Goal: Task Accomplishment & Management: Manage account settings

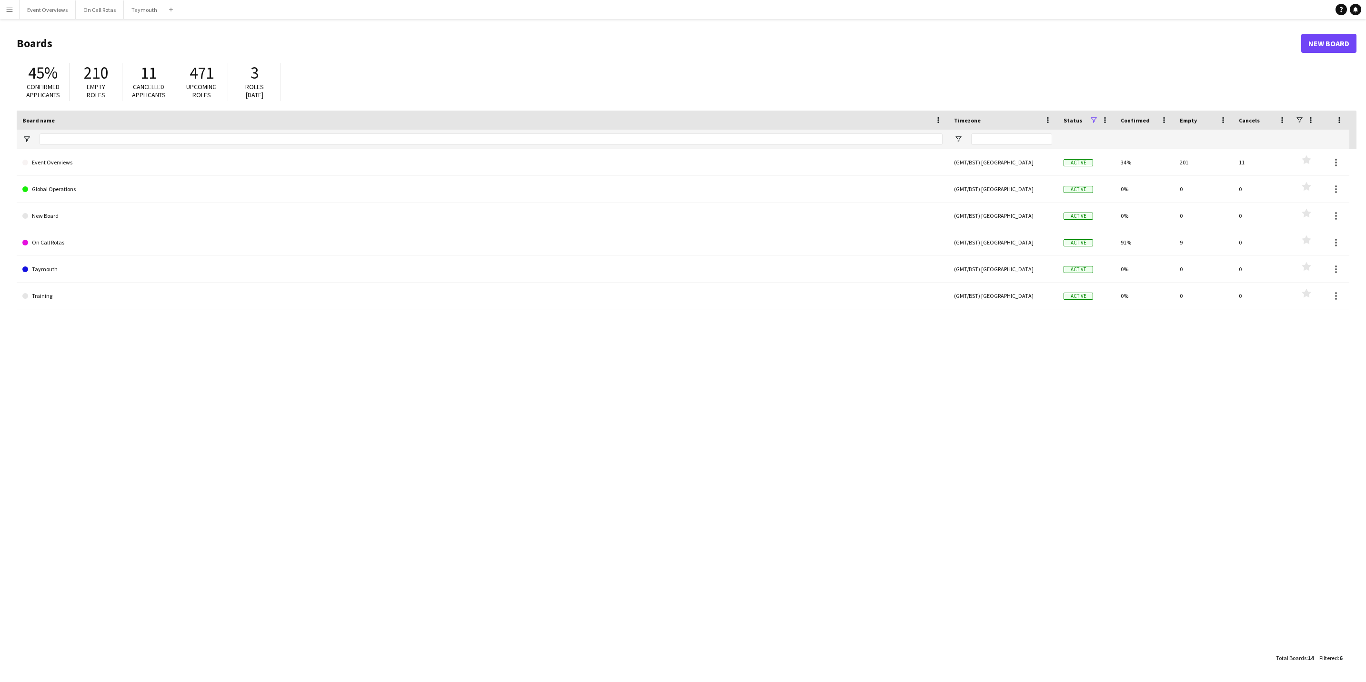
click at [42, 20] on main "Boards New Board 45% Confirmed applicants 210 Empty roles 11 Cancelled applican…" at bounding box center [683, 350] width 1366 height 662
click at [49, 11] on button "Event Overviews Close" at bounding box center [48, 9] width 56 height 19
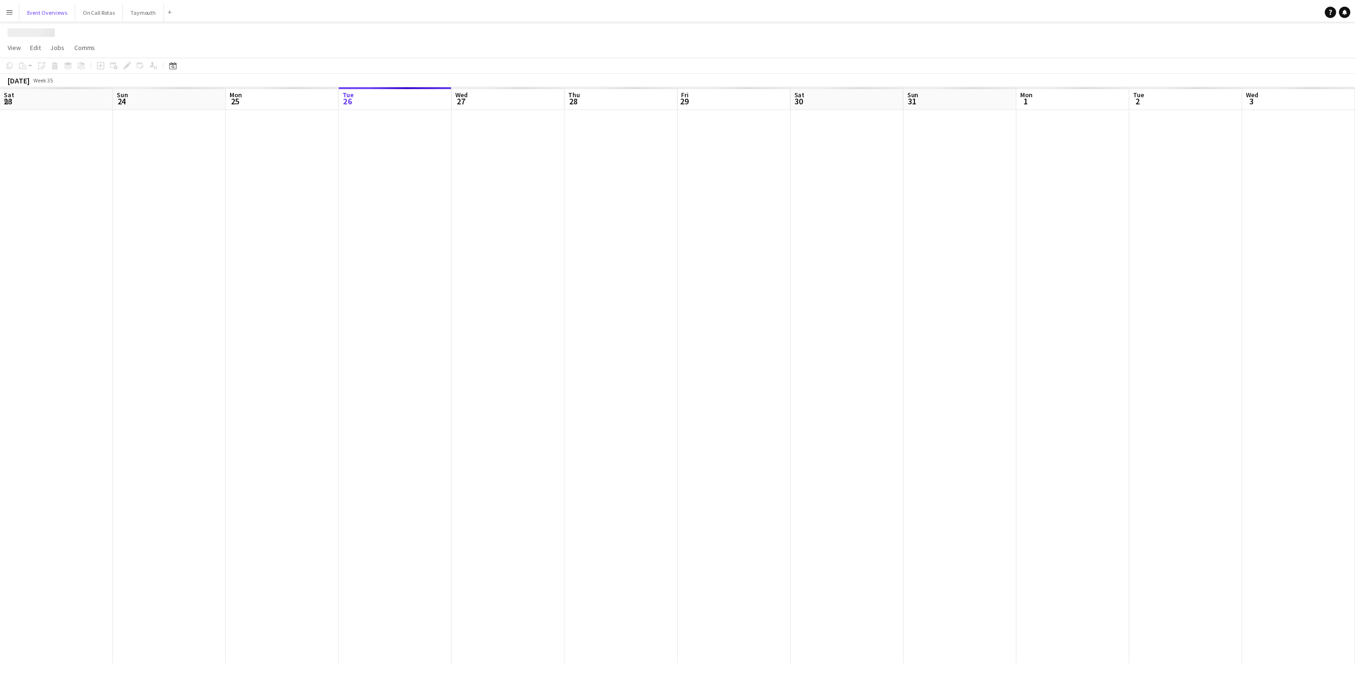
scroll to position [0, 228]
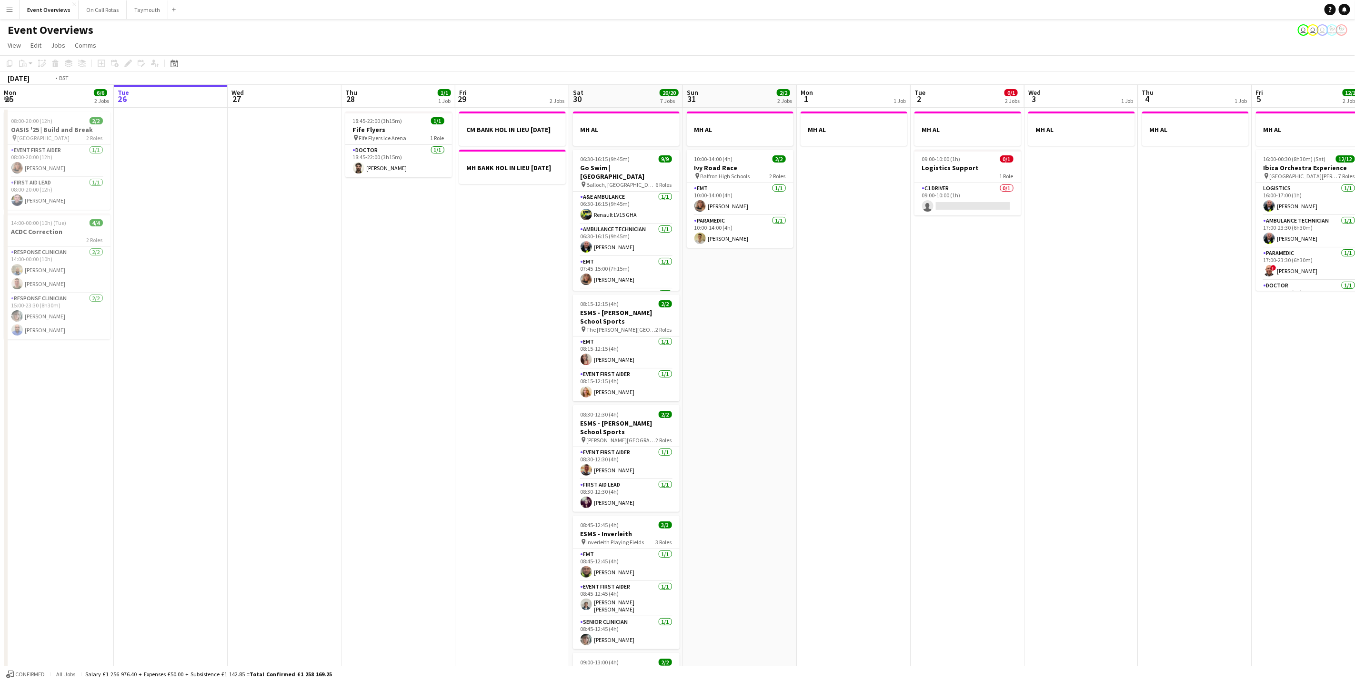
drag, startPoint x: 282, startPoint y: 412, endPoint x: 1314, endPoint y: 339, distance: 1034.5
click at [1333, 337] on app-calendar-viewport "Sat 23 13/13 6 Jobs Sun 24 1/1 1 Job Mon 25 6/6 2 Jobs Tue 26 Wed 27 Thu 28 1/1…" at bounding box center [677, 504] width 1355 height 838
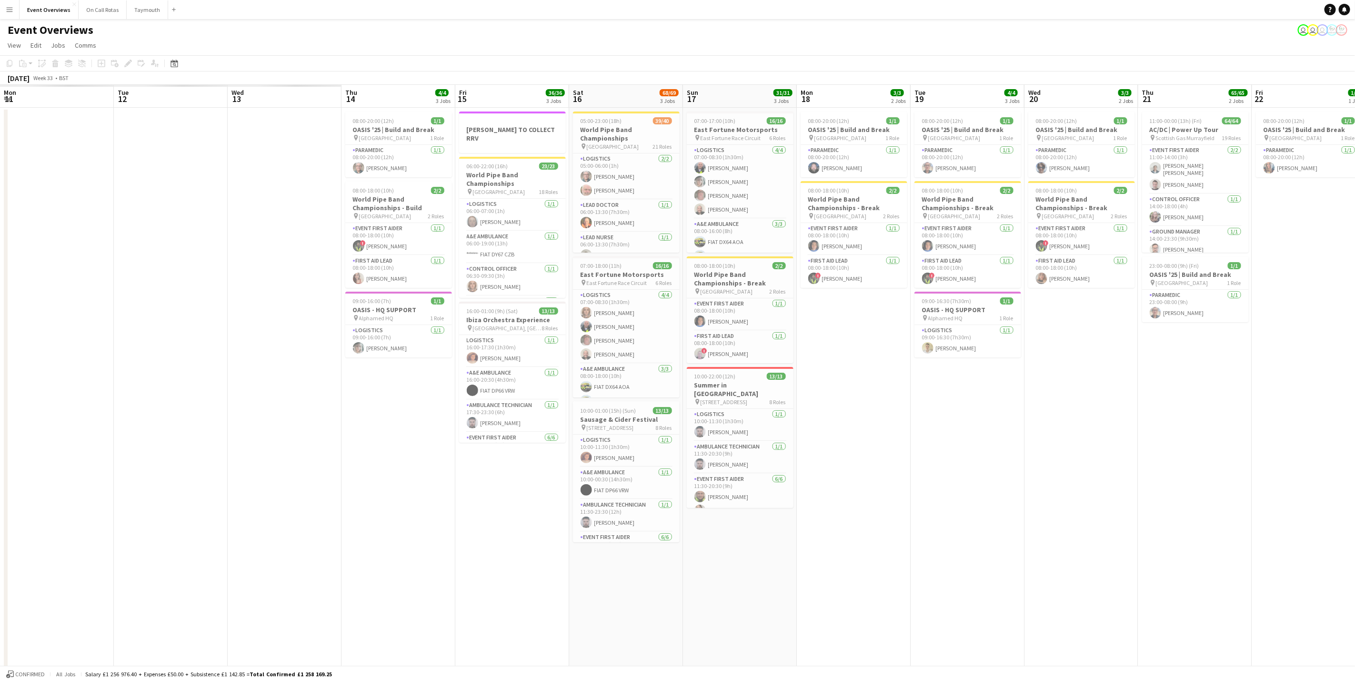
drag, startPoint x: 697, startPoint y: 454, endPoint x: 859, endPoint y: 446, distance: 161.7
click at [936, 447] on app-calendar-viewport "Sat 9 Sun 10 Mon 11 Tue 12 Wed 13 Thu 14 4/4 3 Jobs Fri 15 36/36 3 Jobs Sat 16 …" at bounding box center [677, 504] width 1355 height 838
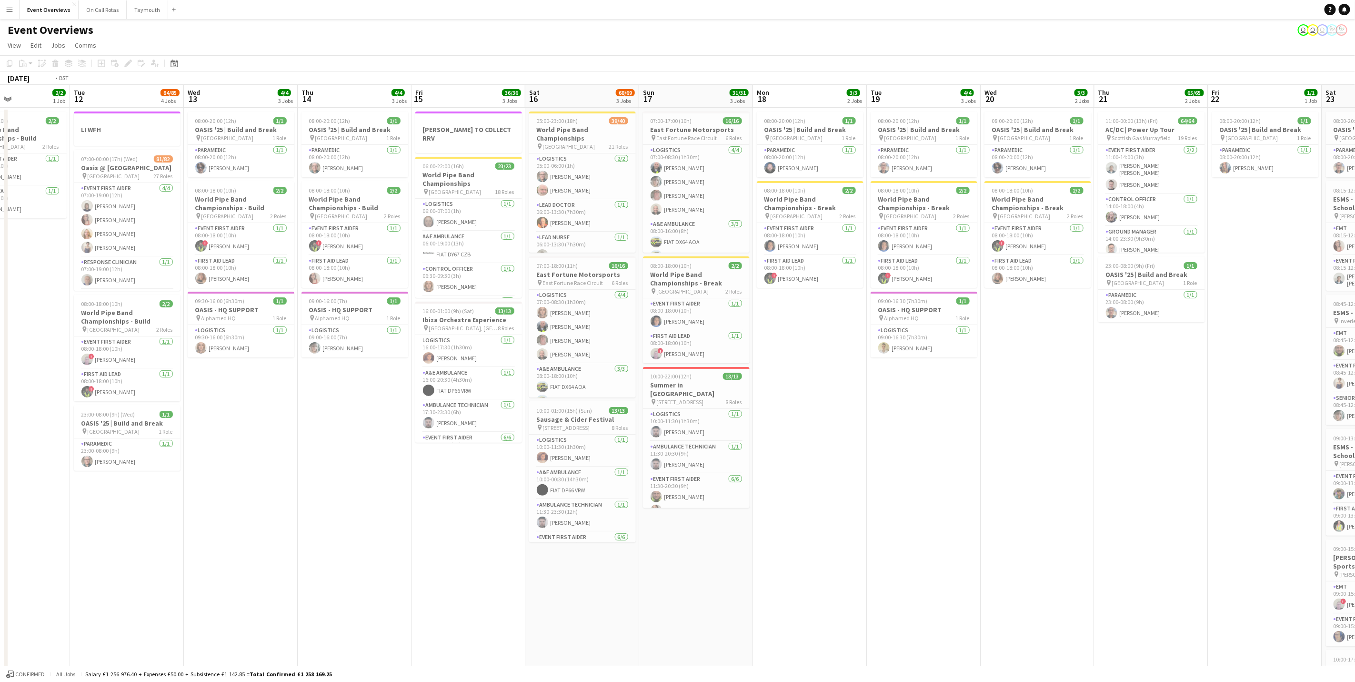
scroll to position [0, 273]
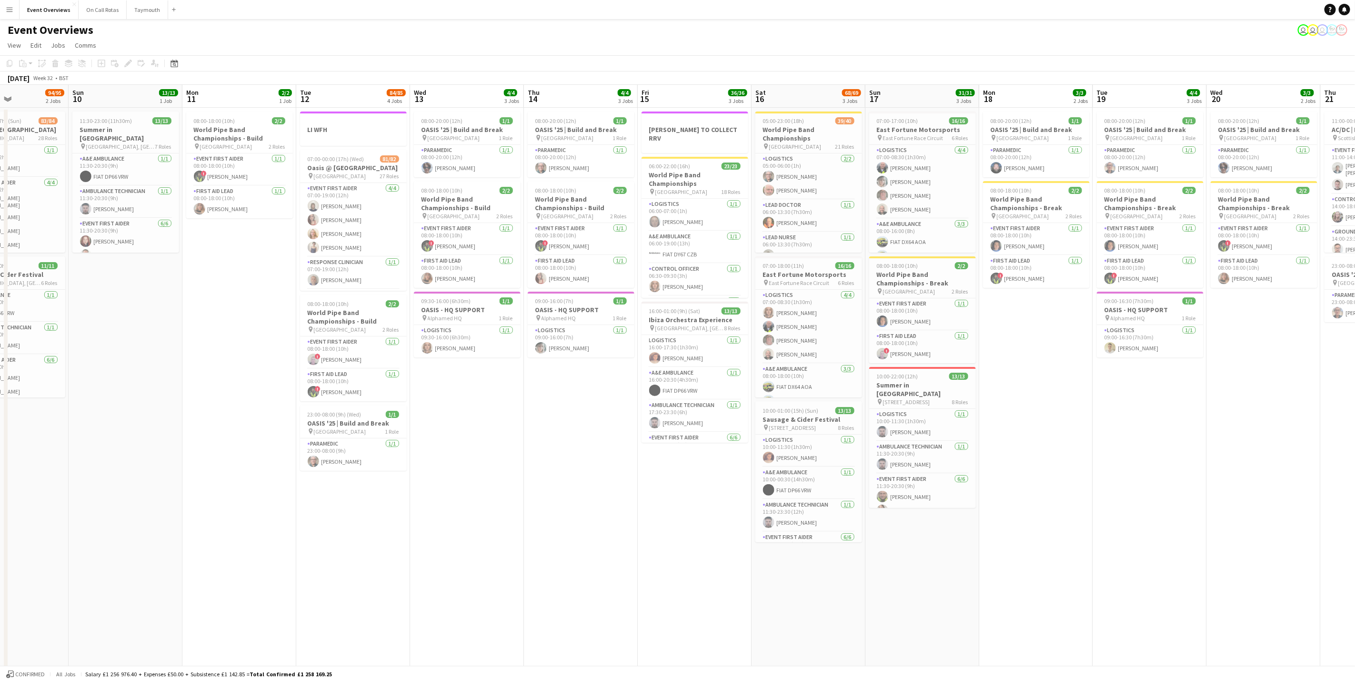
drag, startPoint x: 384, startPoint y: 554, endPoint x: 505, endPoint y: 541, distance: 121.2
click at [511, 547] on app-calendar-viewport "Thu 7 Fri 8 Sat 9 94/95 2 Jobs Sun 10 13/13 1 Job Mon 11 2/2 1 Job Tue 12 84/85…" at bounding box center [677, 504] width 1355 height 838
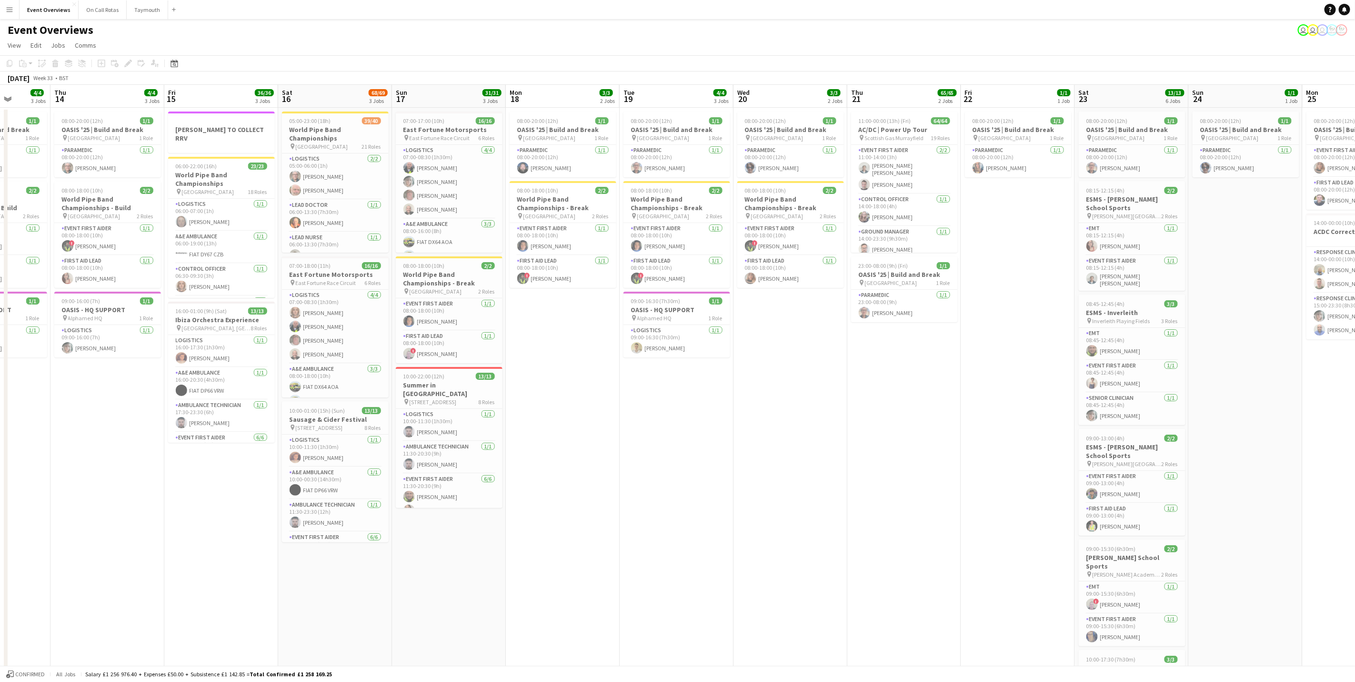
scroll to position [0, 388]
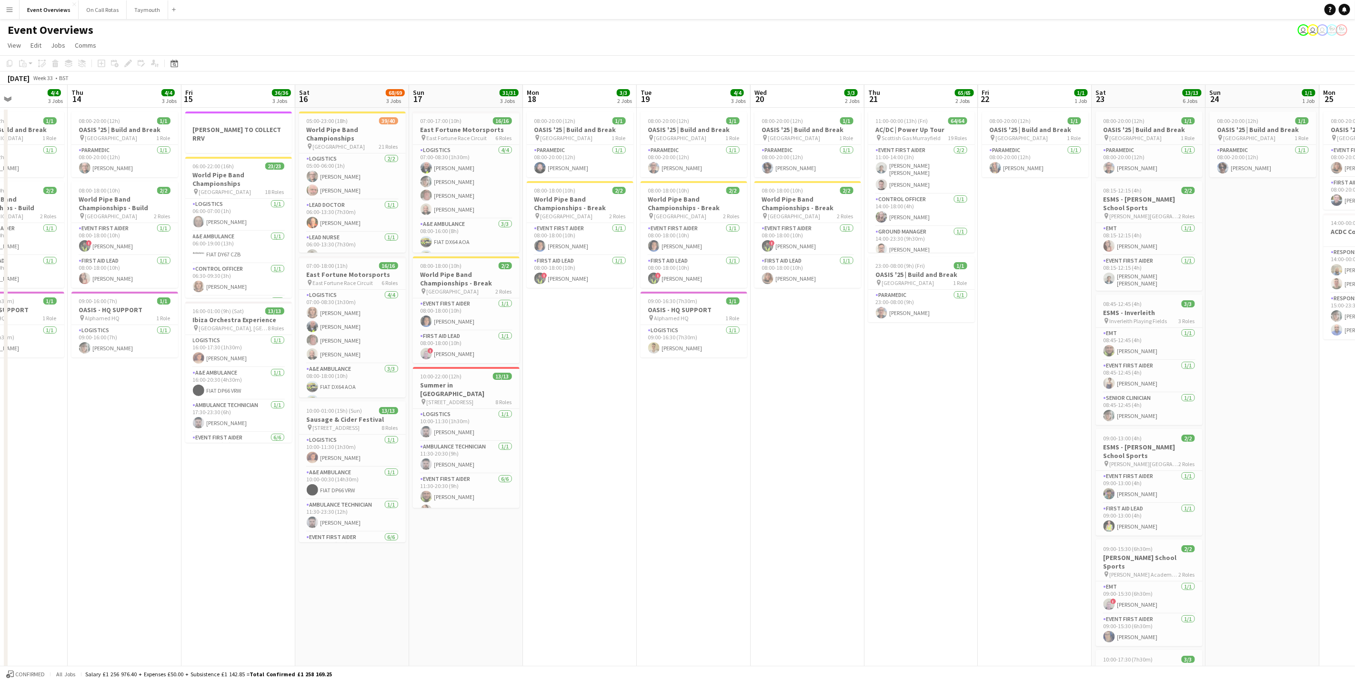
drag, startPoint x: 1275, startPoint y: 572, endPoint x: 819, endPoint y: 465, distance: 468.7
click at [819, 465] on app-calendar-viewport "Sun 10 13/13 1 Job Mon 11 2/2 1 Job Tue 12 84/85 4 Jobs Wed 13 4/4 3 Jobs Thu 1…" at bounding box center [677, 504] width 1355 height 838
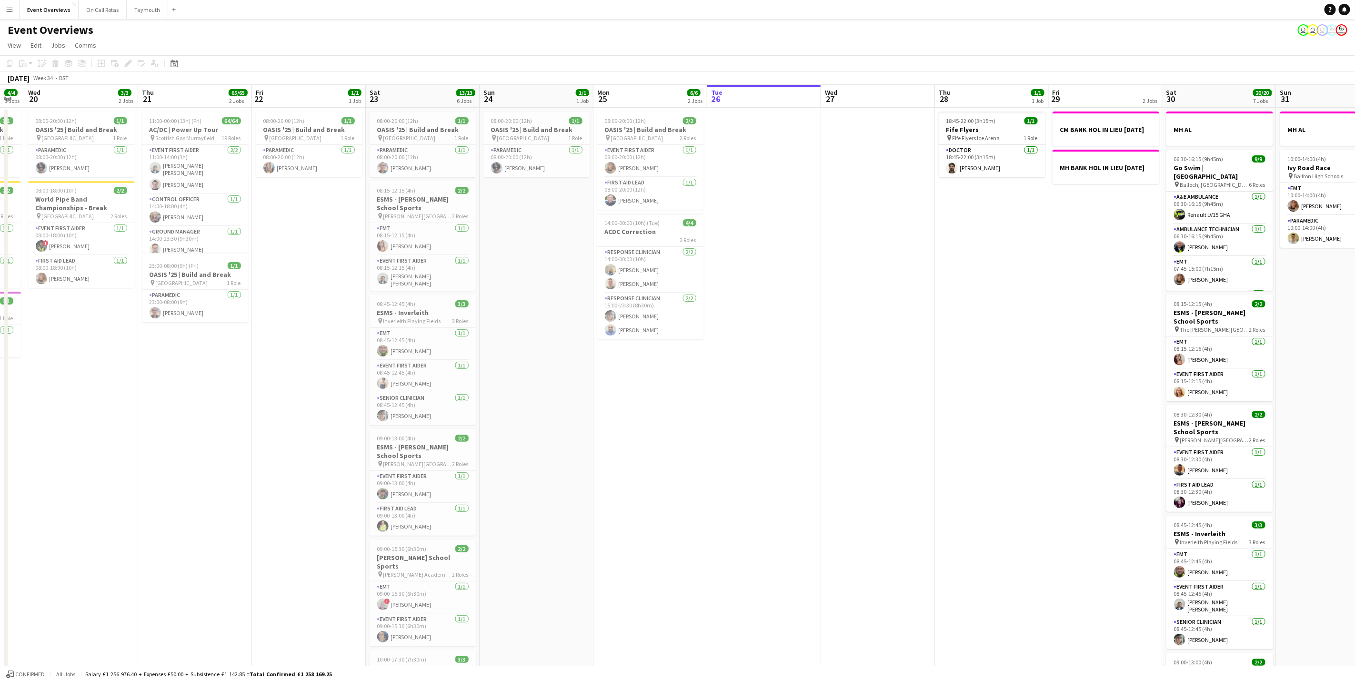
scroll to position [0, 359]
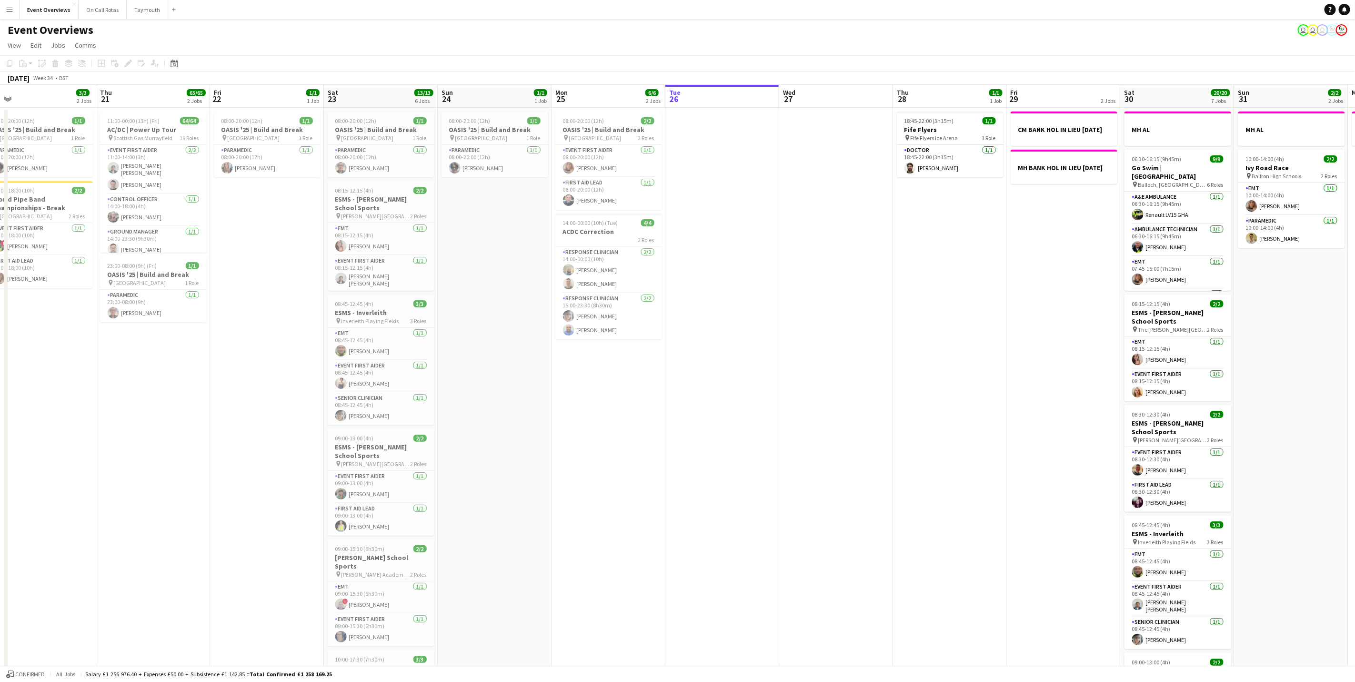
drag, startPoint x: 888, startPoint y: 475, endPoint x: 0, endPoint y: 538, distance: 889.7
click at [0, 538] on html "Menu Boards Boards Boards All jobs Status Workforce Workforce My Workforce Recr…" at bounding box center [677, 469] width 1355 height 939
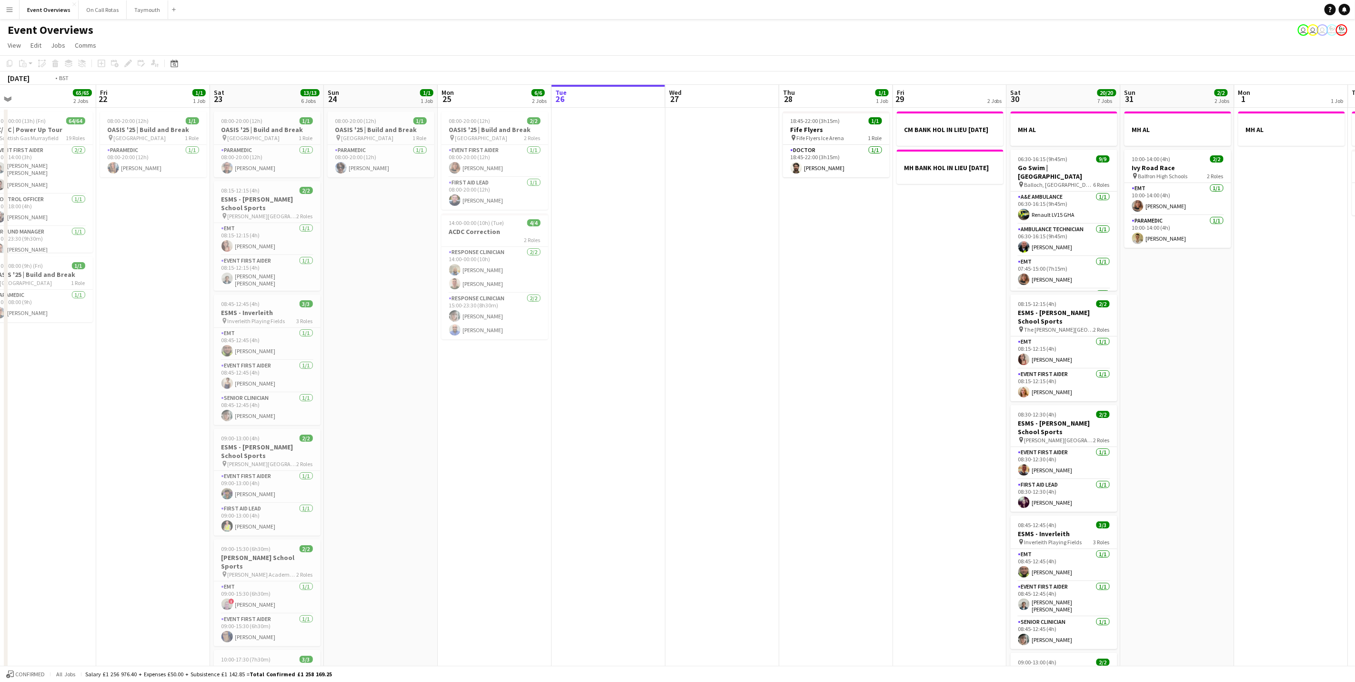
scroll to position [0, 253]
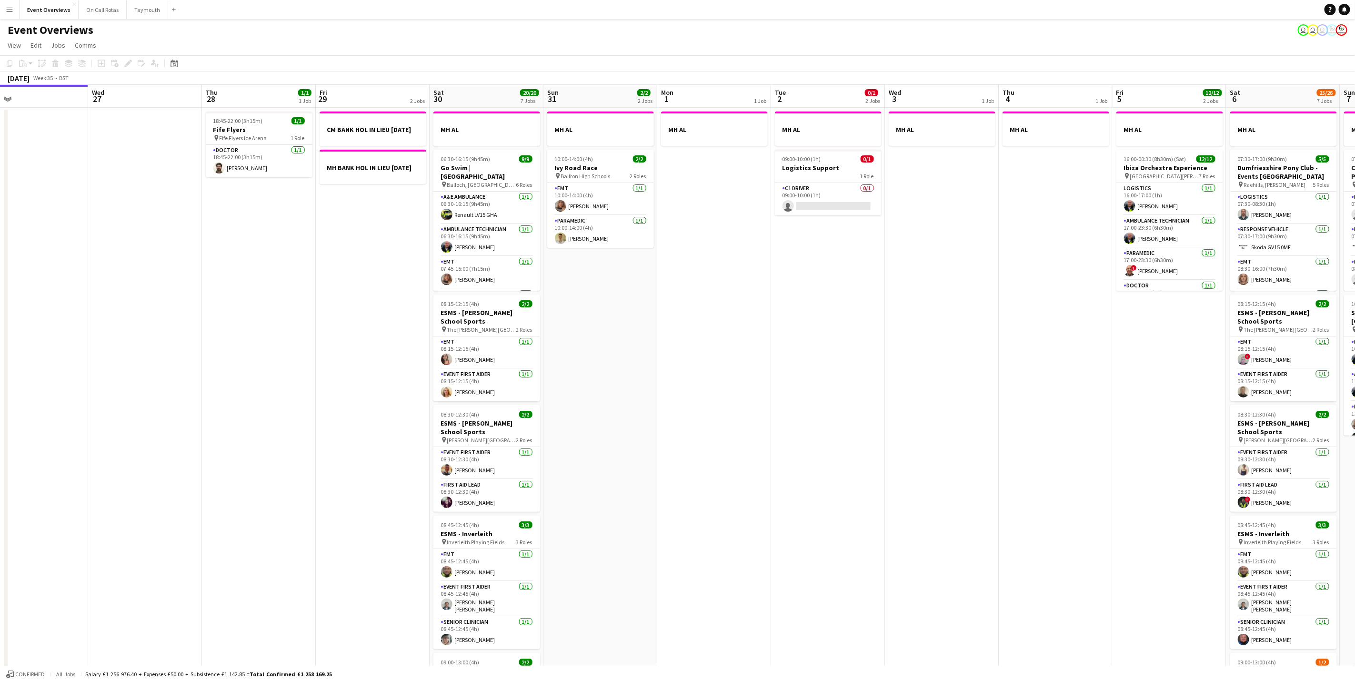
drag, startPoint x: 780, startPoint y: 497, endPoint x: 203, endPoint y: 502, distance: 577.4
click at [203, 502] on app-calendar-viewport "Sun 24 1/1 1 Job Mon 25 6/6 2 Jobs Tue 26 Wed 27 Thu 28 1/1 1 Job Fri 29 2 Jobs…" at bounding box center [677, 504] width 1355 height 838
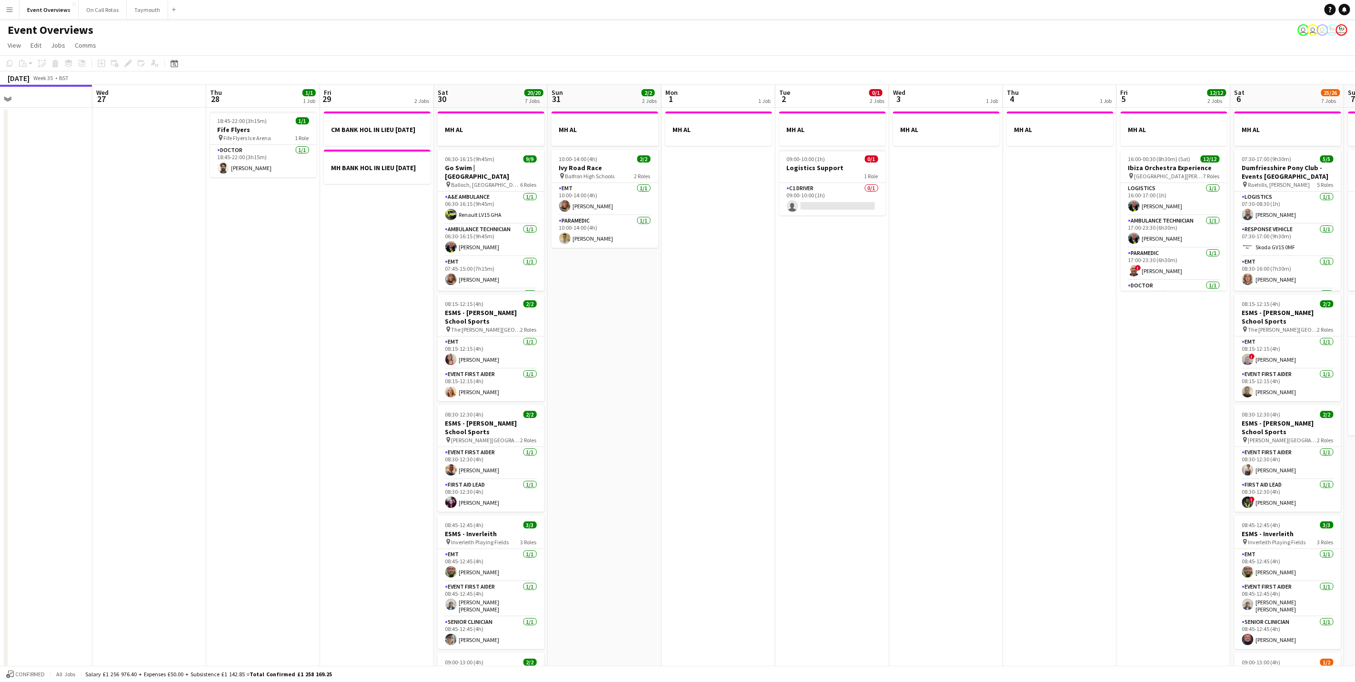
drag, startPoint x: 842, startPoint y: 489, endPoint x: 805, endPoint y: 490, distance: 36.7
click at [805, 490] on app-calendar-viewport "Sun 24 1/1 1 Job Mon 25 6/6 2 Jobs Tue 26 Wed 27 Thu 28 1/1 1 Job Fri 29 2 Jobs…" at bounding box center [677, 504] width 1355 height 838
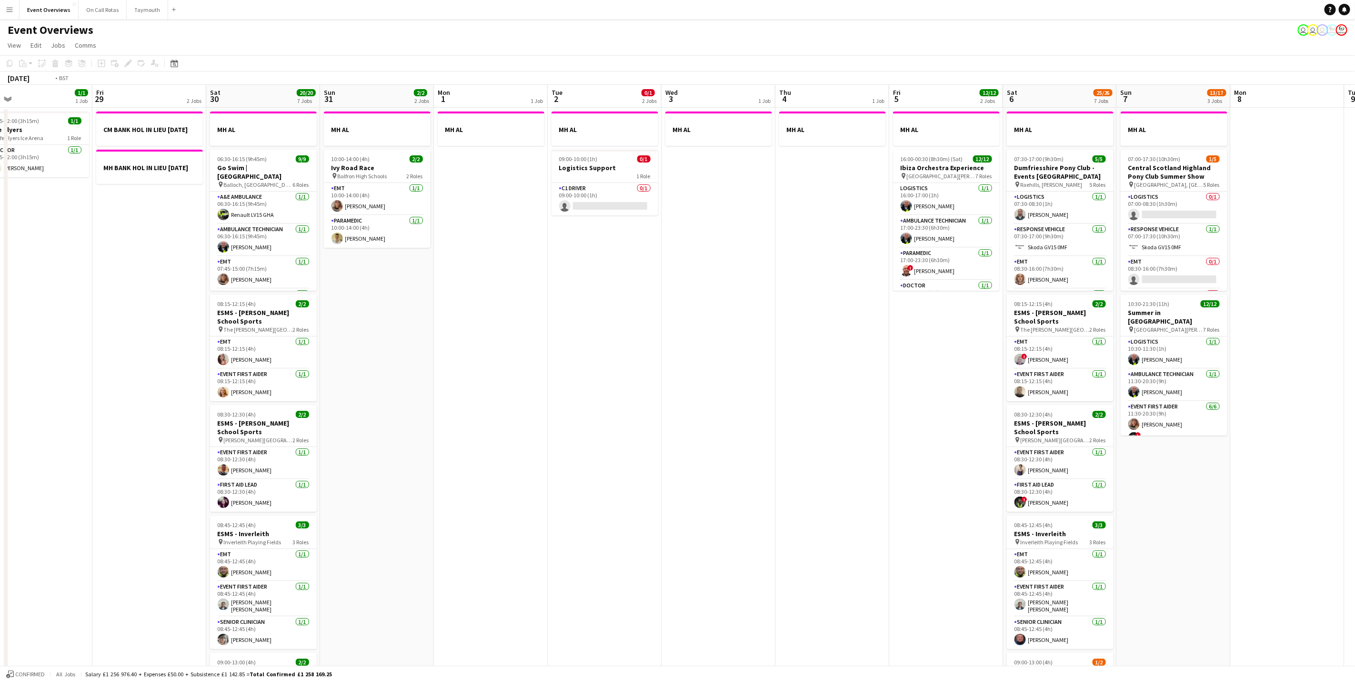
scroll to position [0, 294]
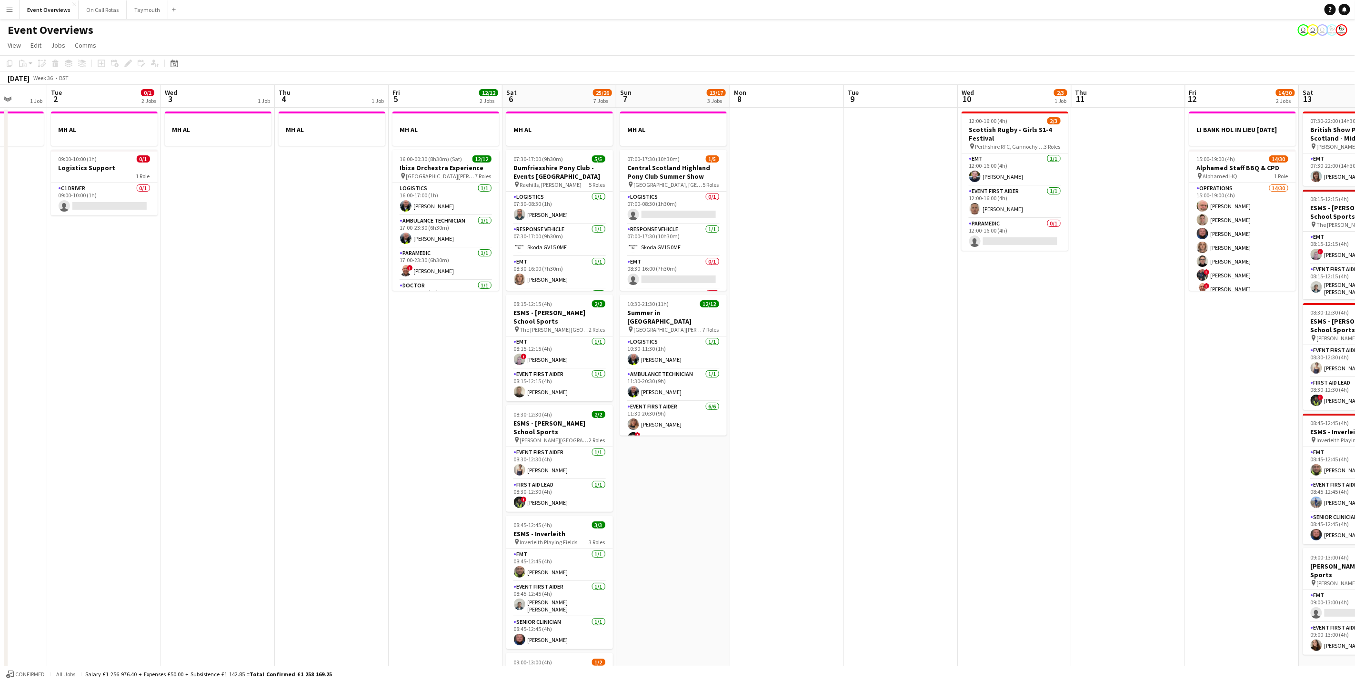
click at [685, 502] on app-calendar-viewport "Sat 30 20/20 7 Jobs Sun 31 2/2 2 Jobs Mon 1 1 Job Tue 2 0/1 2 Jobs Wed 3 1 Job …" at bounding box center [677, 504] width 1355 height 838
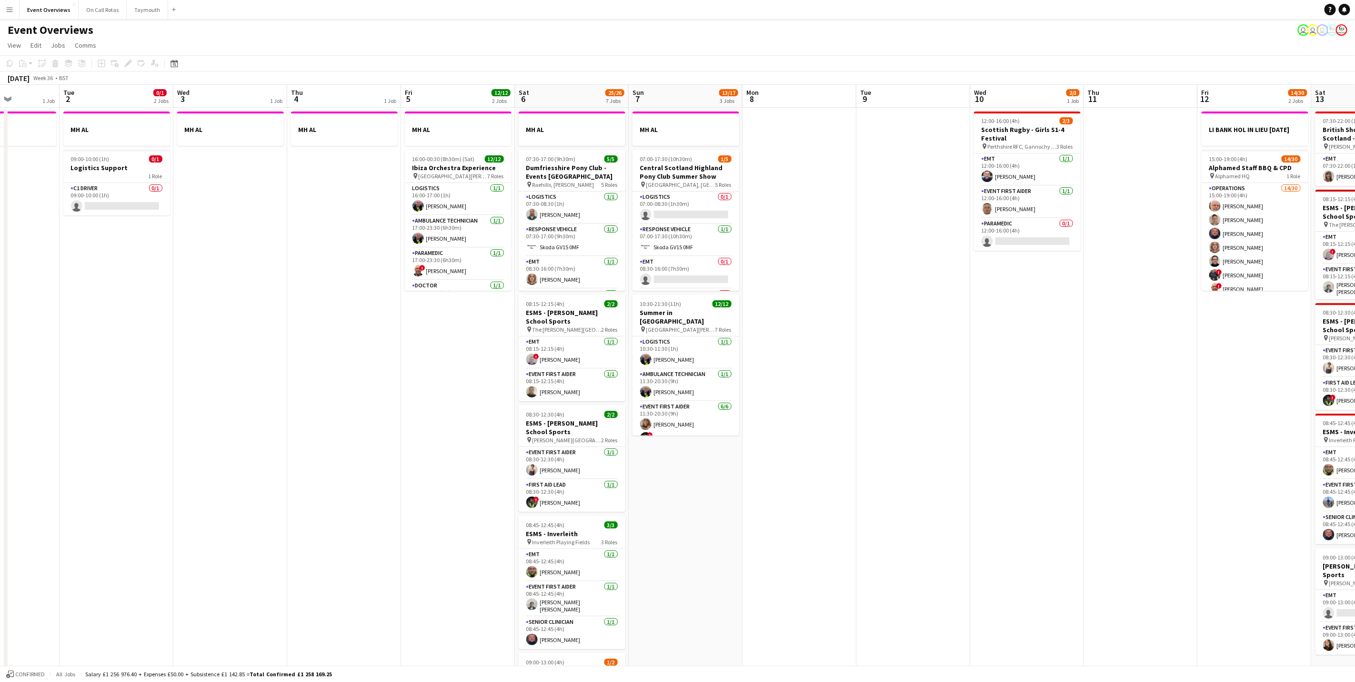
scroll to position [0, 283]
drag, startPoint x: 1215, startPoint y: 372, endPoint x: 1022, endPoint y: 378, distance: 193.0
click at [1022, 378] on app-calendar-viewport "Sat 30 20/20 7 Jobs Sun 31 2/2 2 Jobs Mon 1 1 Job Tue 2 0/1 2 Jobs Wed 3 1 Job …" at bounding box center [677, 504] width 1355 height 838
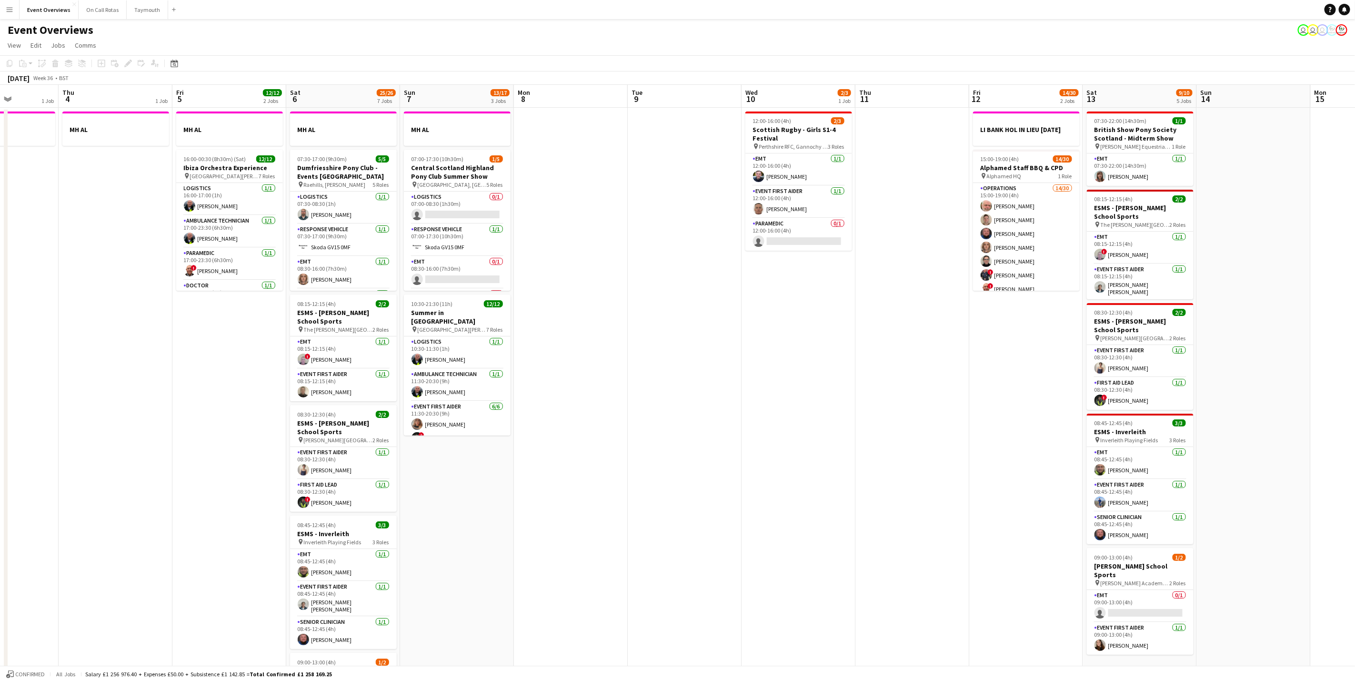
scroll to position [0, 0]
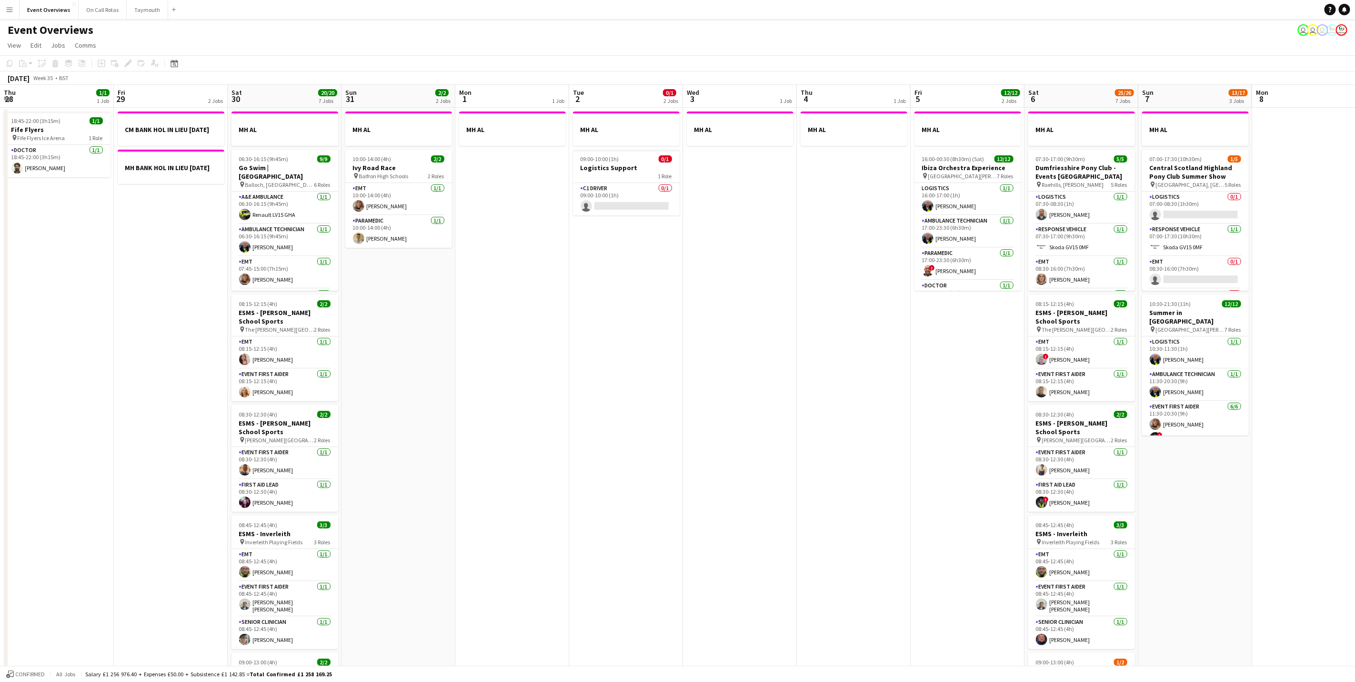
drag, startPoint x: 155, startPoint y: 462, endPoint x: 987, endPoint y: 346, distance: 839.7
click at [987, 346] on app-calendar-viewport "Thu 28 1/1 1 Job Fri 29 2 Jobs Sat 30 20/20 7 Jobs Sun 31 2/2 2 Jobs Mon 1 1 Jo…" at bounding box center [677, 504] width 1355 height 838
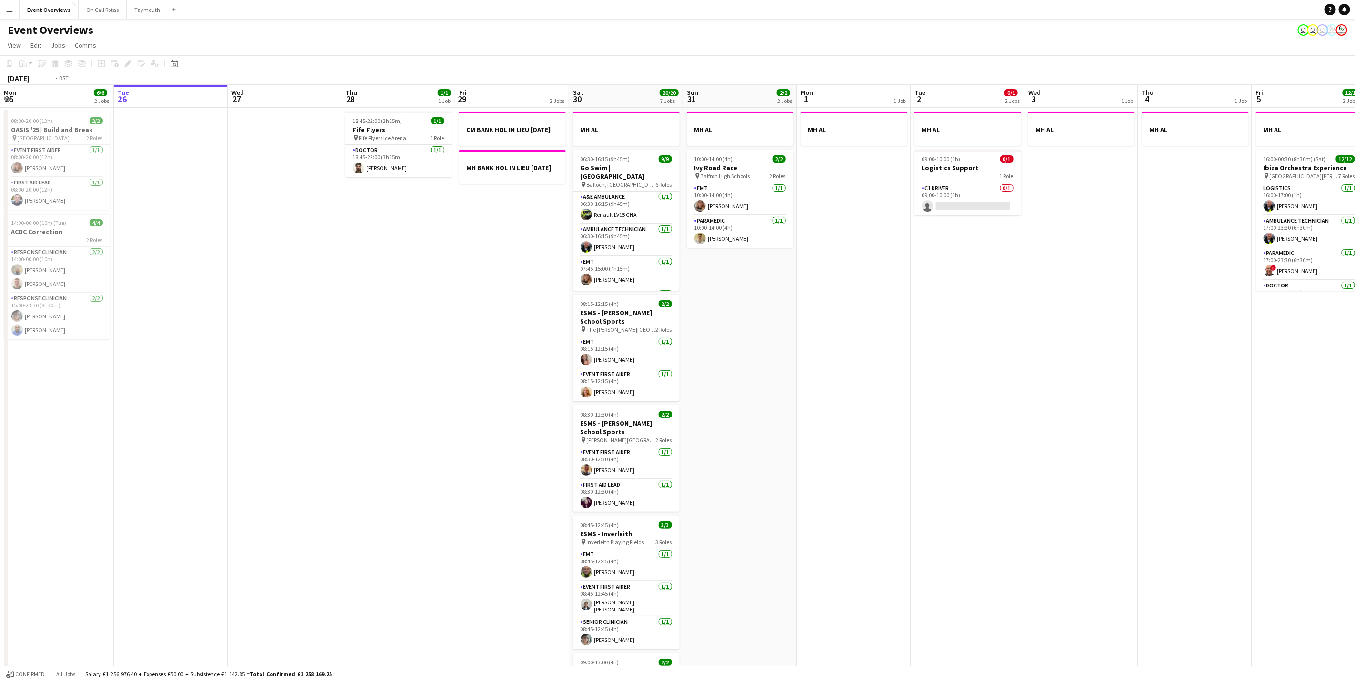
drag, startPoint x: 803, startPoint y: 359, endPoint x: 1059, endPoint y: 277, distance: 268.6
click at [1355, 240] on html "Menu Boards Boards Boards All jobs Status Workforce Workforce My Workforce Recr…" at bounding box center [677, 469] width 1355 height 939
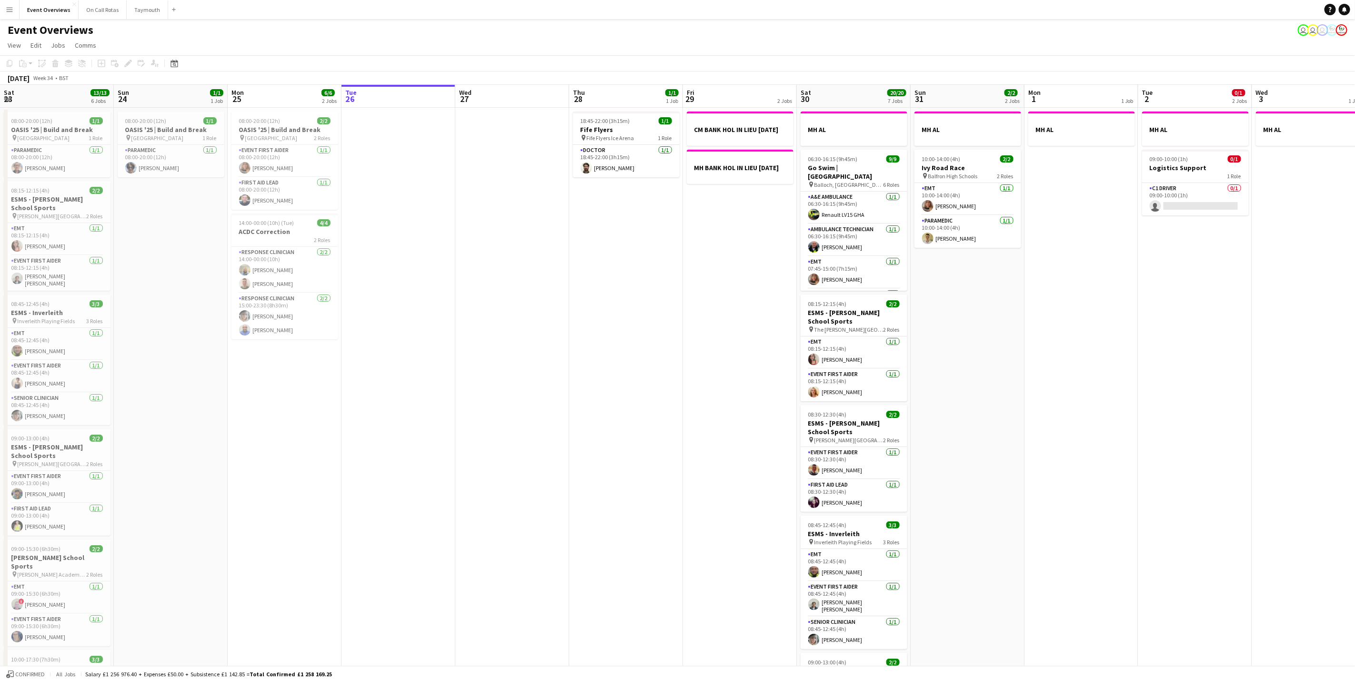
scroll to position [0, 256]
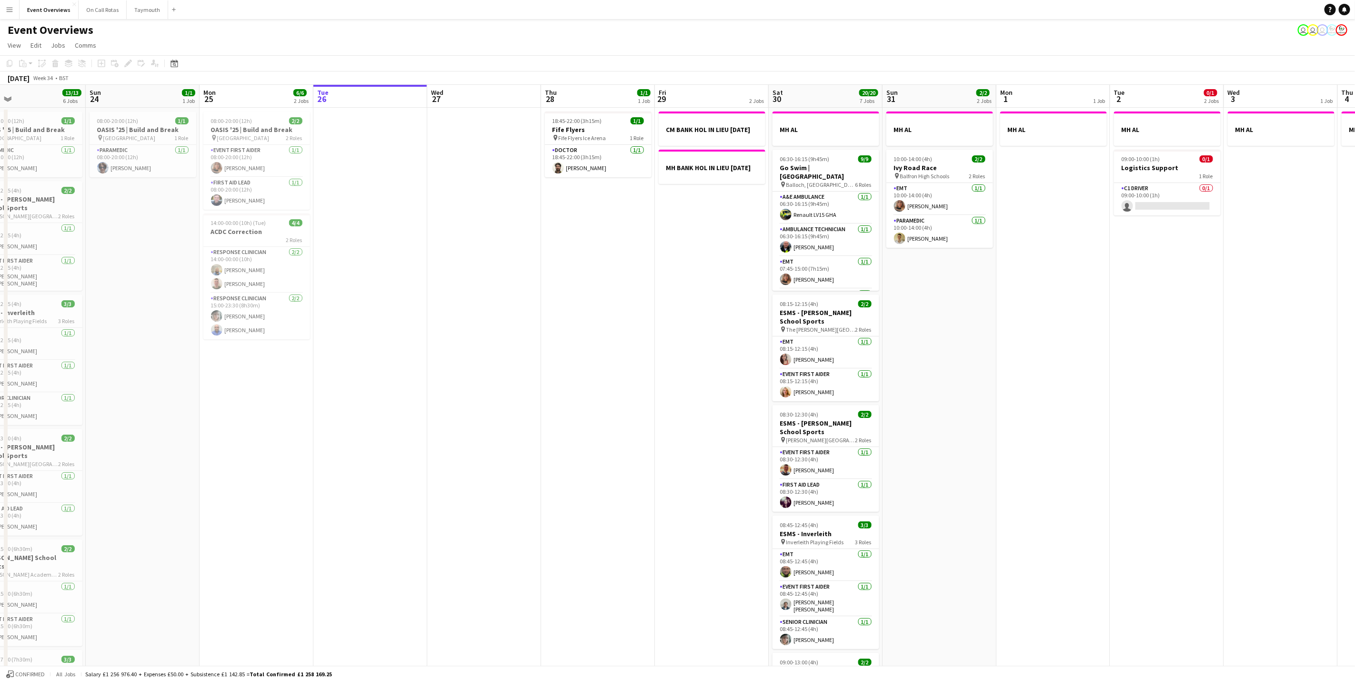
drag, startPoint x: 684, startPoint y: 347, endPoint x: 878, endPoint y: 317, distance: 196.7
click at [878, 317] on app-calendar-viewport "Thu 21 65/65 2 Jobs Fri 22 1/1 1 Job Sat 23 13/13 6 Jobs Sun 24 1/1 1 Job Mon 2…" at bounding box center [677, 504] width 1355 height 838
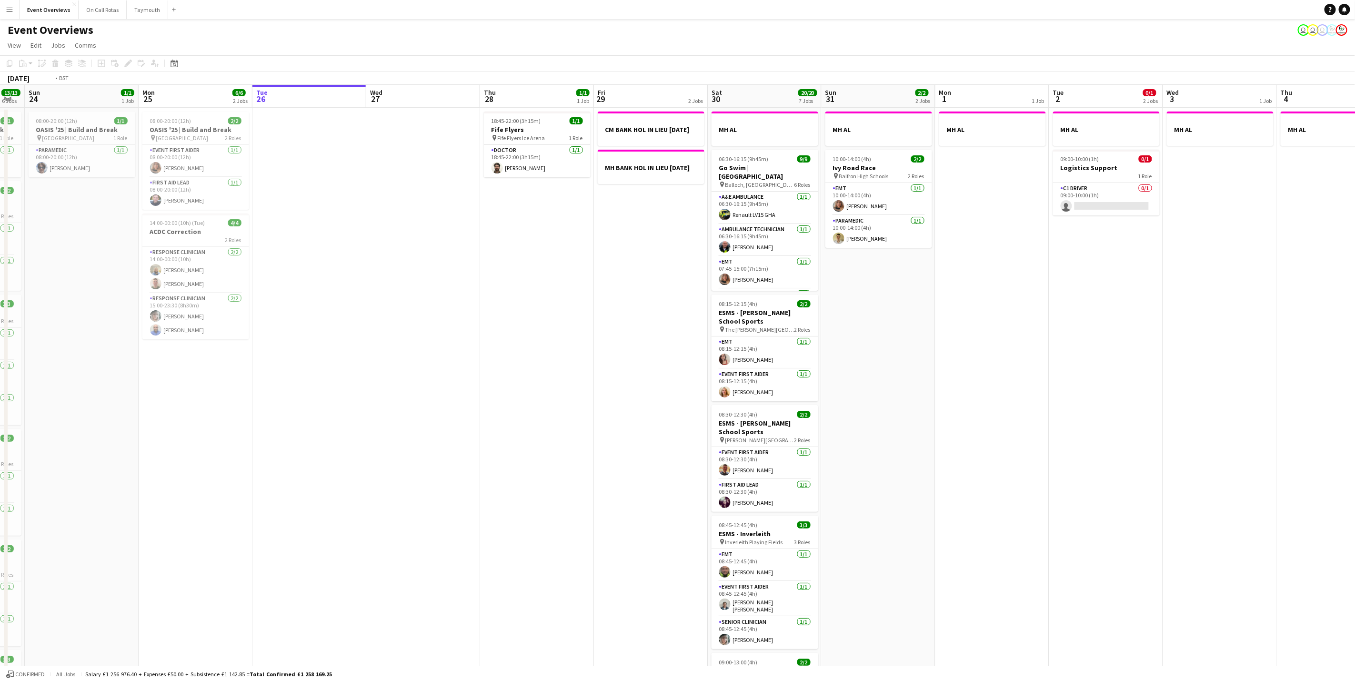
drag, startPoint x: 1272, startPoint y: 339, endPoint x: 300, endPoint y: 458, distance: 979.0
click at [300, 458] on app-calendar-viewport "Tue 19 4/4 3 Jobs Wed 20 3/3 2 Jobs Thu 21 65/65 2 Jobs Fri 22 1/1 1 Job Sat 23…" at bounding box center [677, 504] width 1355 height 838
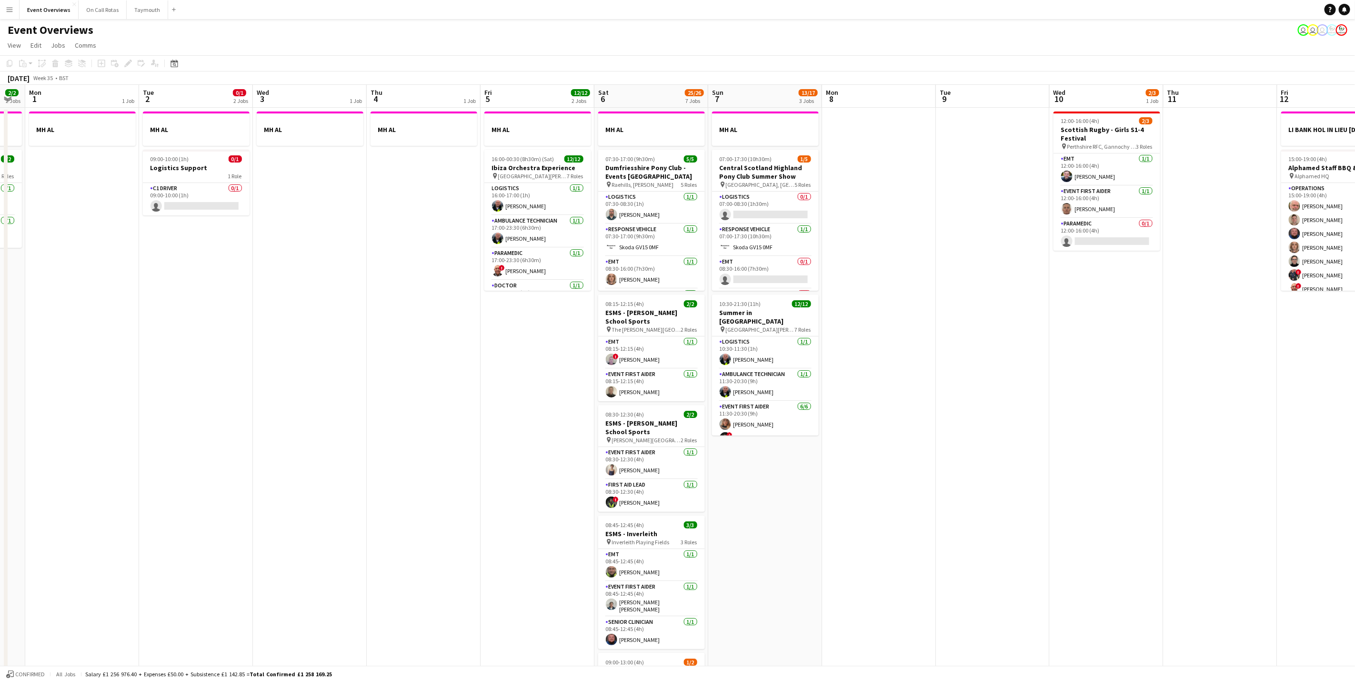
scroll to position [0, 340]
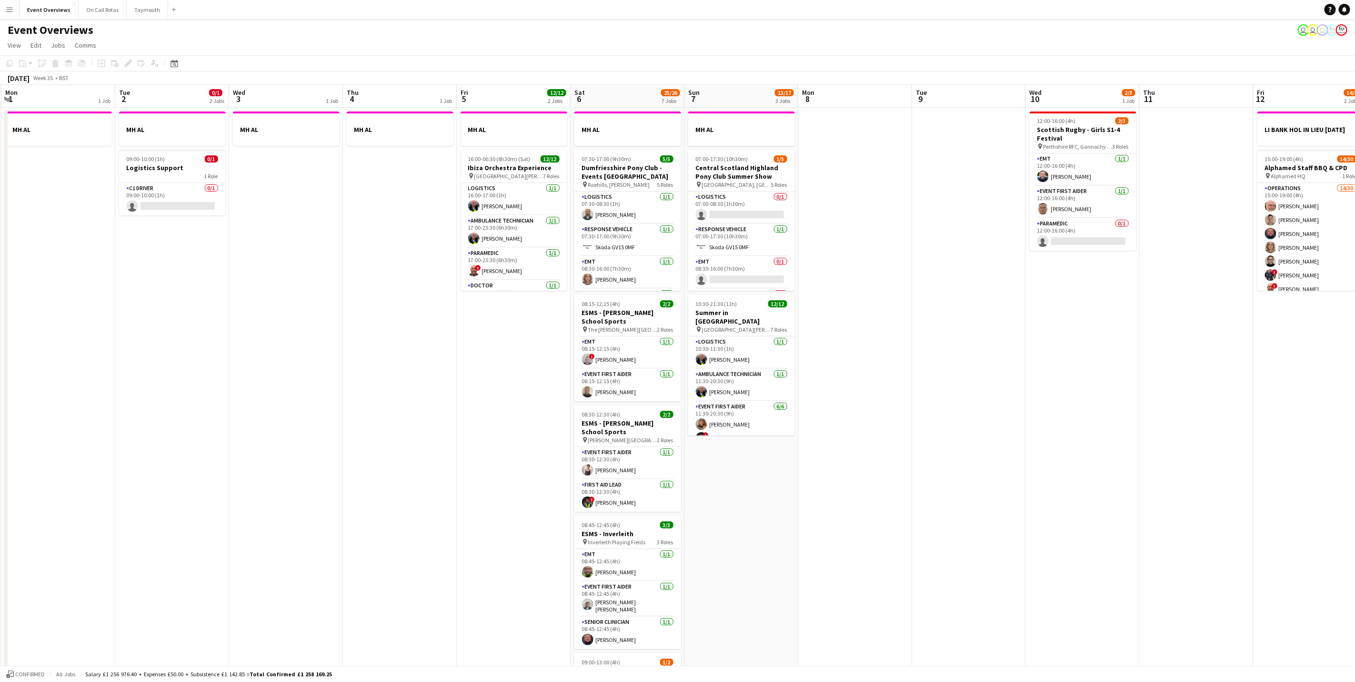
drag, startPoint x: 1218, startPoint y: 382, endPoint x: 967, endPoint y: 409, distance: 252.9
click at [967, 409] on app-calendar-viewport "Fri 29 2 Jobs Sat 30 20/20 7 Jobs Sun 31 2/2 2 Jobs Mon 1 1 Job Tue 2 0/1 2 Job…" at bounding box center [677, 504] width 1355 height 838
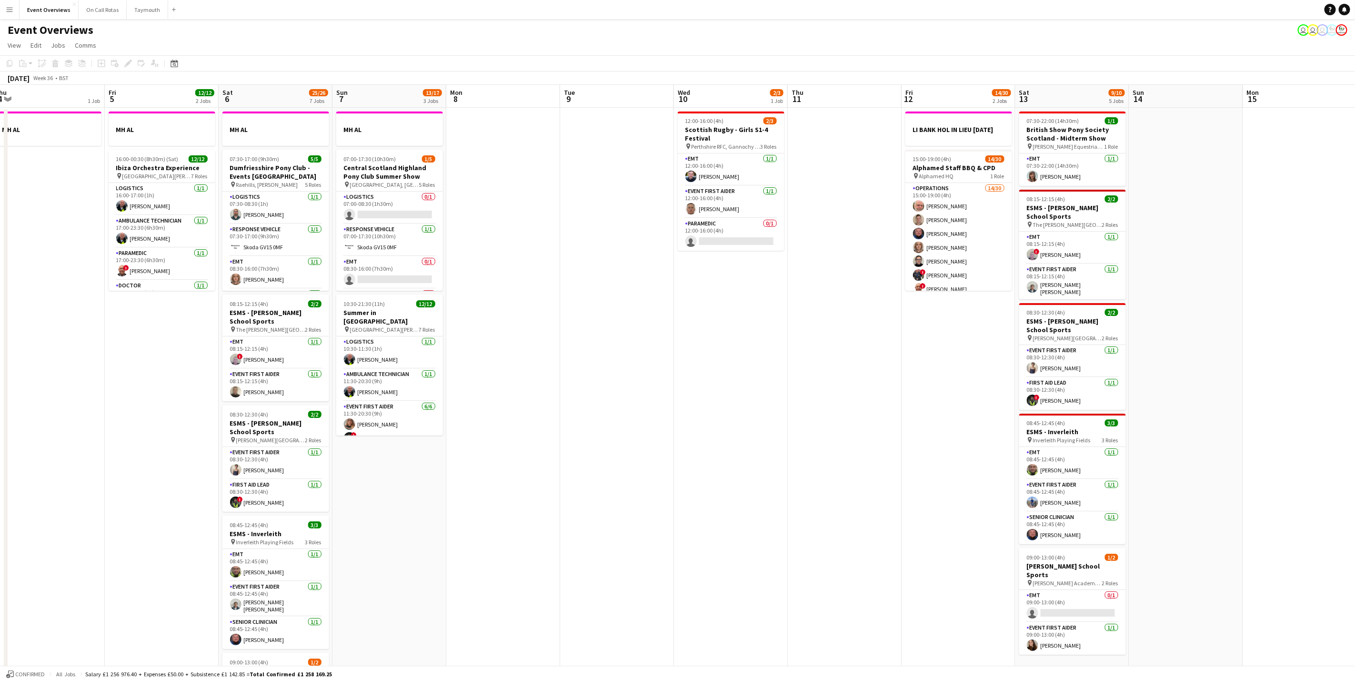
scroll to position [0, 378]
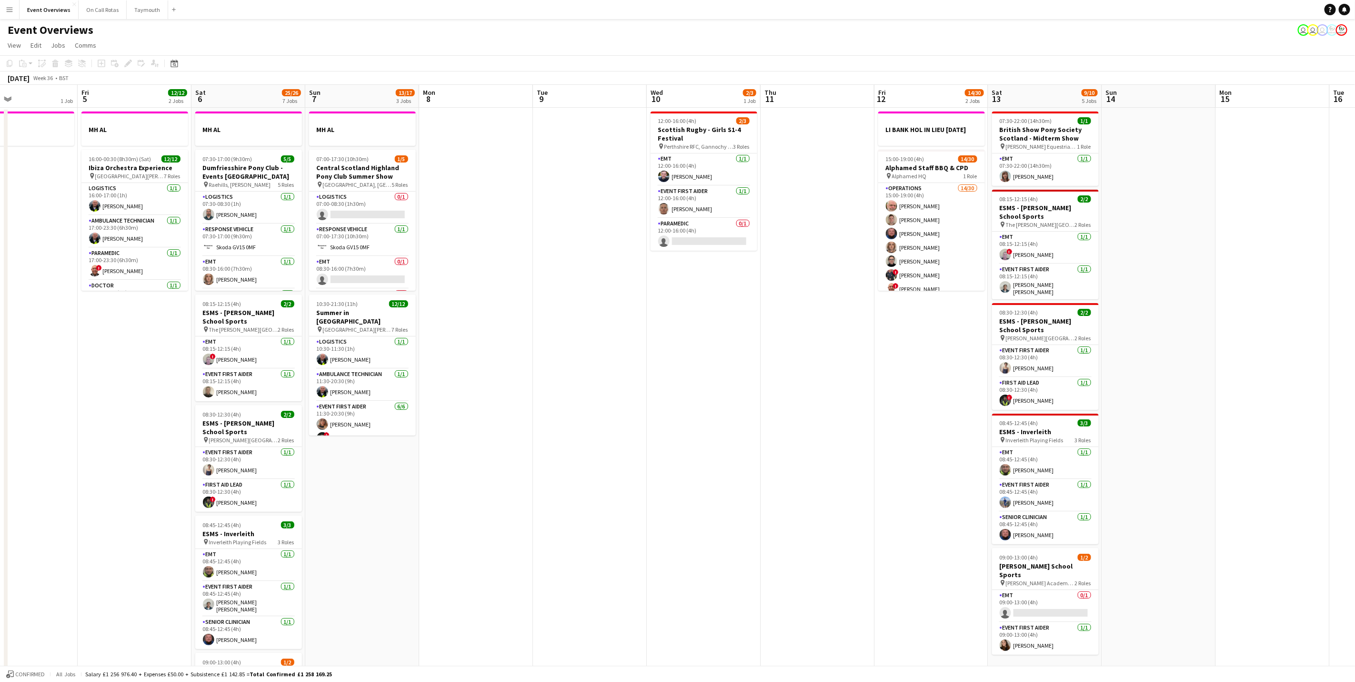
drag, startPoint x: 1110, startPoint y: 396, endPoint x: 731, endPoint y: 442, distance: 382.4
click at [731, 442] on app-calendar-viewport "Mon 1 1 Job Tue 2 0/1 2 Jobs Wed 3 1 Job Thu 4 1 Job Fri 5 12/12 2 Jobs Sat 6 2…" at bounding box center [677, 504] width 1355 height 838
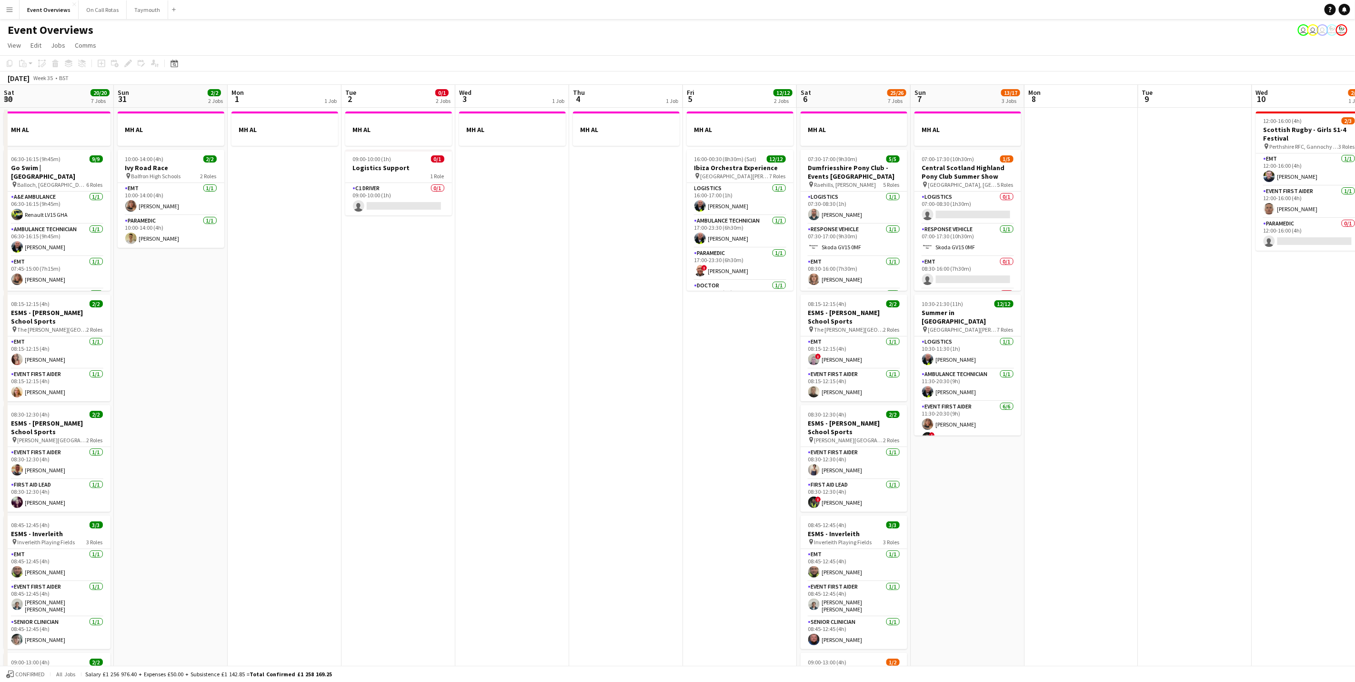
drag, startPoint x: 934, startPoint y: 539, endPoint x: 927, endPoint y: 539, distance: 7.1
click at [983, 539] on app-calendar-viewport "Thu 28 1/1 1 Job Fri 29 2 Jobs Sat 30 20/20 7 Jobs Sun 31 2/2 2 Jobs Mon 1 1 Jo…" at bounding box center [677, 504] width 1355 height 838
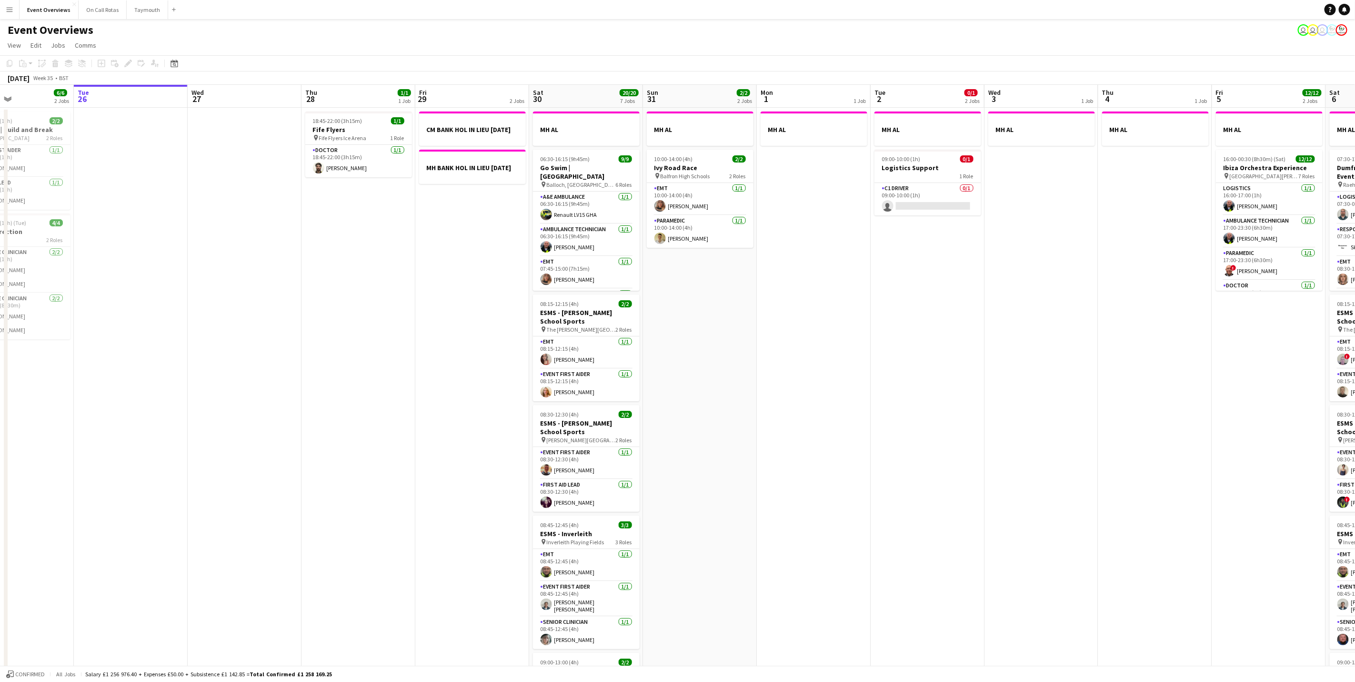
drag, startPoint x: 735, startPoint y: 494, endPoint x: 856, endPoint y: 496, distance: 121.5
click at [921, 500] on app-calendar-viewport "Sat 23 13/13 6 Jobs Sun 24 1/1 1 Job Mon 25 6/6 2 Jobs Tue 26 Wed 27 Thu 28 1/1…" at bounding box center [677, 504] width 1355 height 838
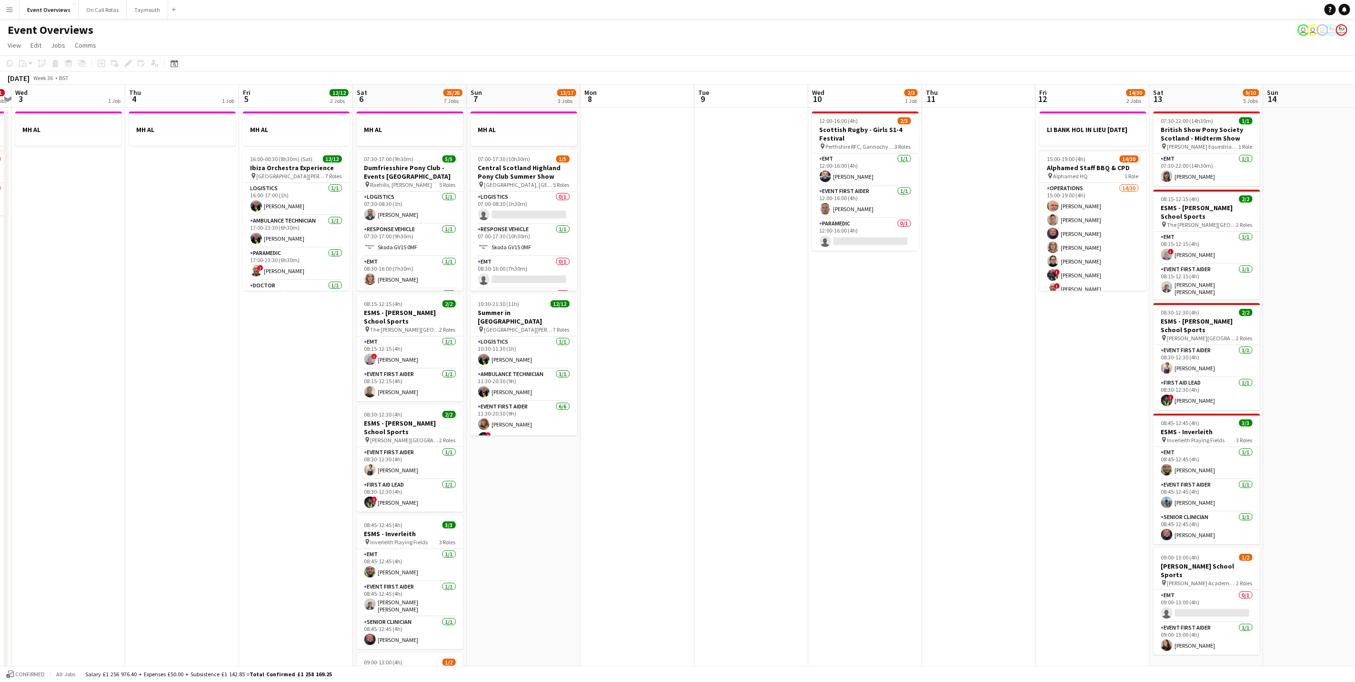
drag, startPoint x: 547, startPoint y: 435, endPoint x: 246, endPoint y: 396, distance: 303.6
click at [246, 396] on app-calendar-viewport "Sun 31 2/2 2 Jobs Mon 1 1 Job Tue 2 0/1 2 Jobs Wed 3 1 Job Thu 4 1 Job Fri 5 12…" at bounding box center [677, 504] width 1355 height 838
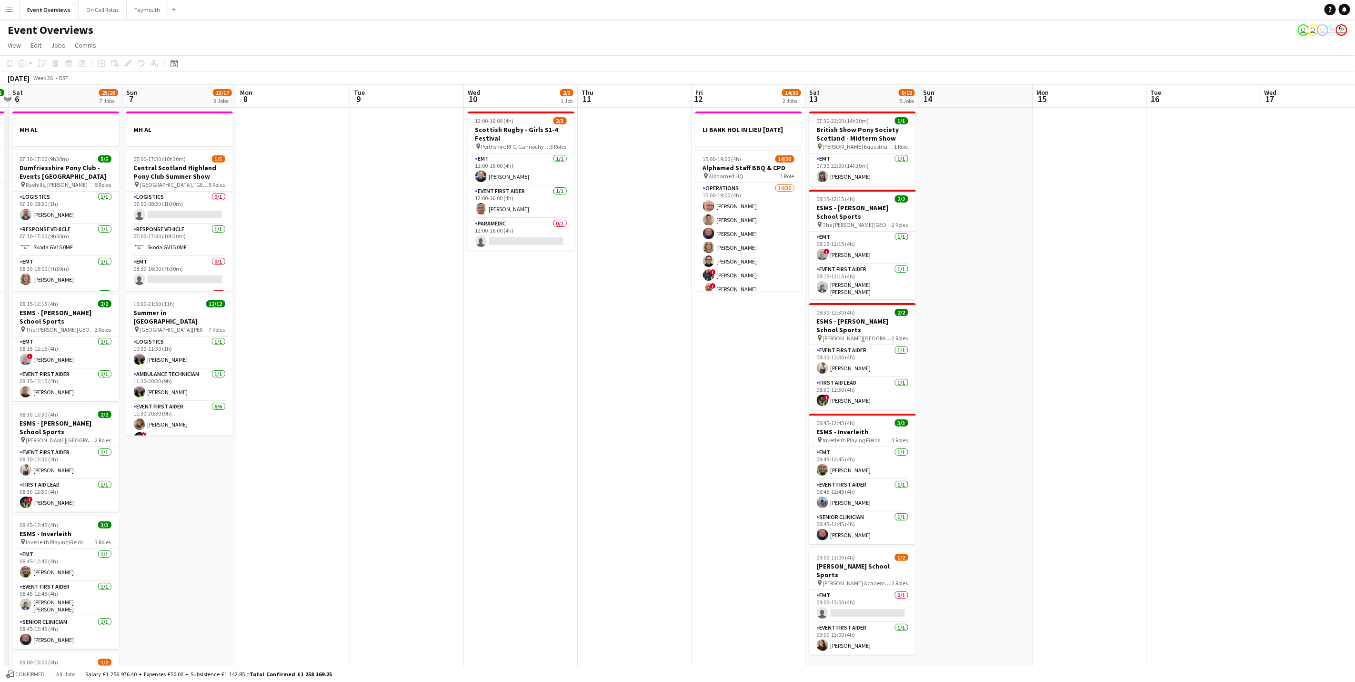
scroll to position [0, 338]
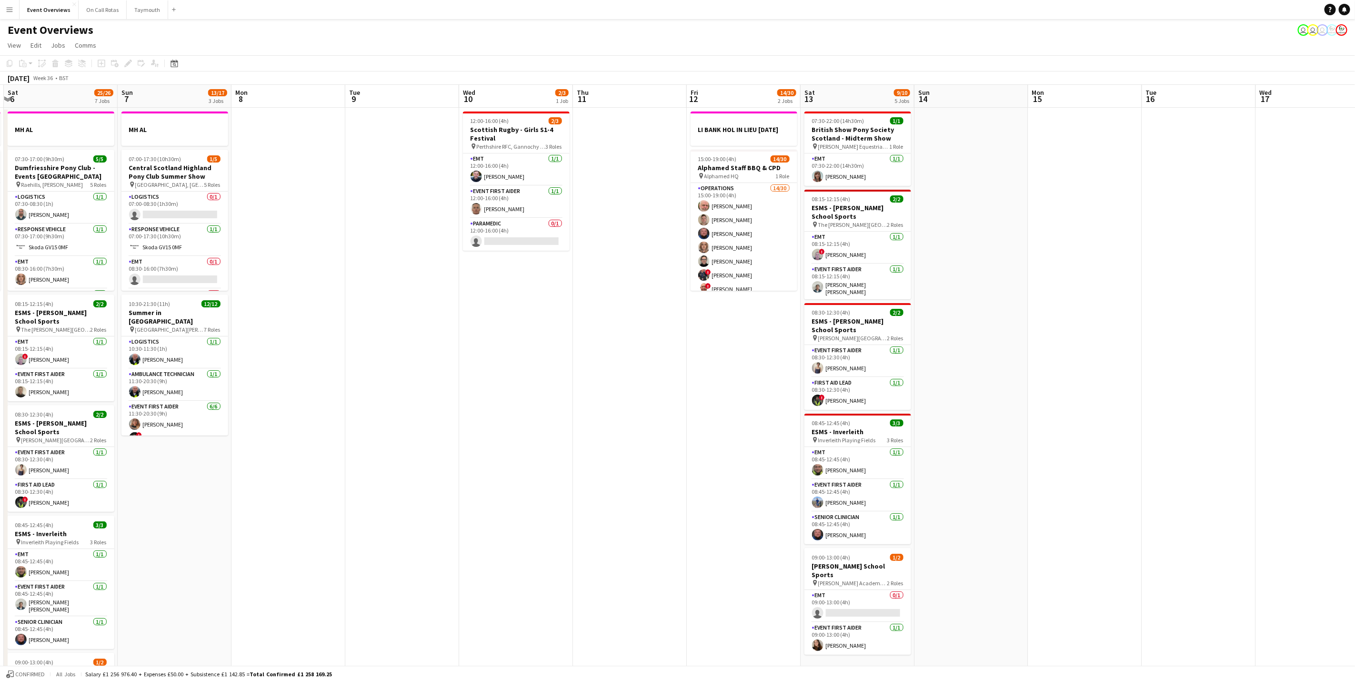
drag, startPoint x: 609, startPoint y: 449, endPoint x: 521, endPoint y: 437, distance: 89.4
click at [521, 437] on app-calendar-viewport "Wed 3 1 Job Thu 4 1 Job Fri 5 12/12 2 Jobs Sat 6 25/26 7 Jobs Sun 7 13/17 3 Job…" at bounding box center [677, 504] width 1355 height 838
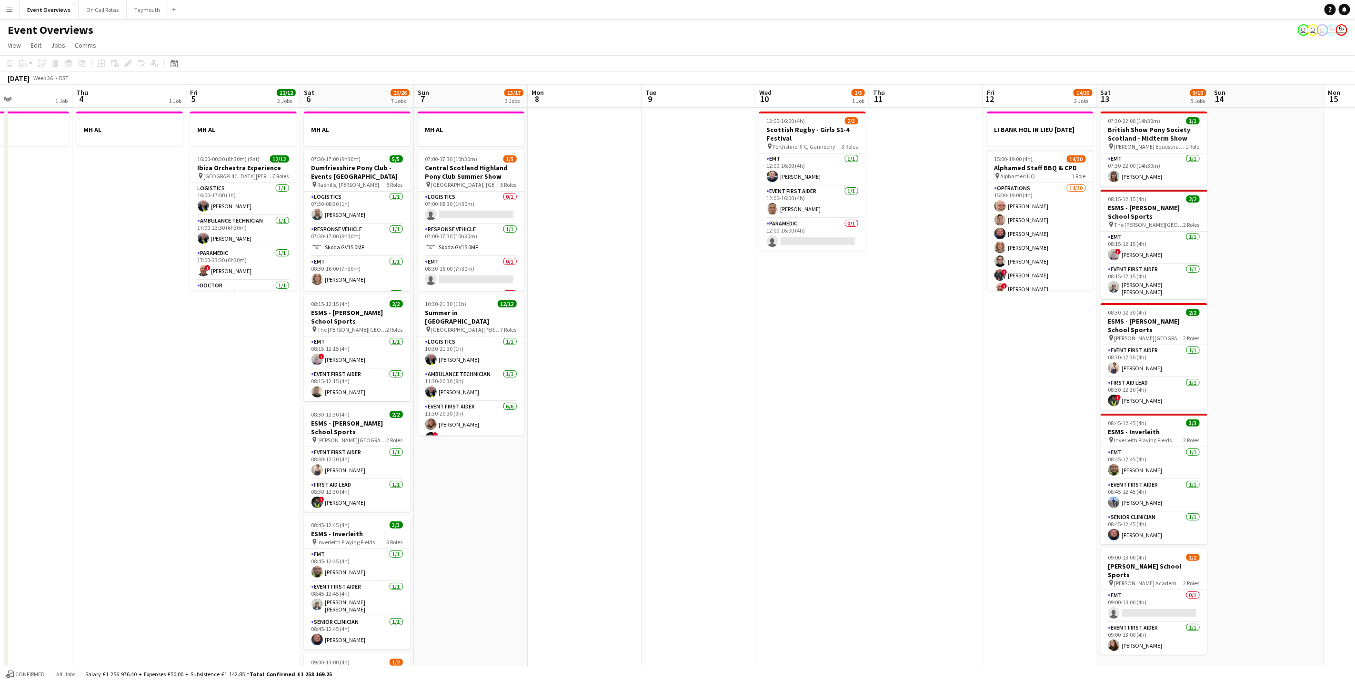
drag, startPoint x: 969, startPoint y: 449, endPoint x: 978, endPoint y: 448, distance: 8.6
click at [978, 448] on app-calendar-viewport "Mon 1 1 Job Tue 2 0/1 2 Jobs Wed 3 1 Job Thu 4 1 Job Fri 5 12/12 2 Jobs Sat 6 2…" at bounding box center [677, 504] width 1355 height 838
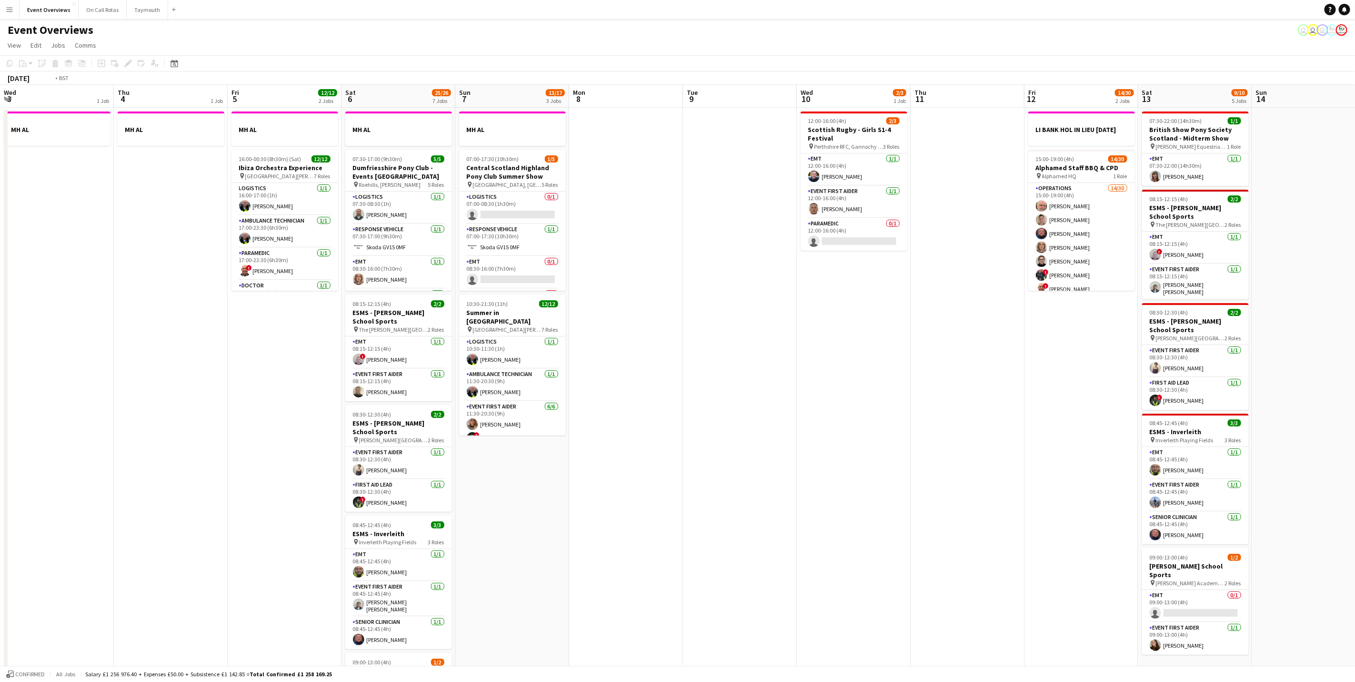
drag, startPoint x: 707, startPoint y: 534, endPoint x: 1745, endPoint y: 412, distance: 1045.2
click at [1355, 412] on html "Menu Boards Boards Boards All jobs Status Workforce Workforce My Workforce Recr…" at bounding box center [677, 469] width 1355 height 939
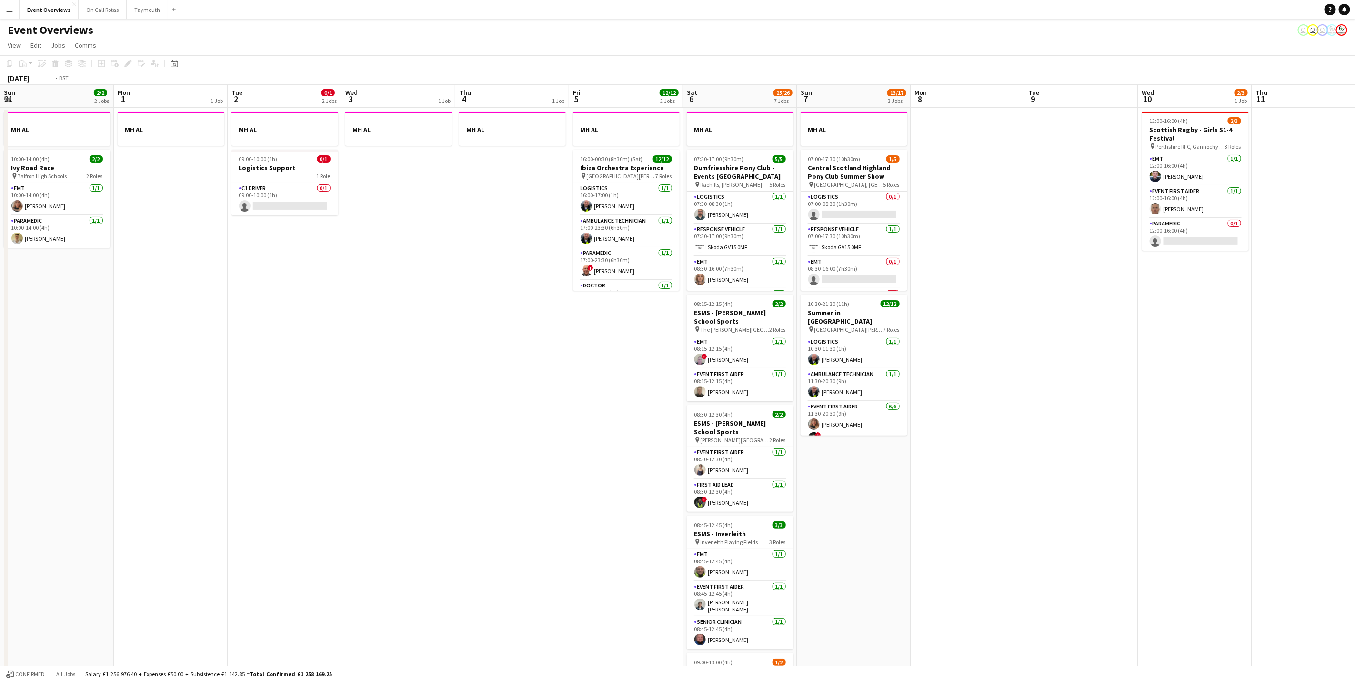
drag, startPoint x: 618, startPoint y: 509, endPoint x: 964, endPoint y: 489, distance: 346.4
click at [1355, 432] on html "Menu Boards Boards Boards All jobs Status Workforce Workforce My Workforce Recr…" at bounding box center [677, 469] width 1355 height 939
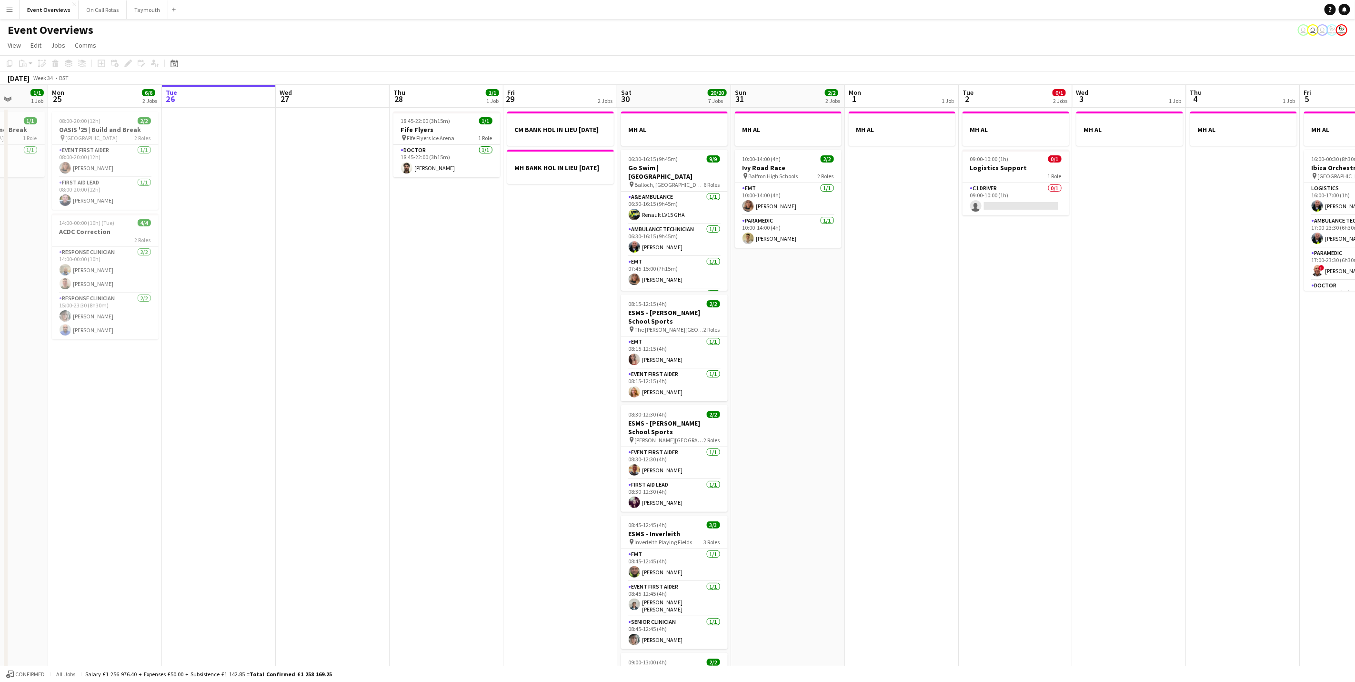
drag, startPoint x: 726, startPoint y: 482, endPoint x: 1393, endPoint y: 424, distance: 669.9
click at [1355, 424] on html "Menu Boards Boards Boards All jobs Status Workforce Workforce My Workforce Recr…" at bounding box center [677, 469] width 1355 height 939
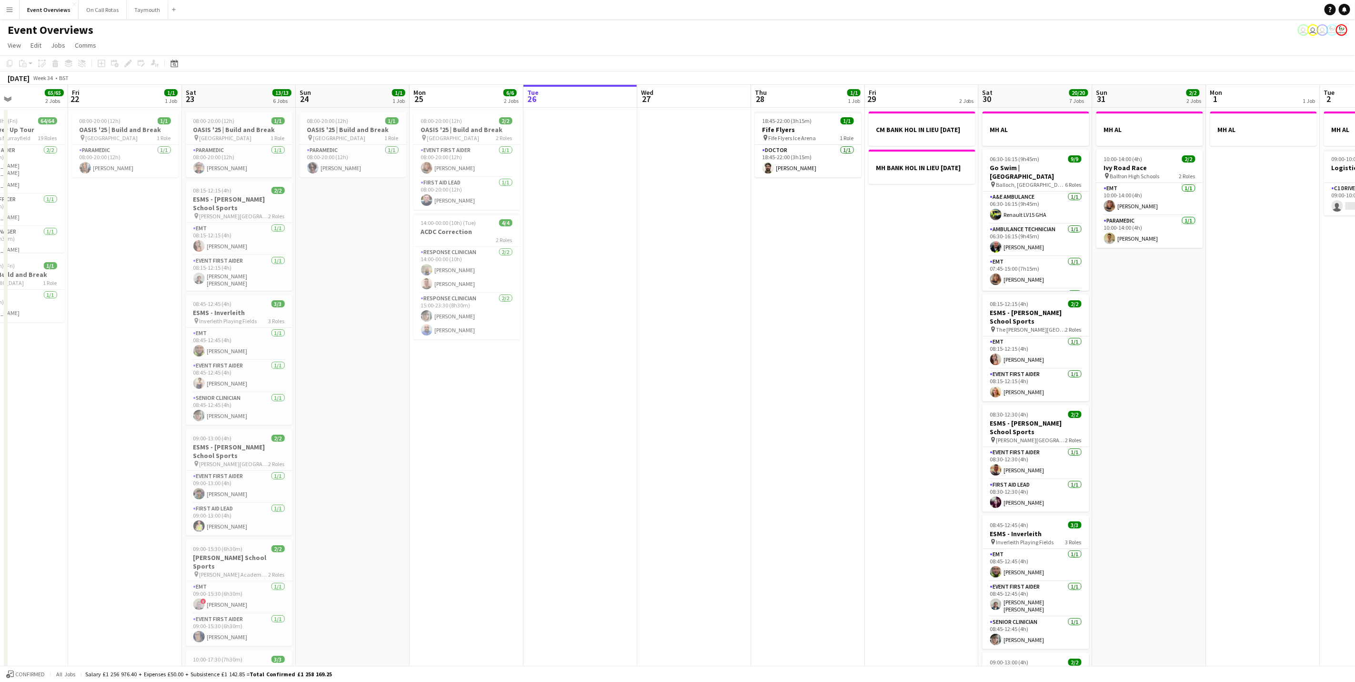
scroll to position [0, 257]
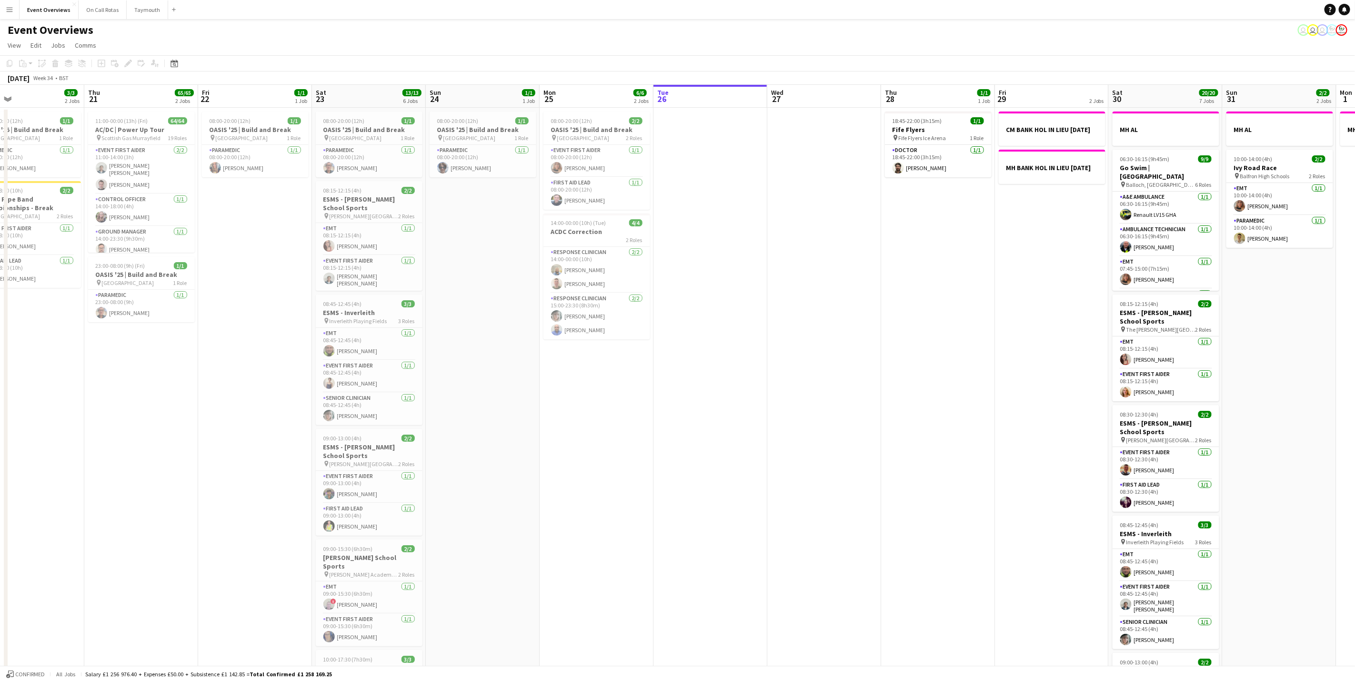
drag, startPoint x: 1059, startPoint y: 354, endPoint x: 803, endPoint y: 389, distance: 258.2
click at [803, 389] on app-calendar-viewport "Mon 18 3/3 2 Jobs Tue 19 4/4 3 Jobs Wed 20 3/3 2 Jobs Thu 21 65/65 2 Jobs Fri 2…" at bounding box center [677, 504] width 1355 height 838
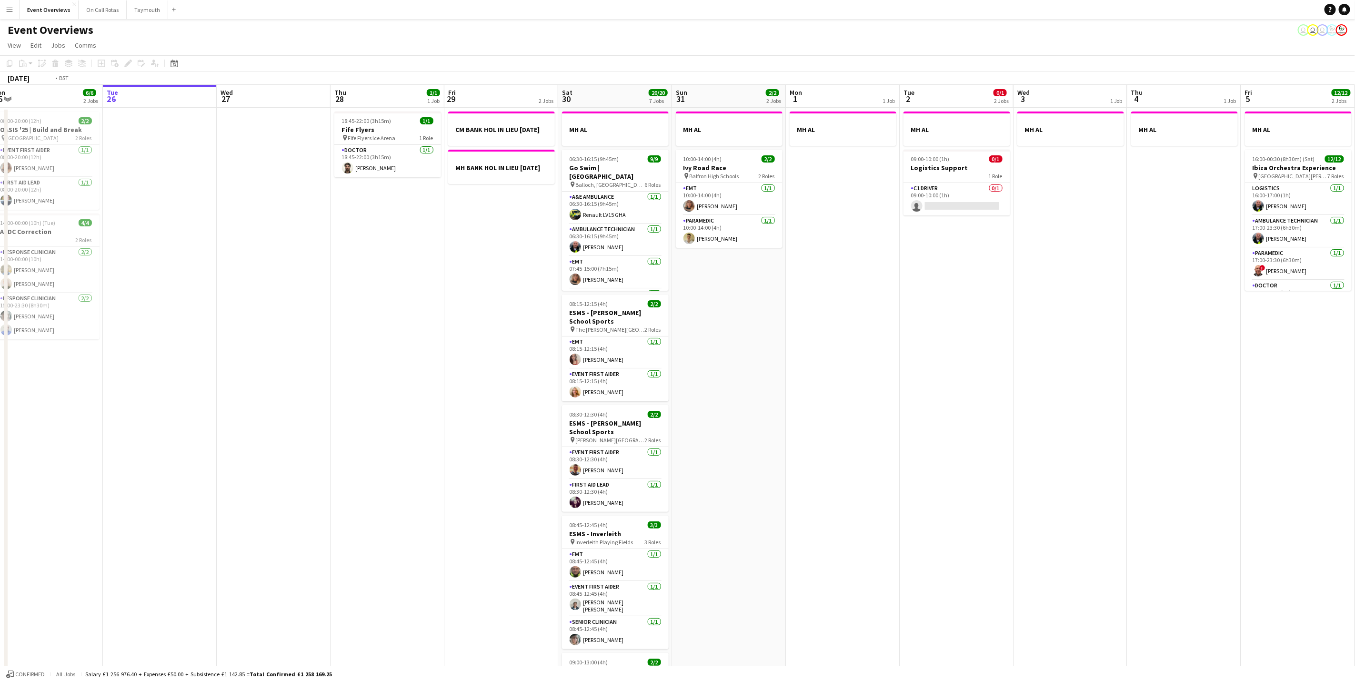
scroll to position [0, 223]
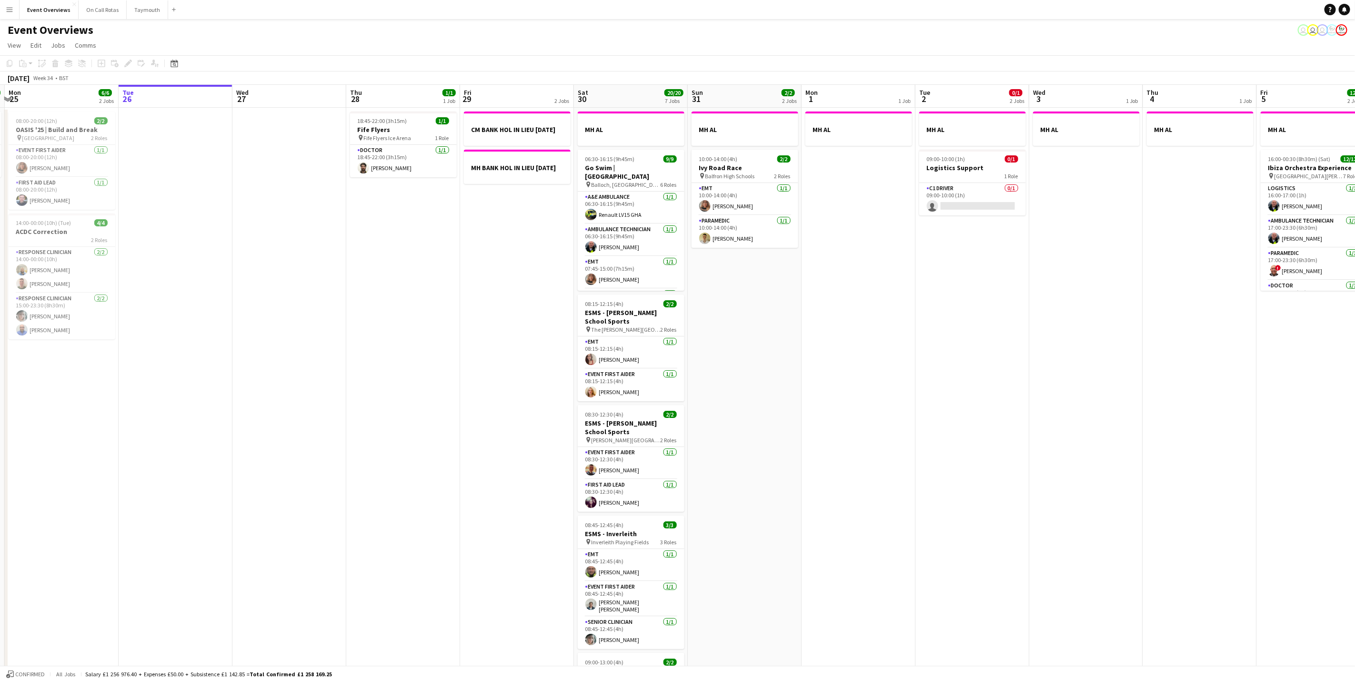
drag, startPoint x: 1145, startPoint y: 291, endPoint x: 952, endPoint y: 293, distance: 193.4
click at [952, 293] on app-calendar-viewport "Sat 23 13/13 6 Jobs Sun 24 1/1 1 Job Mon 25 6/6 2 Jobs Tue 26 Wed 27 Thu 28 1/1…" at bounding box center [677, 504] width 1355 height 838
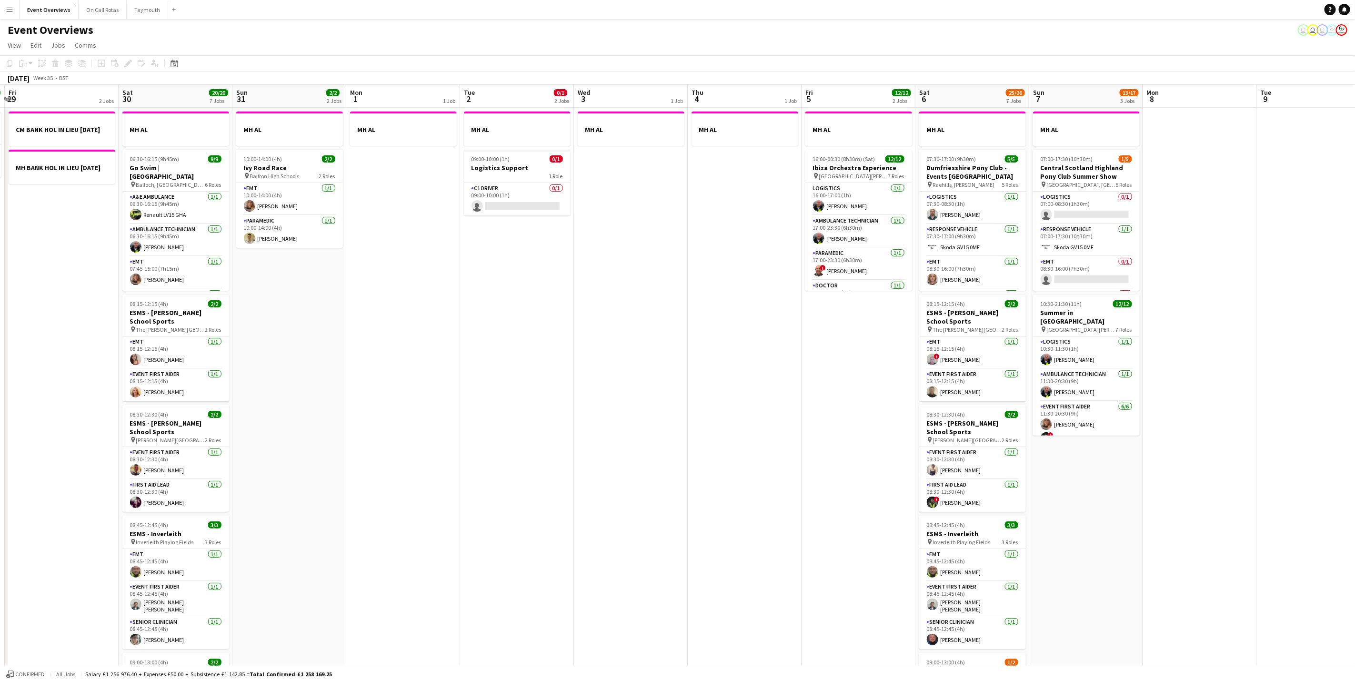
scroll to position [0, 371]
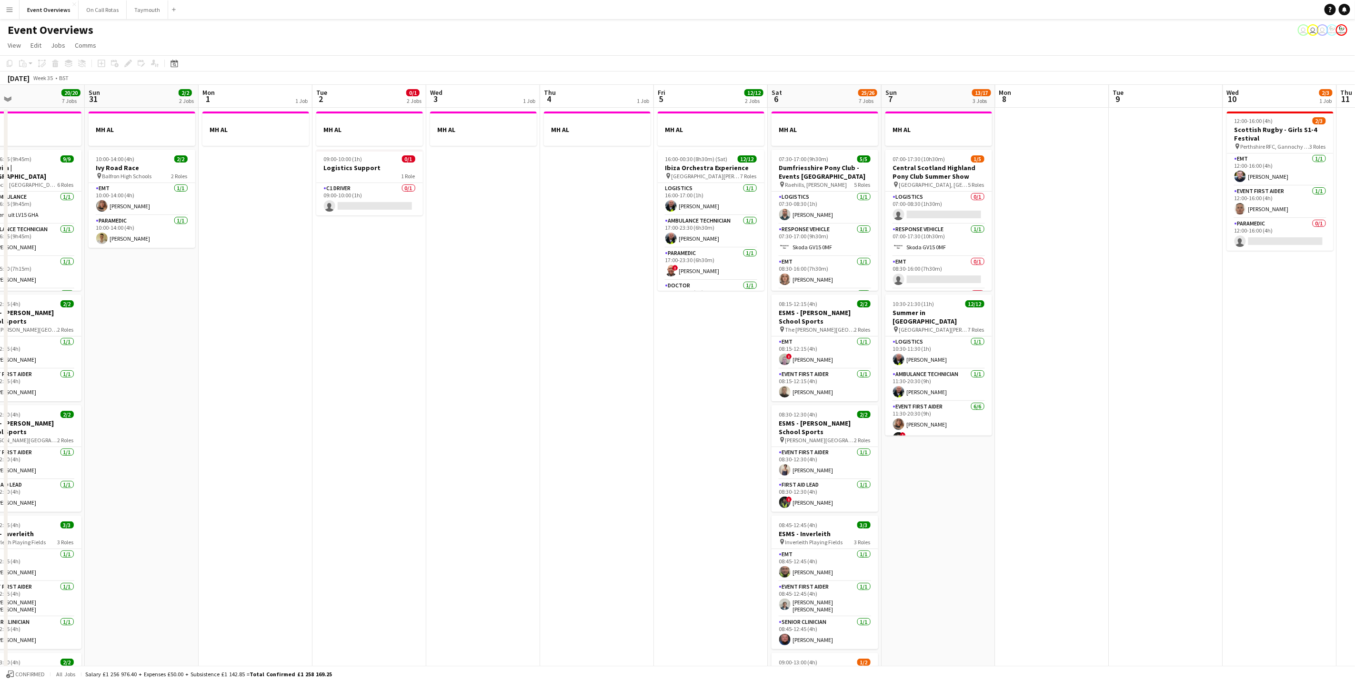
drag, startPoint x: 590, startPoint y: 453, endPoint x: 351, endPoint y: 478, distance: 240.9
click at [351, 478] on app-calendar-viewport "Wed 27 Thu 28 1/1 1 Job Fri 29 2 Jobs Sat 30 20/20 7 Jobs Sun 31 2/2 2 Jobs Mon…" at bounding box center [677, 504] width 1355 height 838
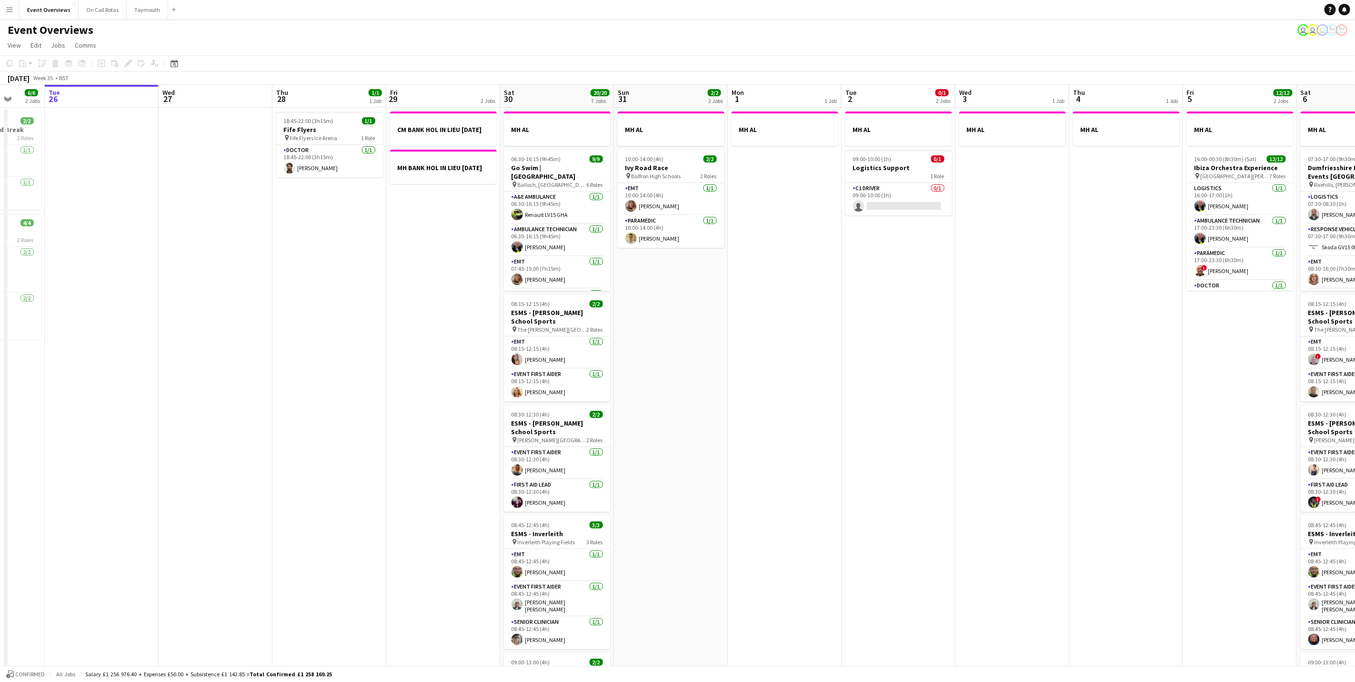
drag, startPoint x: 1047, startPoint y: 428, endPoint x: 1080, endPoint y: 423, distance: 34.2
click at [1080, 423] on app-calendar-viewport "Sun 24 1/1 1 Job Mon 25 6/6 2 Jobs Tue 26 Wed 27 Thu 28 1/1 1 Job Fri 29 2 Jobs…" at bounding box center [677, 504] width 1355 height 838
click at [659, 233] on app-card-role "Paramedic [DATE] 10:00-14:00 (4h) [PERSON_NAME]" at bounding box center [671, 231] width 107 height 32
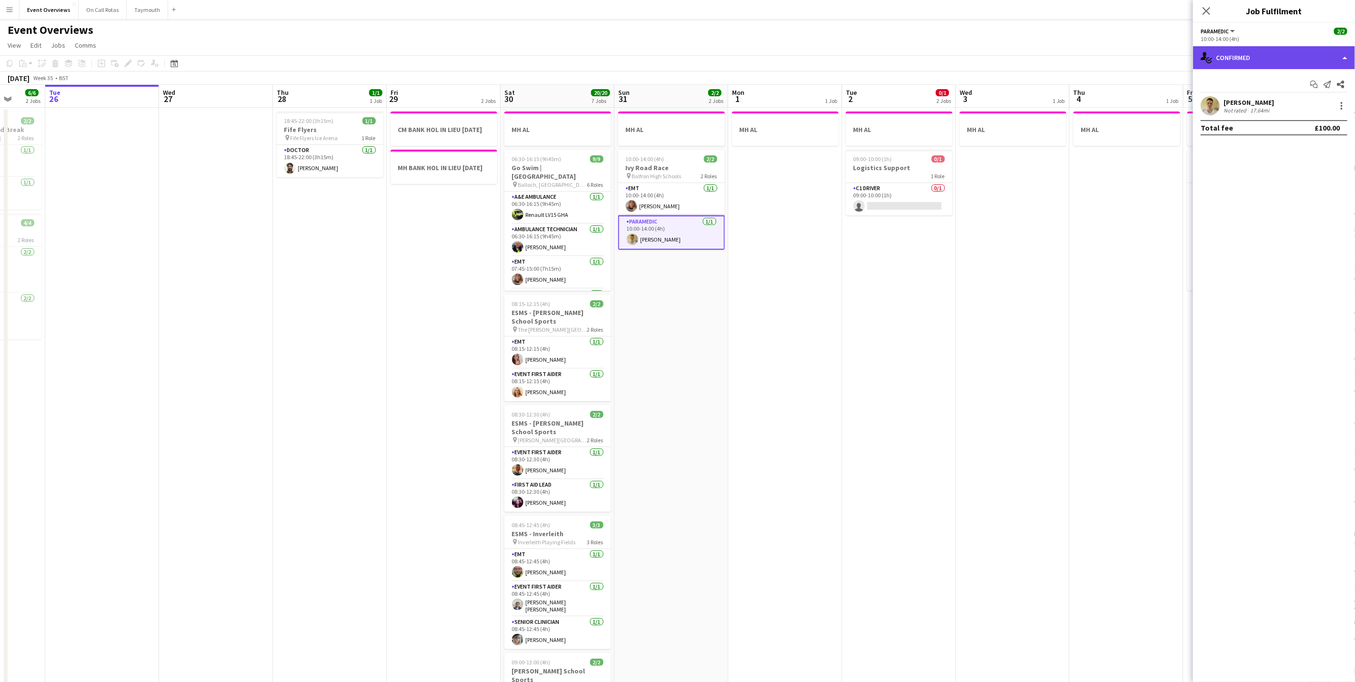
click at [1295, 53] on div "single-neutral-actions-check-2 Confirmed" at bounding box center [1274, 57] width 162 height 23
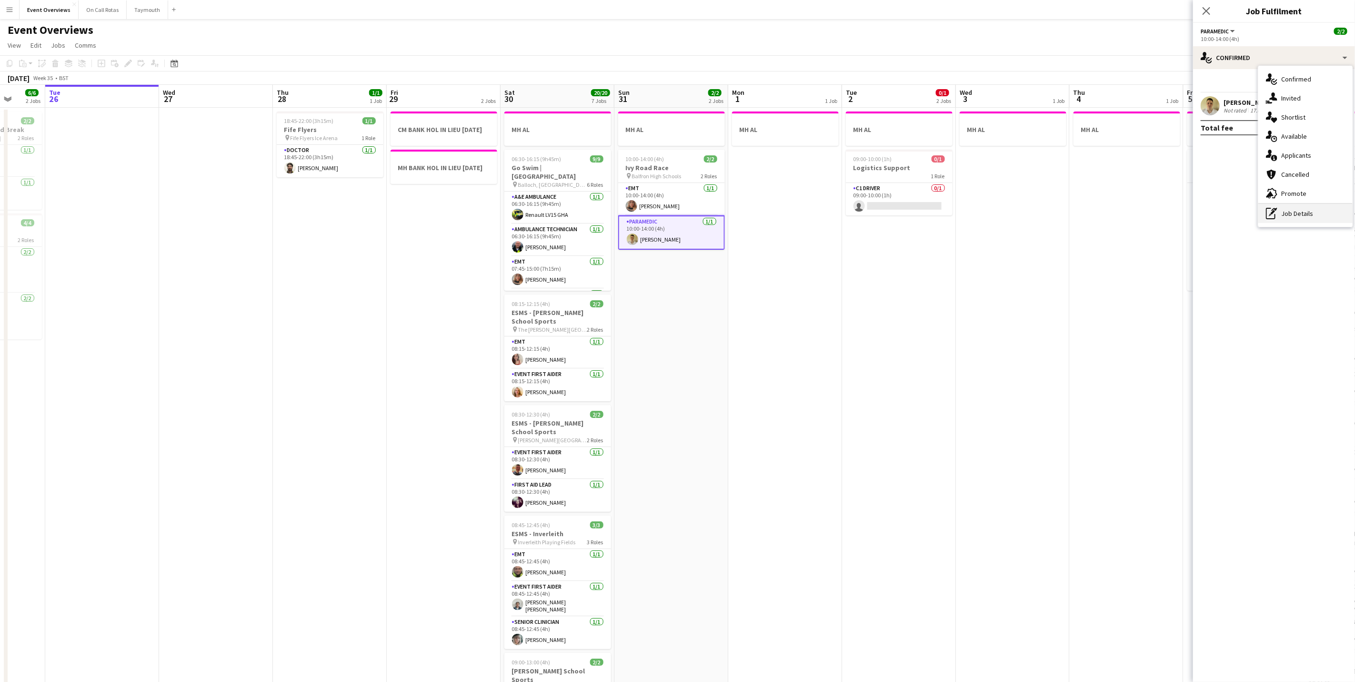
click at [1301, 211] on div "pen-write Job Details" at bounding box center [1306, 213] width 94 height 19
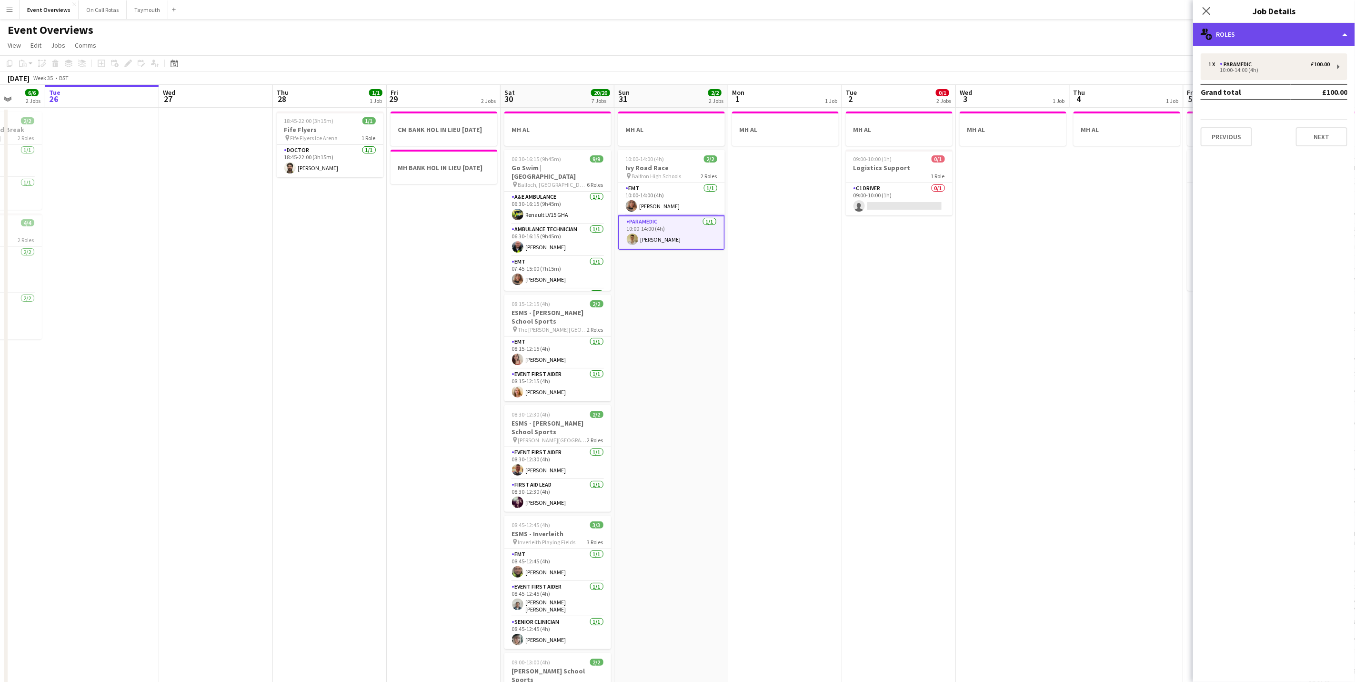
click at [1241, 34] on div "multiple-users-add Roles" at bounding box center [1274, 34] width 162 height 23
click at [1282, 79] on div "single-neutral-actions-up-down Job Fulfilment" at bounding box center [1306, 75] width 94 height 19
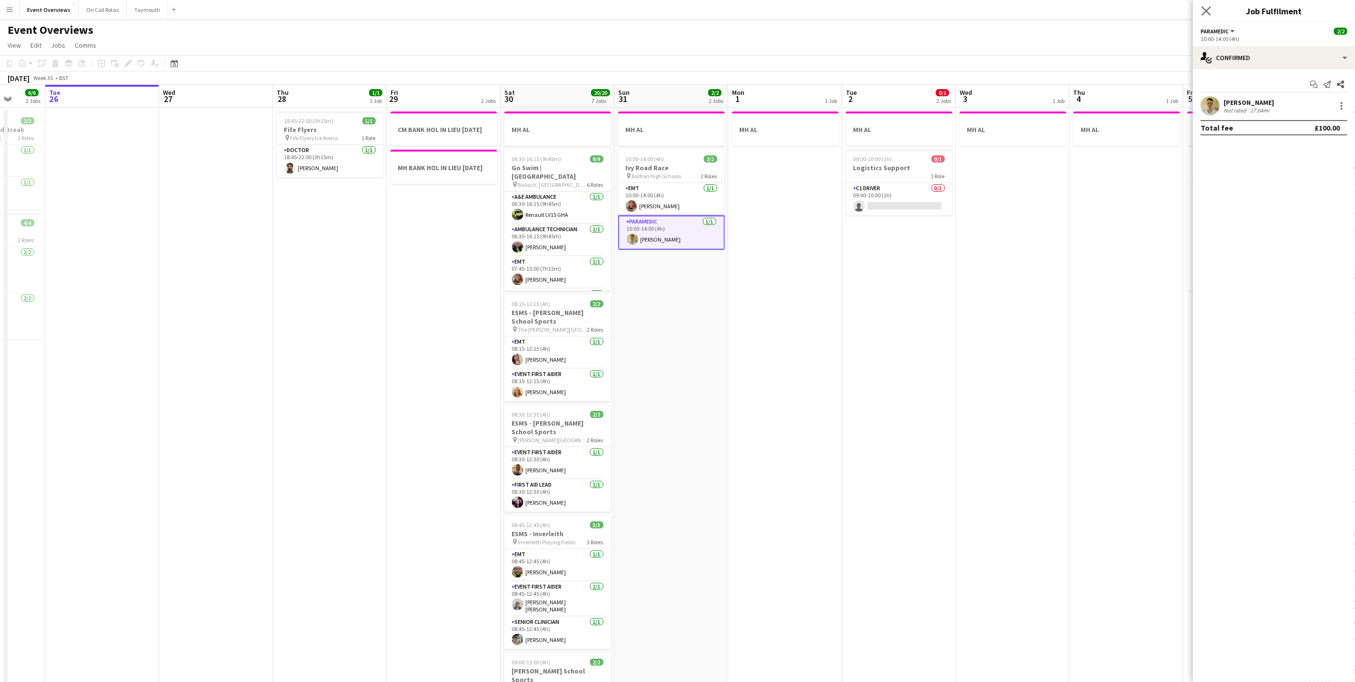
click at [1211, 11] on icon "Close pop-in" at bounding box center [1206, 10] width 9 height 9
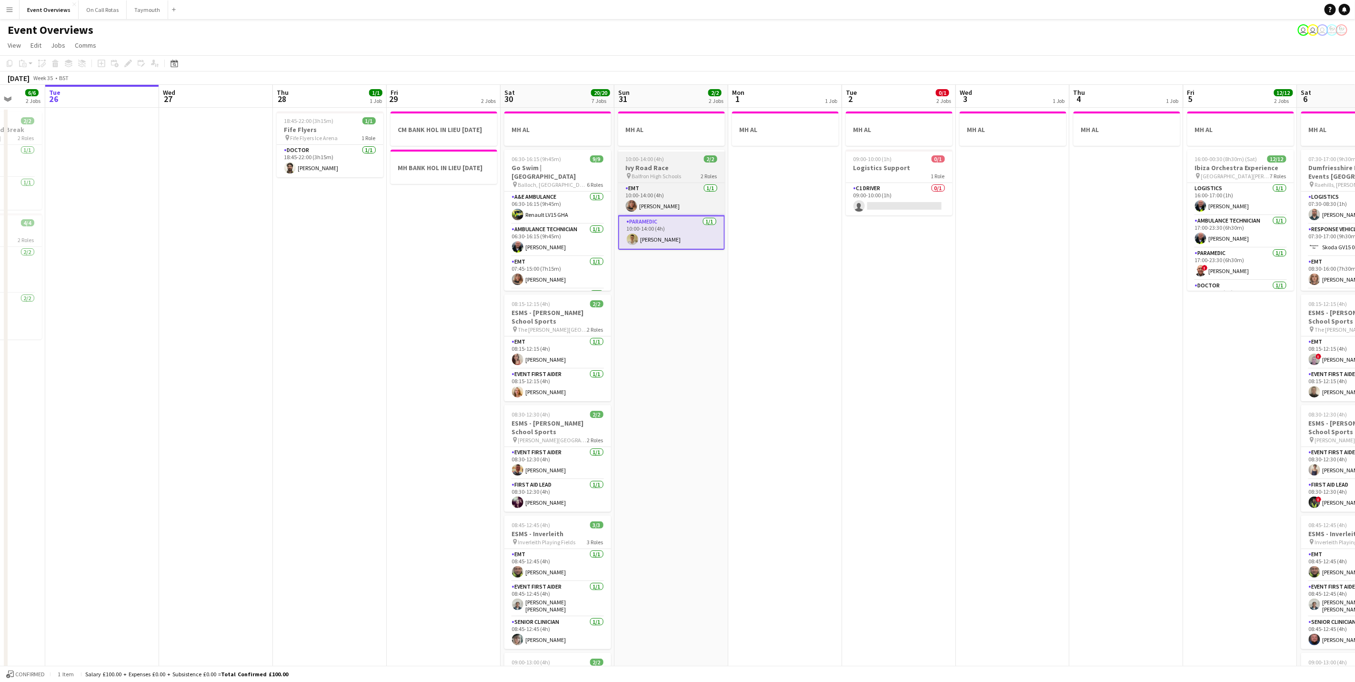
click at [655, 239] on app-calendar-viewport "Sat 23 13/13 6 Jobs Sun 24 1/1 1 Job Mon 25 6/6 2 Jobs Tue 26 Wed 27 Thu 28 1/1…" at bounding box center [677, 504] width 1355 height 838
click at [655, 239] on app-card-role "Paramedic [DATE] 10:00-14:00 (4h) [PERSON_NAME]" at bounding box center [674, 232] width 107 height 34
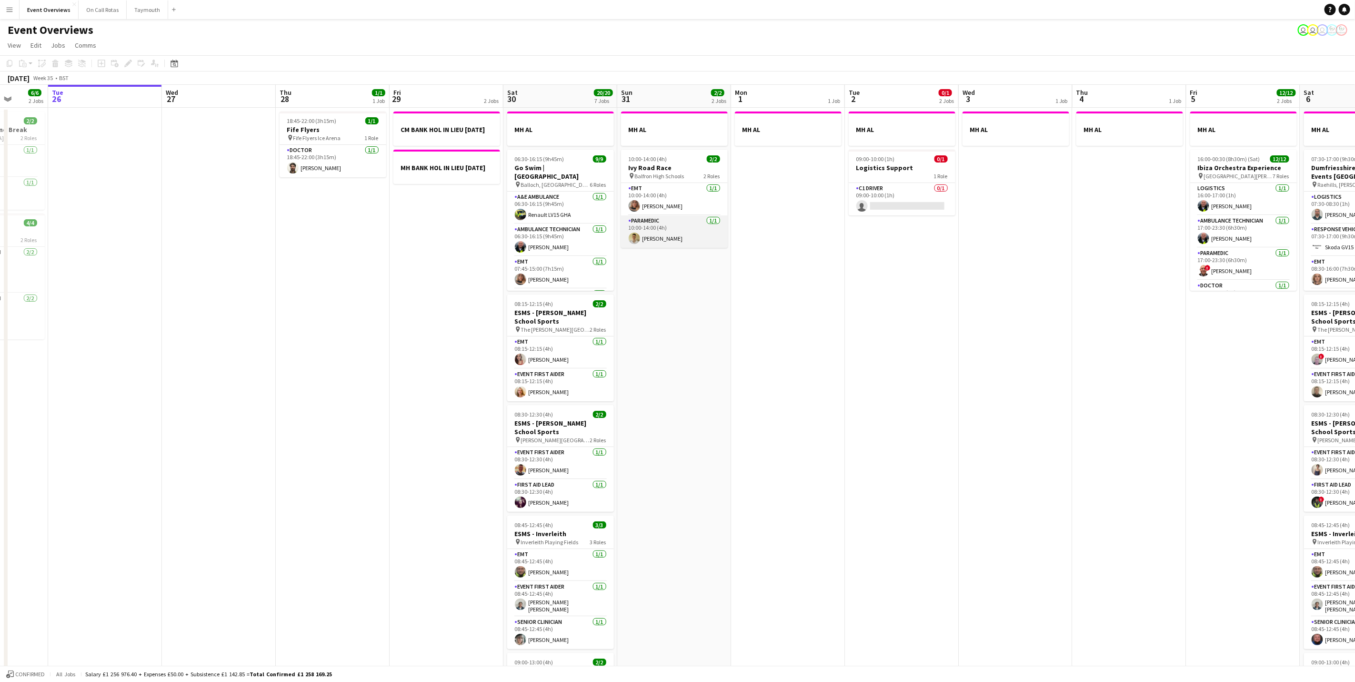
click at [666, 234] on app-card-role "Paramedic [DATE] 10:00-14:00 (4h) [PERSON_NAME]" at bounding box center [674, 231] width 107 height 32
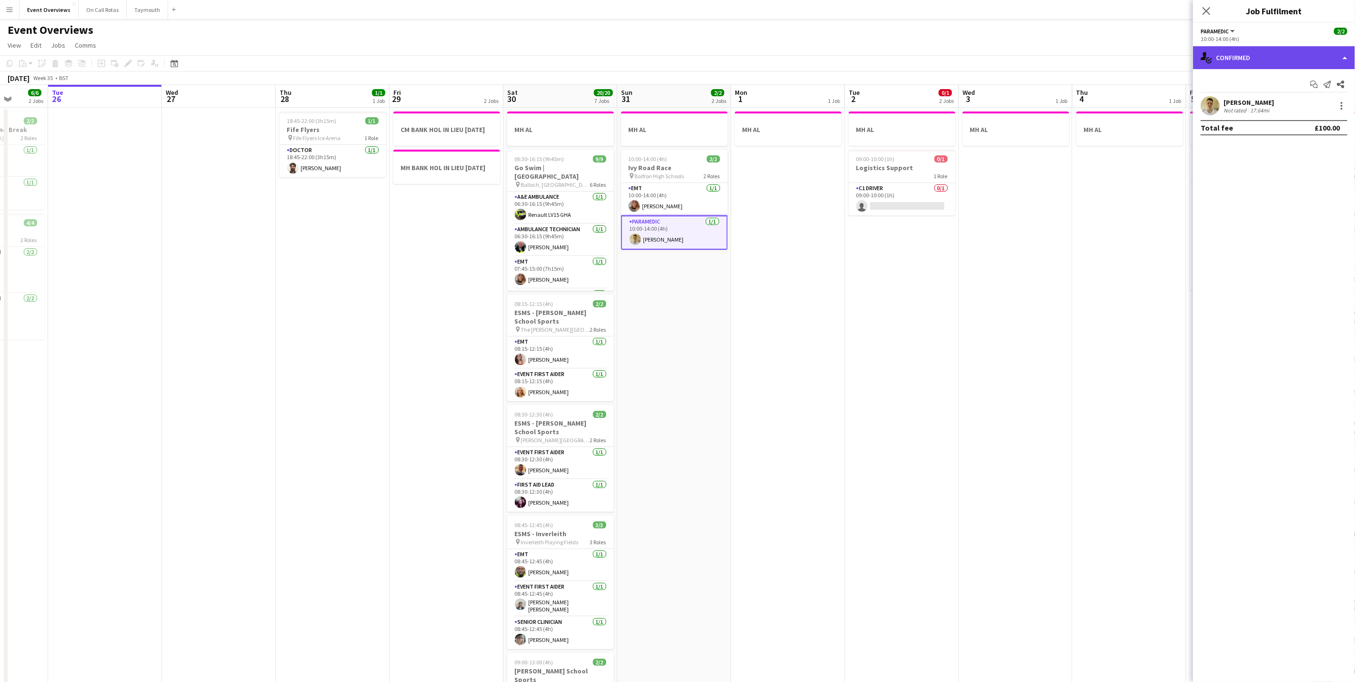
click at [1256, 60] on div "single-neutral-actions-check-2 Confirmed" at bounding box center [1274, 57] width 162 height 23
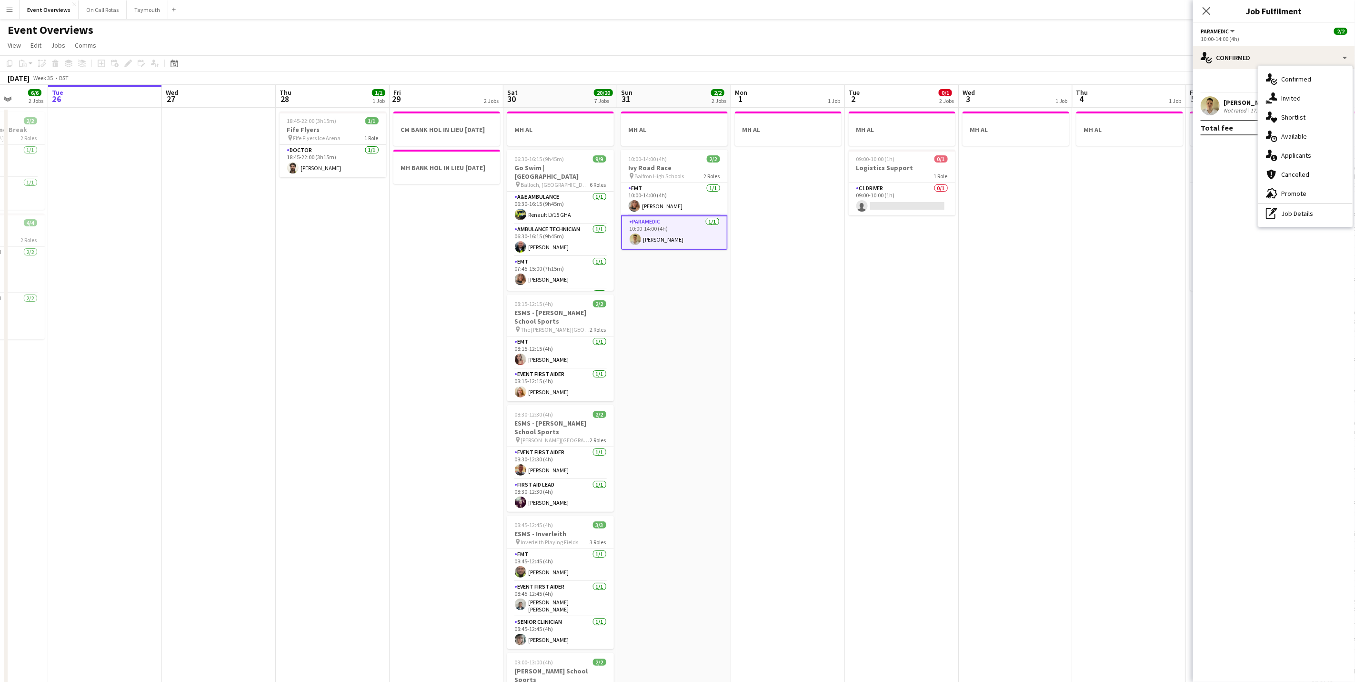
click at [1232, 96] on div "[PERSON_NAME] Not rated 17.64mi" at bounding box center [1274, 105] width 162 height 19
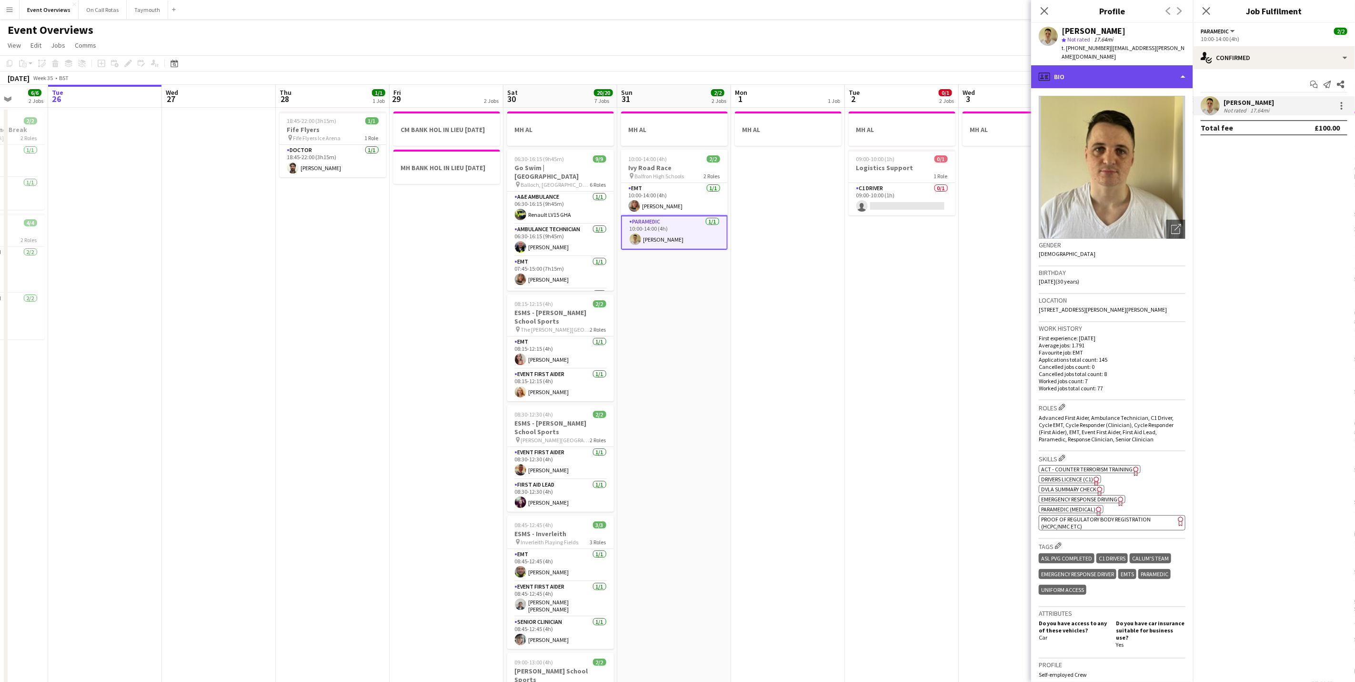
click at [1127, 73] on div "profile Bio" at bounding box center [1112, 76] width 162 height 23
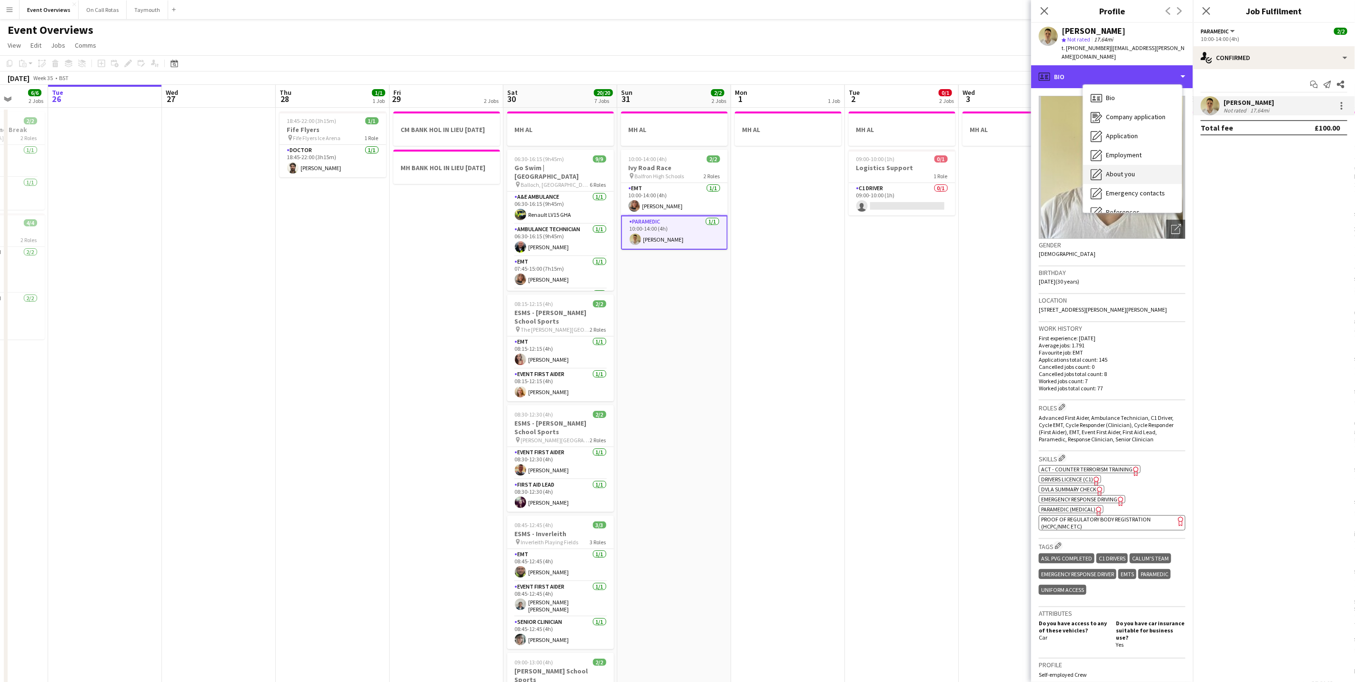
scroll to position [71, 0]
click at [1149, 102] on div "About you About you" at bounding box center [1132, 102] width 99 height 19
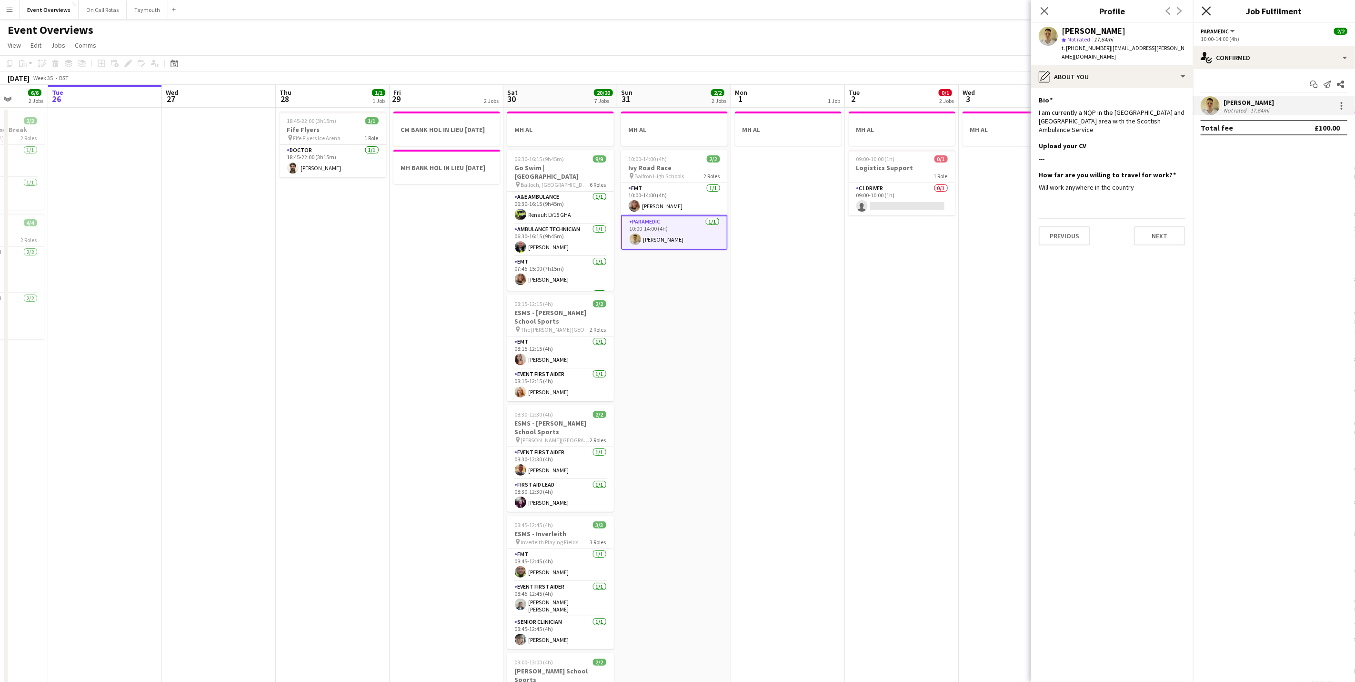
click at [1203, 9] on icon "Close pop-in" at bounding box center [1206, 10] width 9 height 9
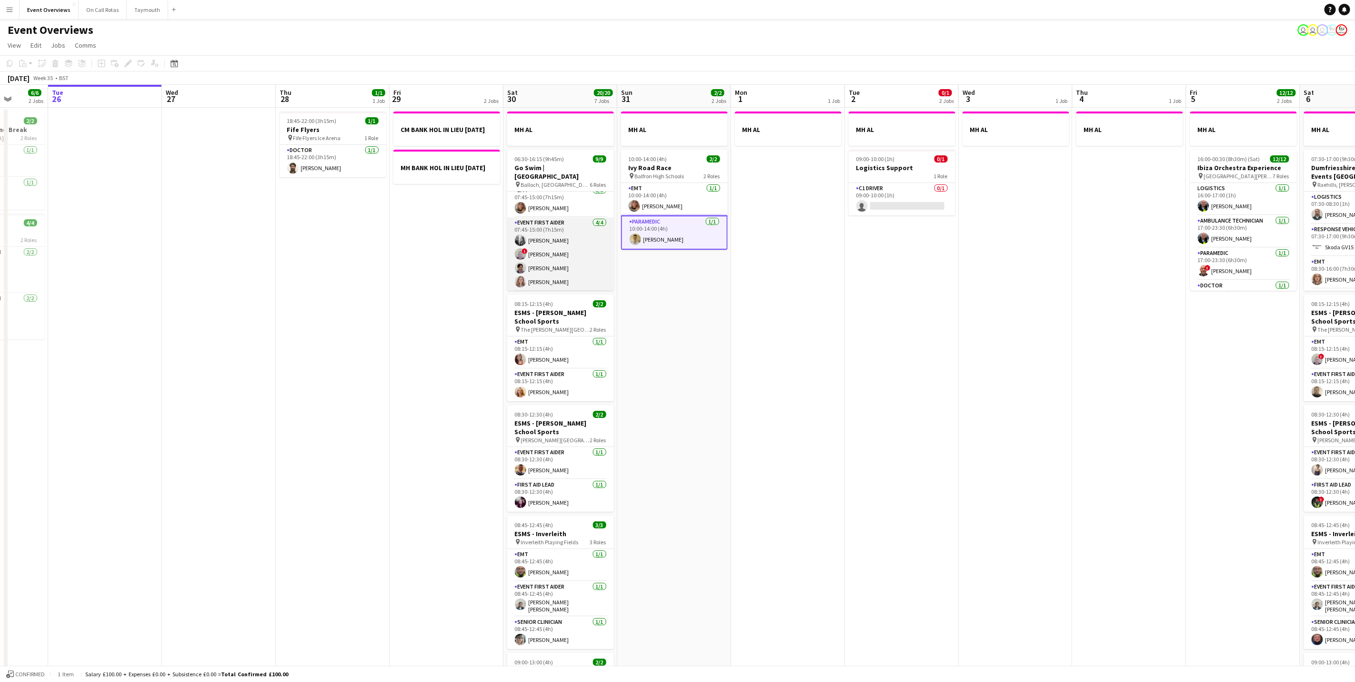
scroll to position [0, 0]
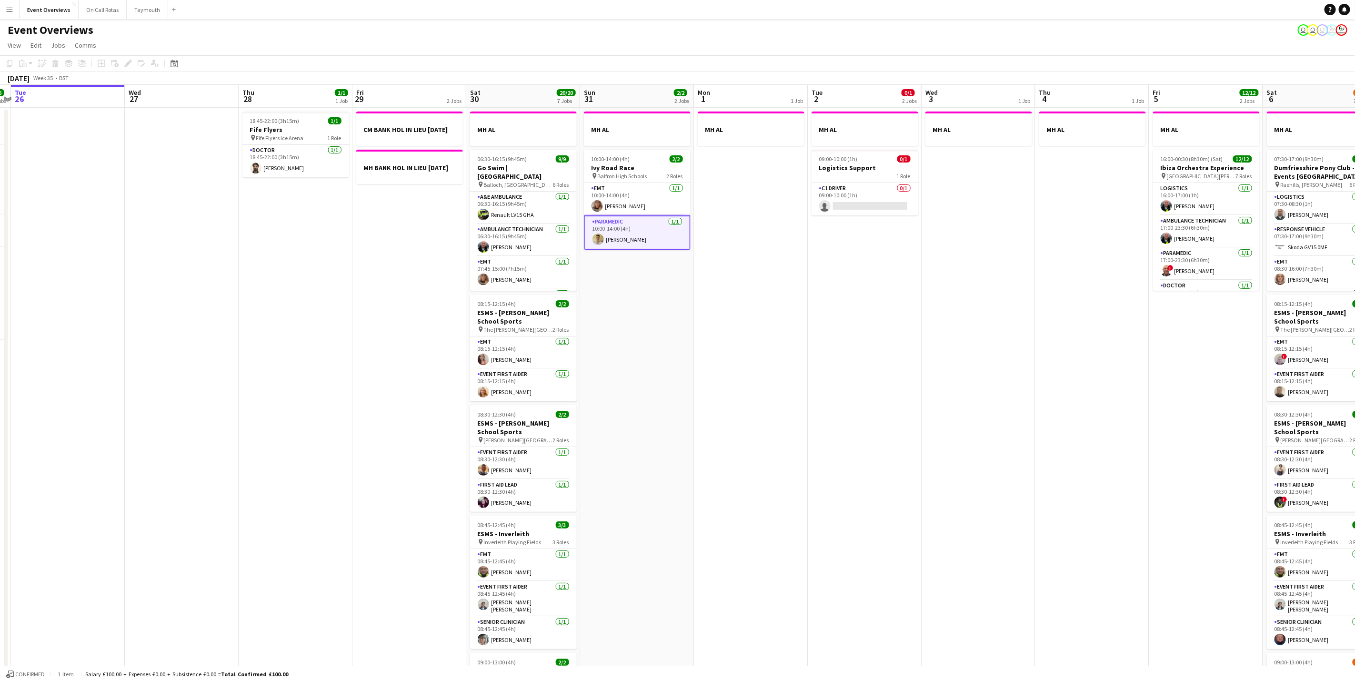
drag, startPoint x: 1165, startPoint y: 444, endPoint x: 508, endPoint y: 422, distance: 657.8
click at [508, 422] on app-calendar-viewport "Sat 23 13/13 6 Jobs Sun 24 1/1 1 Job Mon 25 6/6 2 Jobs Tue 26 Wed 27 Thu 28 1/1…" at bounding box center [677, 504] width 1355 height 838
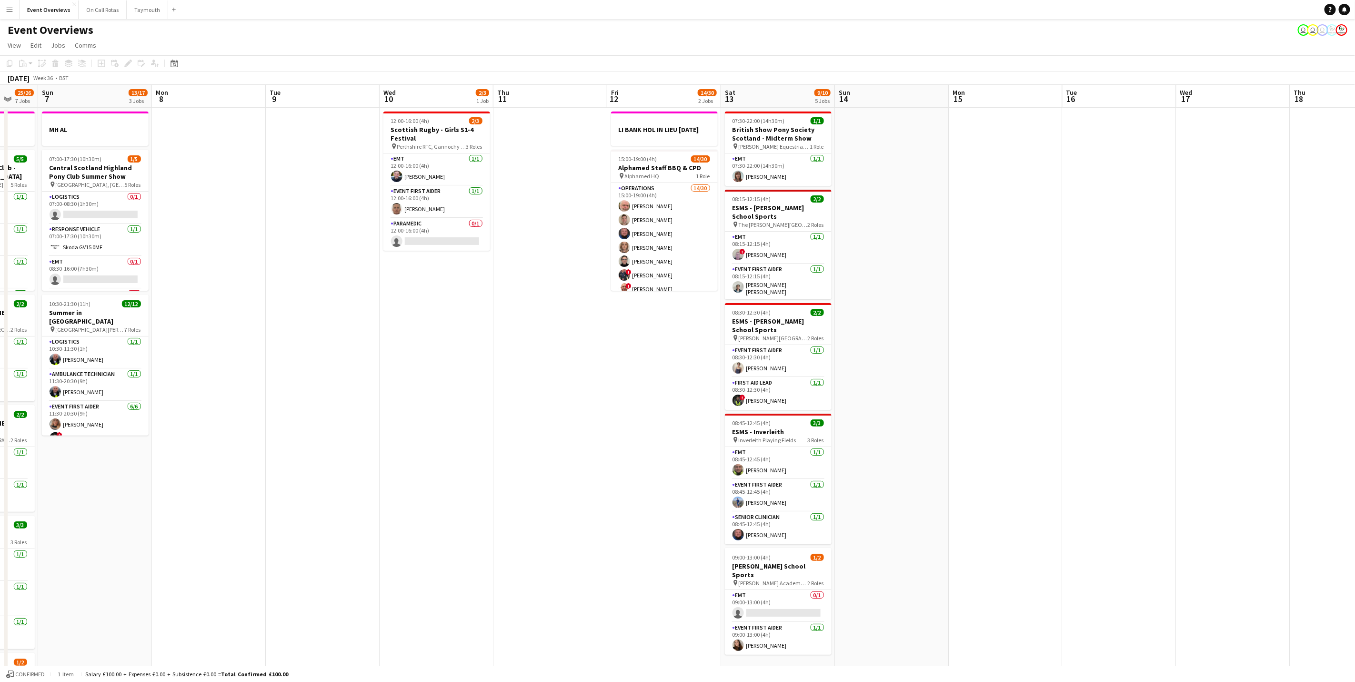
drag, startPoint x: 589, startPoint y: 390, endPoint x: 723, endPoint y: 409, distance: 135.6
click at [594, 394] on app-calendar-viewport "Thu 4 1 Job Fri 5 12/12 2 Jobs Sat 6 25/26 7 Jobs Sun 7 13/17 3 Jobs Mon 8 Tue …" at bounding box center [677, 504] width 1355 height 838
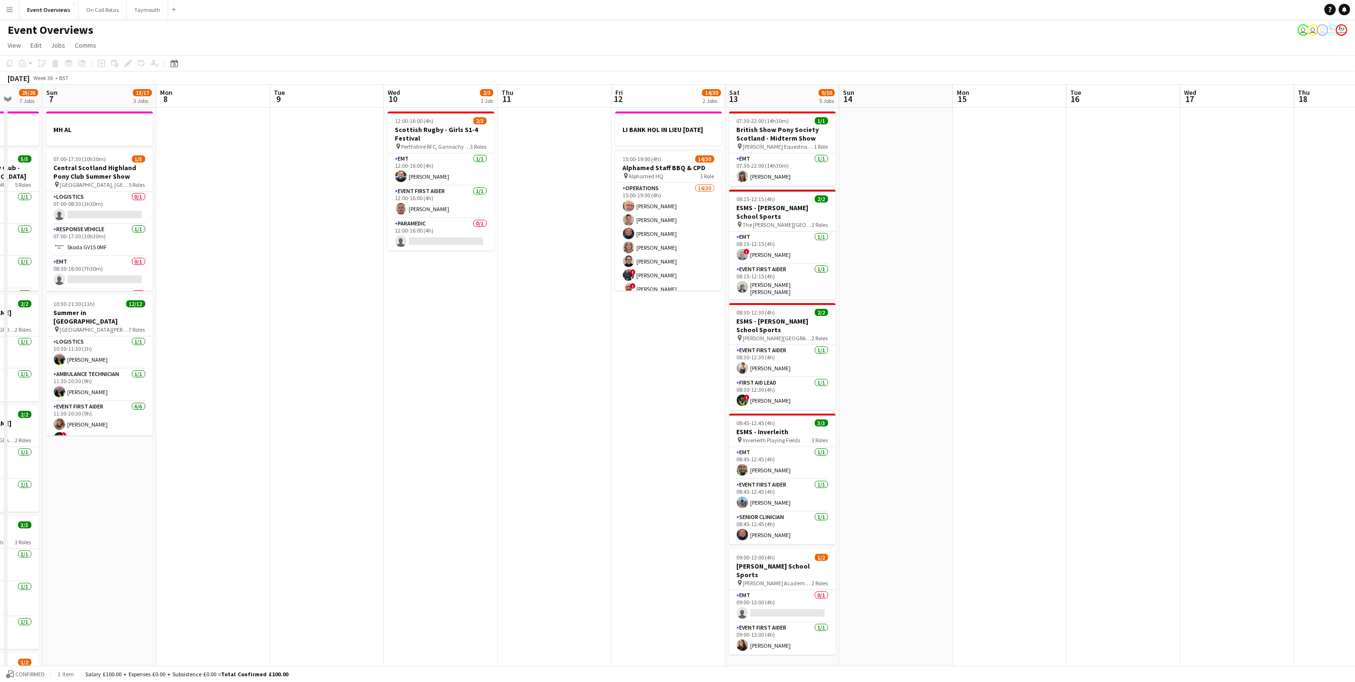
drag, startPoint x: 513, startPoint y: 422, endPoint x: 520, endPoint y: 425, distance: 7.9
click at [520, 425] on app-calendar-viewport "Thu 4 1 Job Fri 5 12/12 2 Jobs Sat 6 25/26 7 Jobs Sun 7 13/17 3 Jobs Mon 8 Tue …" at bounding box center [677, 504] width 1355 height 838
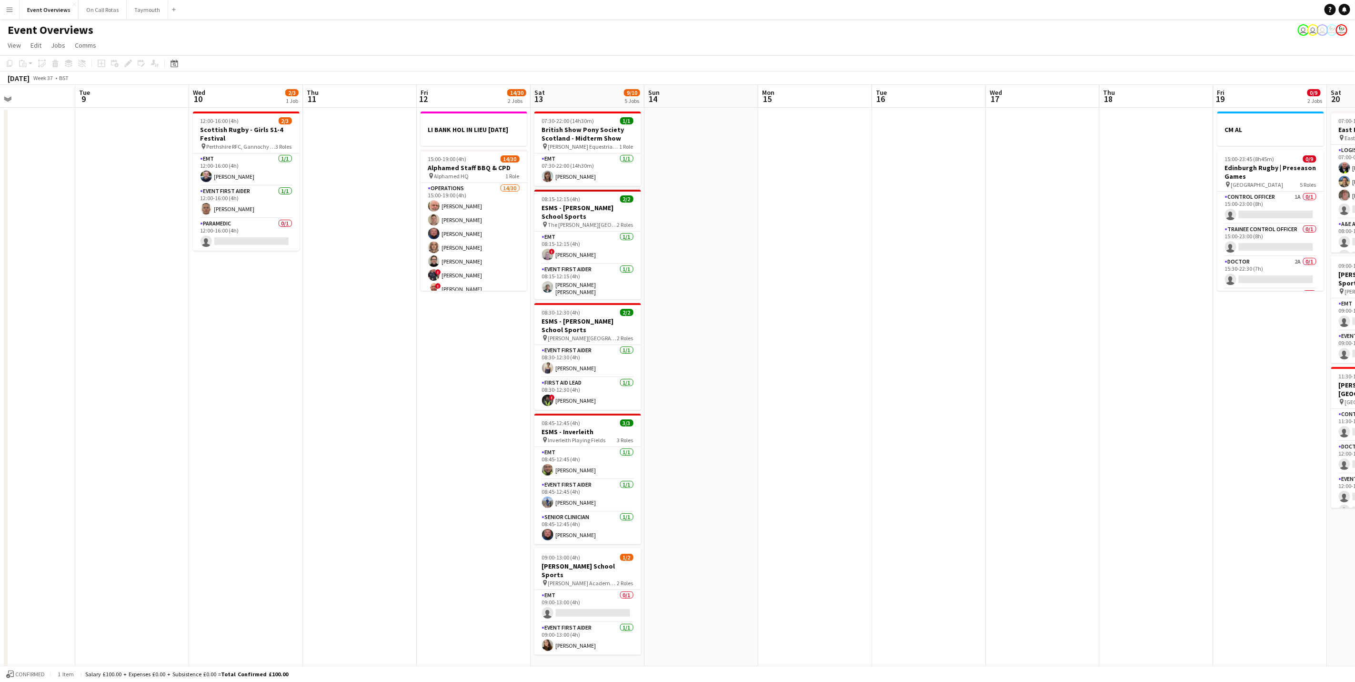
drag, startPoint x: 514, startPoint y: 434, endPoint x: 320, endPoint y: 432, distance: 194.4
click at [320, 432] on app-calendar-viewport "Sat 6 25/26 7 Jobs Sun 7 13/17 3 Jobs Mon 8 Tue 9 Wed 10 2/3 1 Job Thu 11 Fri 1…" at bounding box center [677, 504] width 1355 height 838
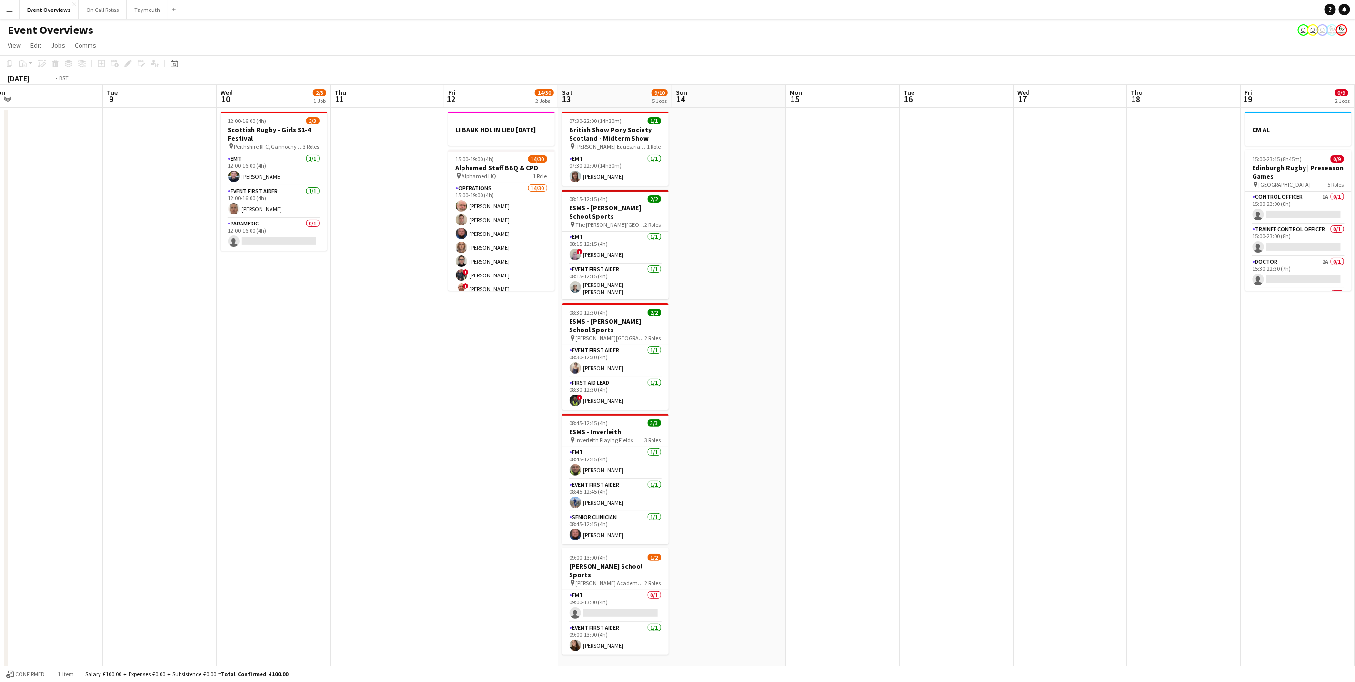
drag, startPoint x: 1032, startPoint y: 359, endPoint x: 1205, endPoint y: 316, distance: 178.2
click at [1205, 316] on app-calendar-viewport "Sat 6 25/26 7 Jobs Sun 7 13/17 3 Jobs Mon 8 Tue 9 Wed 10 2/3 1 Job Thu 11 Fri 1…" at bounding box center [677, 504] width 1355 height 838
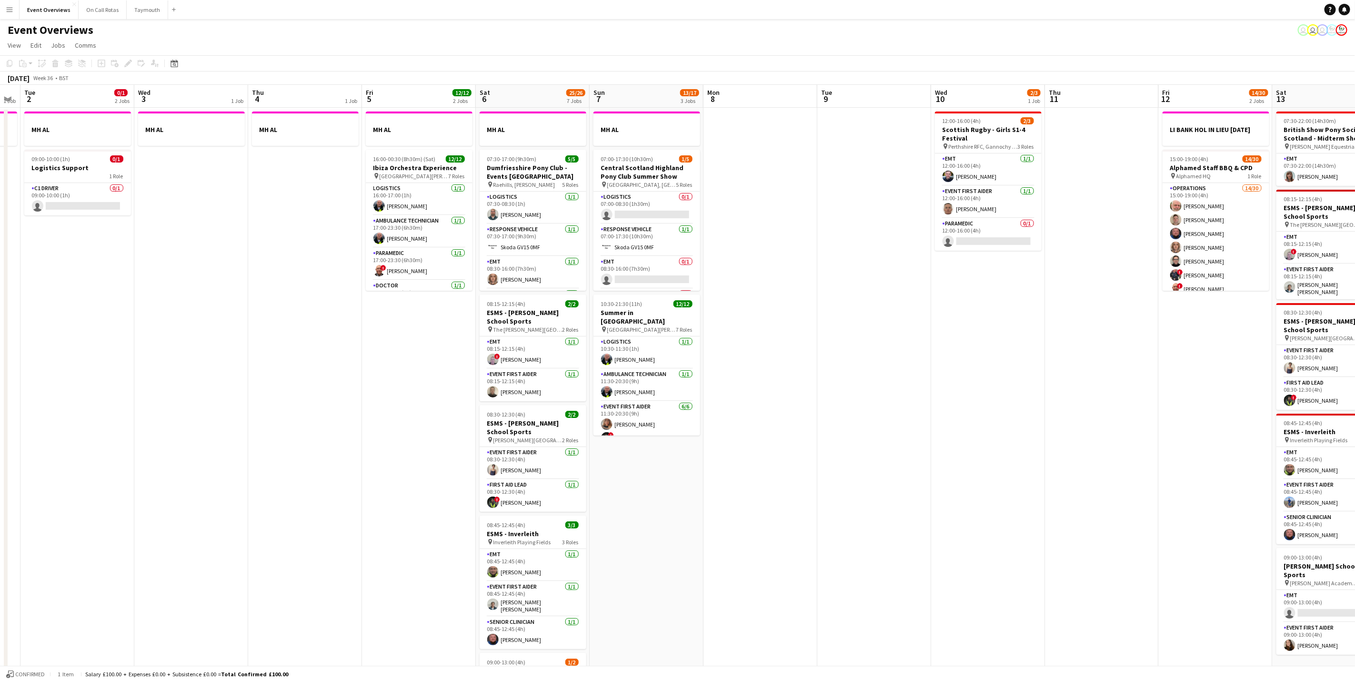
scroll to position [0, 274]
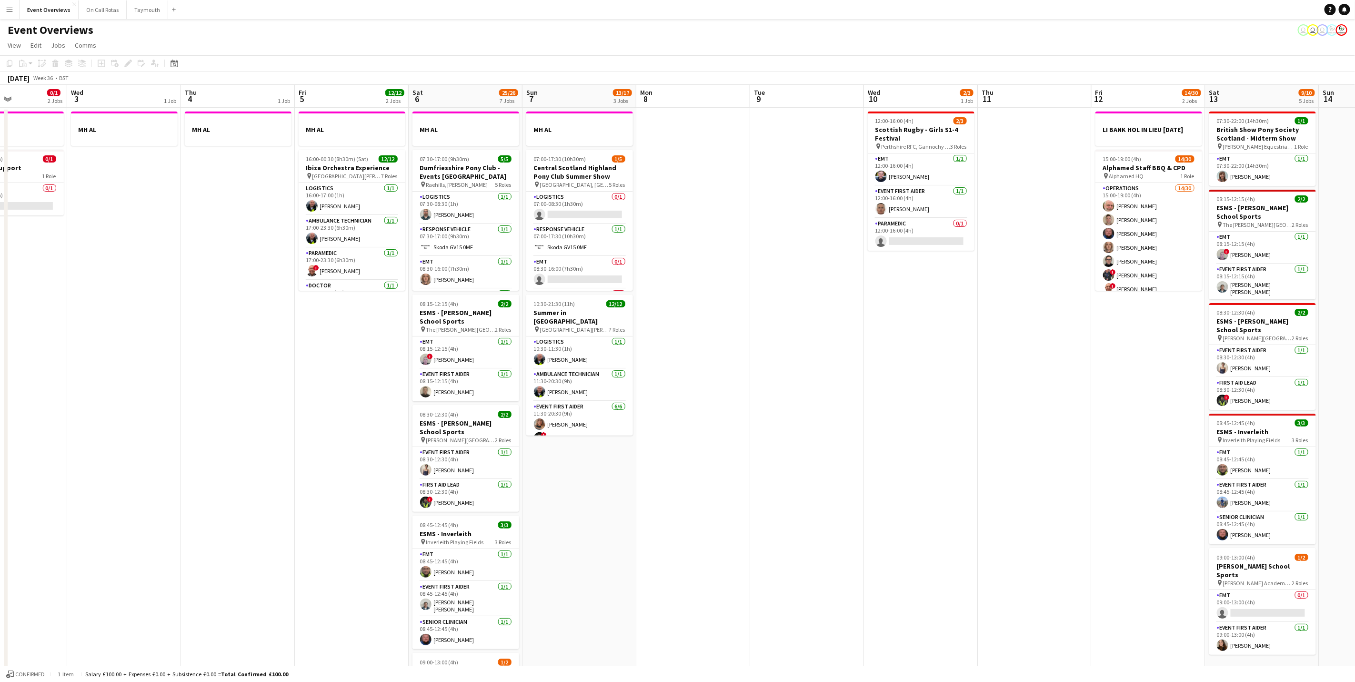
drag, startPoint x: 318, startPoint y: 466, endPoint x: 934, endPoint y: 435, distance: 616.8
click at [934, 435] on app-calendar-viewport "Sun 31 2/2 2 Jobs Mon 1 1 Job Tue 2 0/1 2 Jobs Wed 3 1 Job Thu 4 1 Job Fri 5 12…" at bounding box center [677, 504] width 1355 height 838
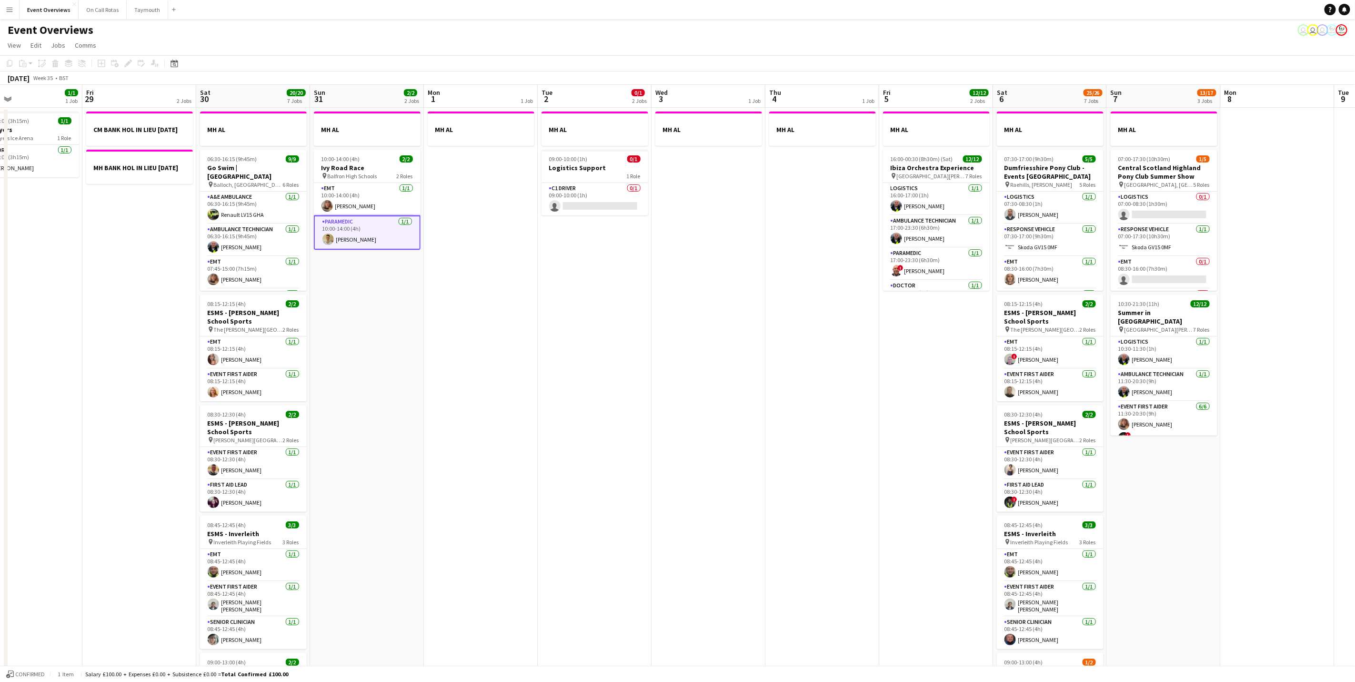
scroll to position [0, 253]
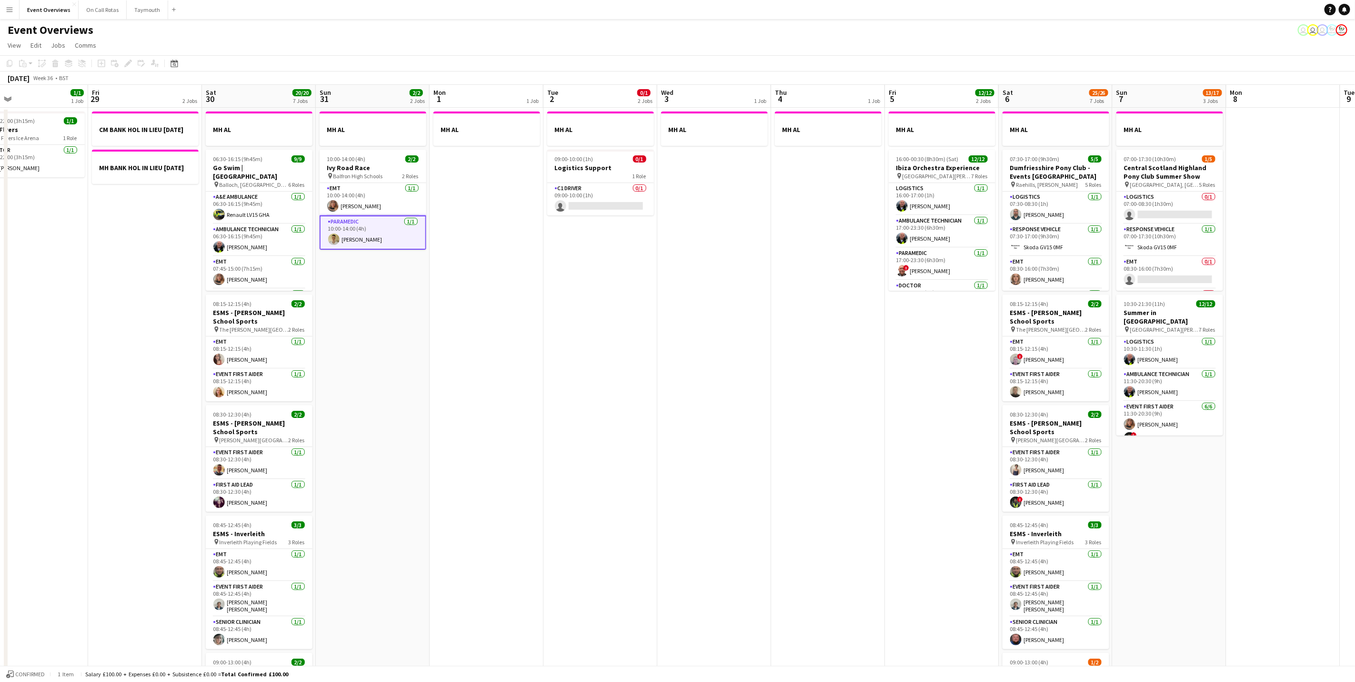
drag, startPoint x: 459, startPoint y: 373, endPoint x: 927, endPoint y: 395, distance: 467.8
click at [927, 395] on app-calendar-viewport "Tue 26 Wed 27 Thu 28 1/1 1 Job Fri 29 2 Jobs Sat 30 20/20 7 Jobs Sun 31 2/2 2 J…" at bounding box center [677, 504] width 1355 height 838
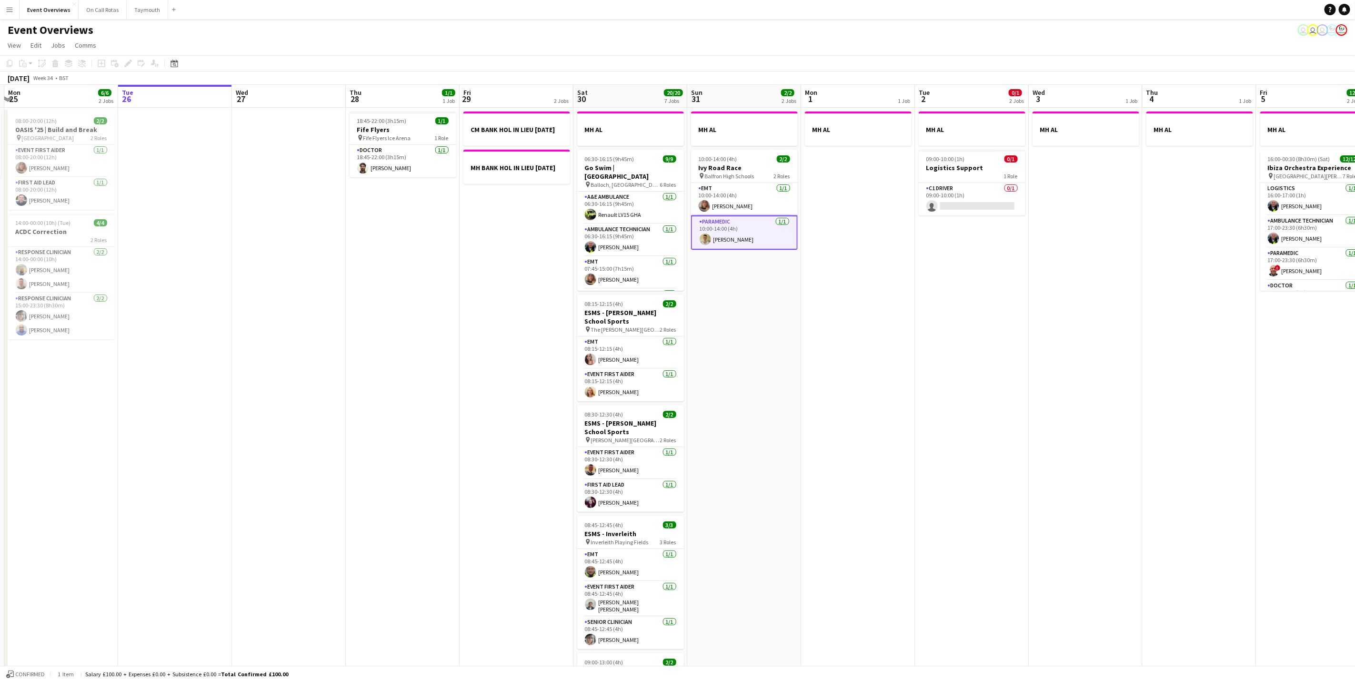
drag, startPoint x: 596, startPoint y: 402, endPoint x: 969, endPoint y: 396, distance: 373.1
click at [969, 396] on app-calendar-viewport "Sat 23 13/13 6 Jobs Sun 24 1/1 1 Job Mon 25 6/6 2 Jobs Tue 26 Wed 27 Thu 28 1/1…" at bounding box center [677, 504] width 1355 height 838
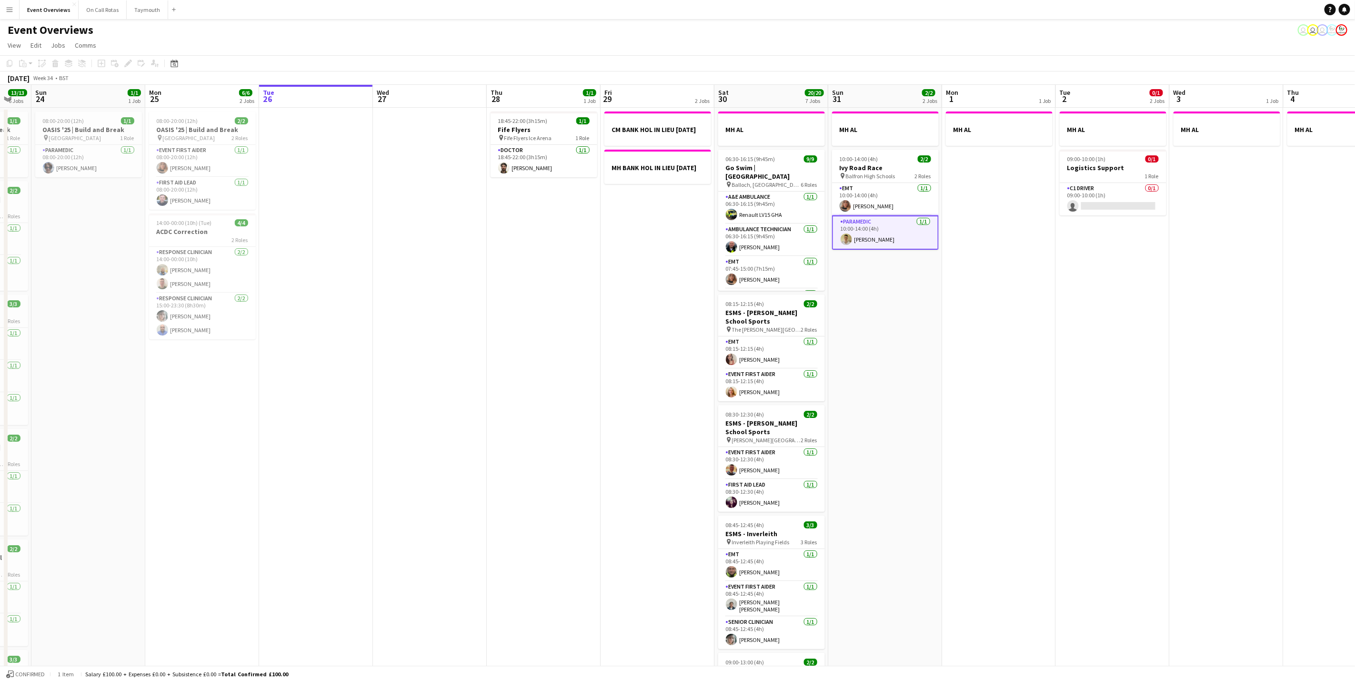
drag, startPoint x: 884, startPoint y: 298, endPoint x: 1024, endPoint y: 315, distance: 141.1
click at [1024, 315] on app-calendar-viewport "Thu 21 65/65 2 Jobs Fri 22 1/1 1 Job Sat 23 13/13 6 Jobs Sun 24 1/1 1 Job Mon 2…" at bounding box center [677, 504] width 1355 height 838
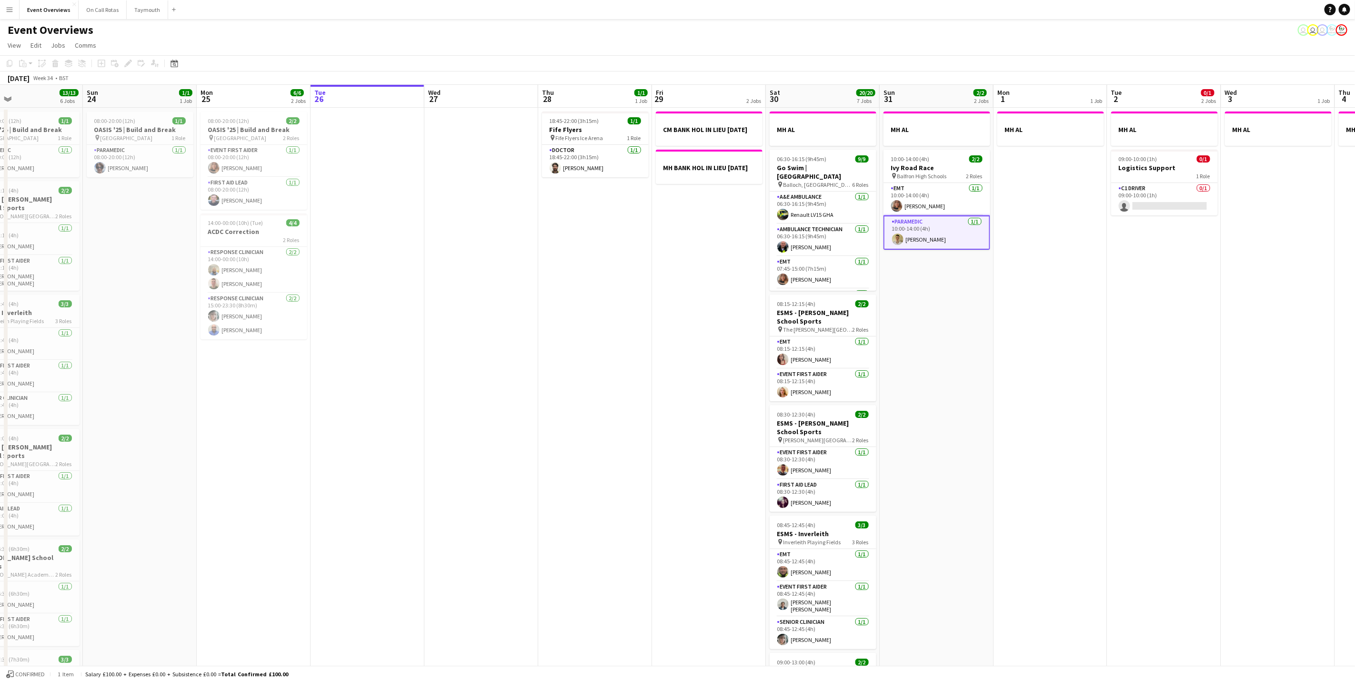
drag, startPoint x: 904, startPoint y: 372, endPoint x: 929, endPoint y: 372, distance: 25.2
click at [929, 372] on app-calendar-viewport "Thu 21 65/65 2 Jobs Fri 22 1/1 1 Job Sat 23 13/13 6 Jobs Sun 24 1/1 1 Job Mon 2…" at bounding box center [677, 504] width 1355 height 838
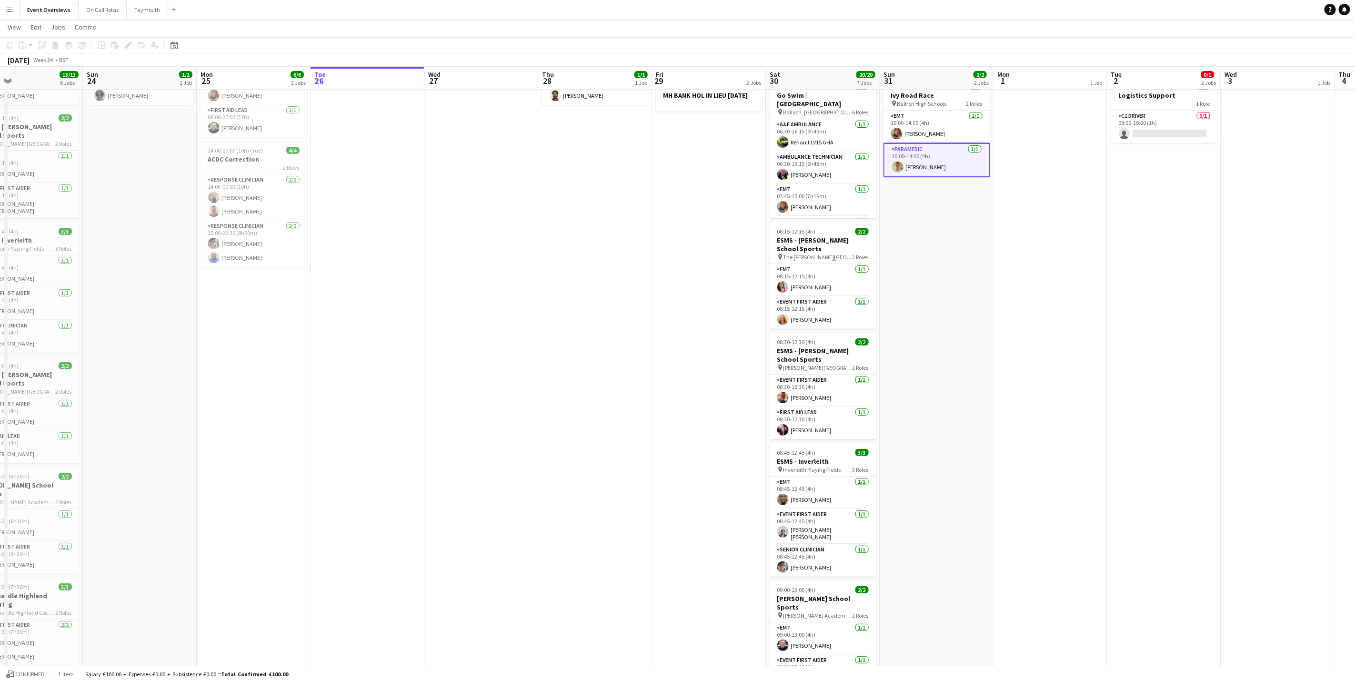
scroll to position [0, 324]
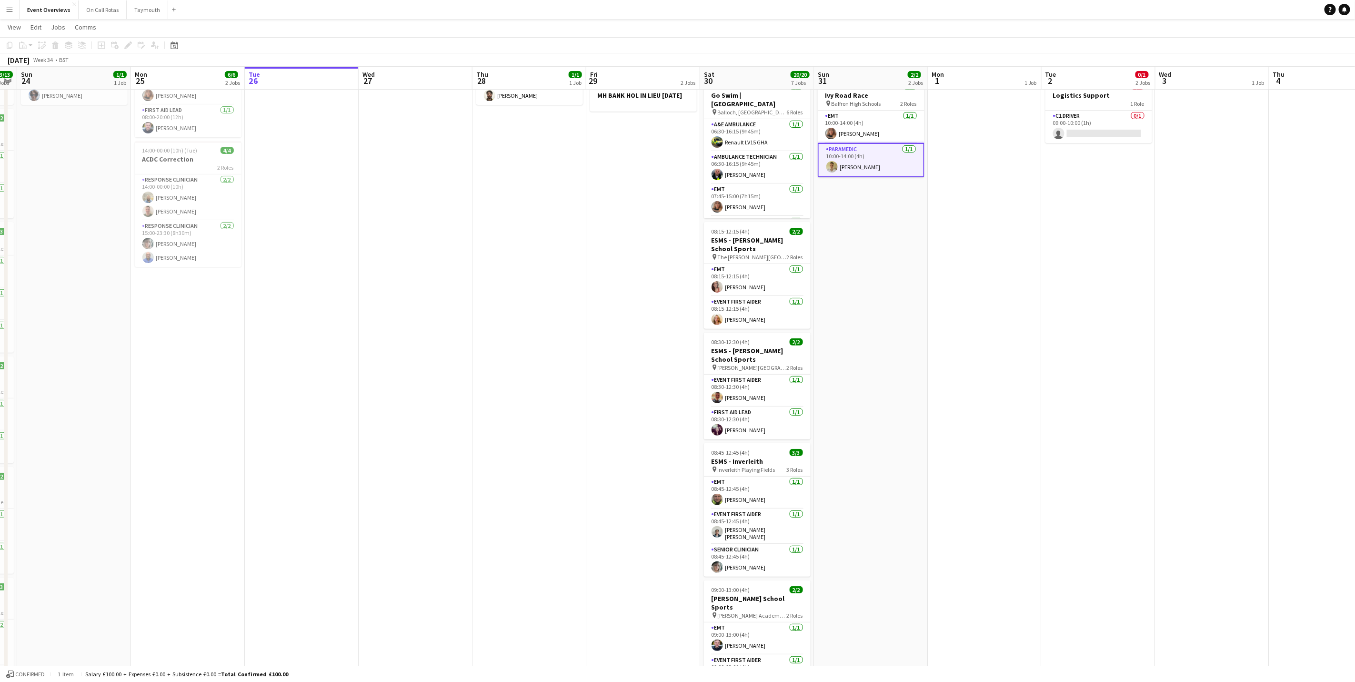
drag, startPoint x: 932, startPoint y: 290, endPoint x: 866, endPoint y: 299, distance: 66.3
click at [866, 299] on app-calendar-viewport "Thu 21 65/65 2 Jobs Fri 22 1/1 1 Job Sat 23 13/13 6 Jobs Sun 24 1/1 1 Job Mon 2…" at bounding box center [677, 408] width 1355 height 885
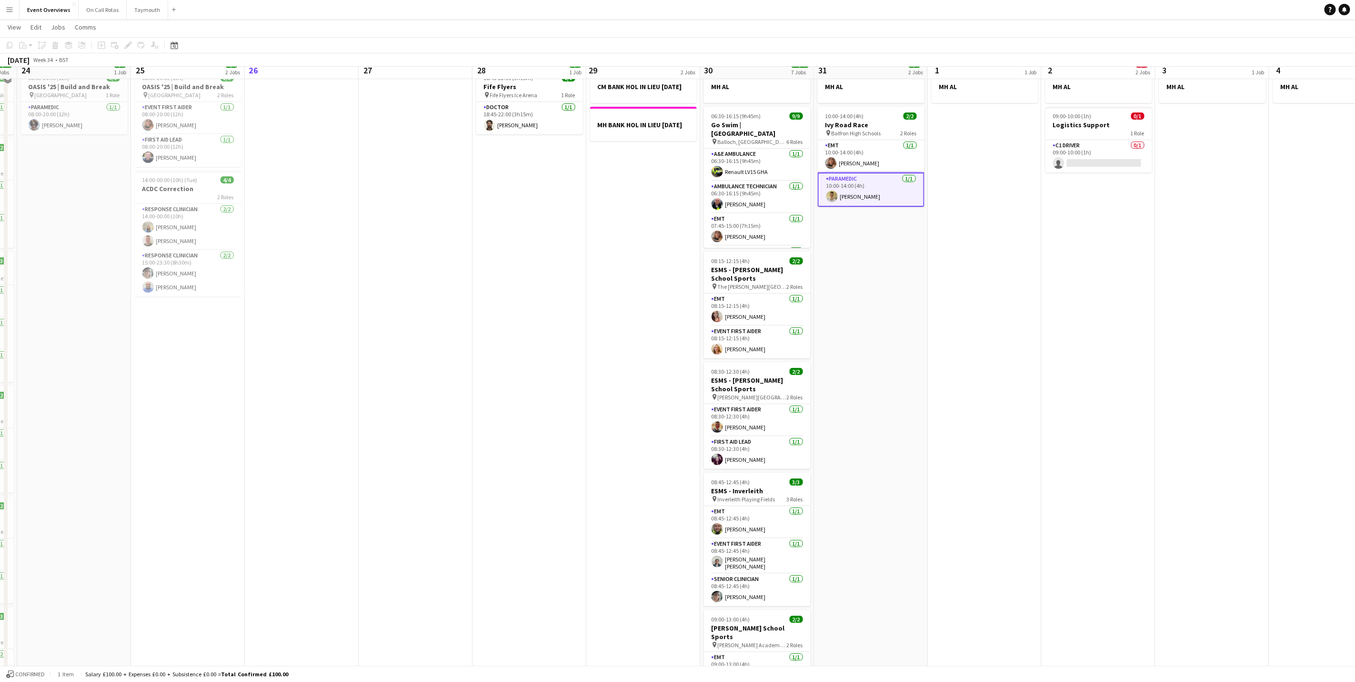
scroll to position [0, 0]
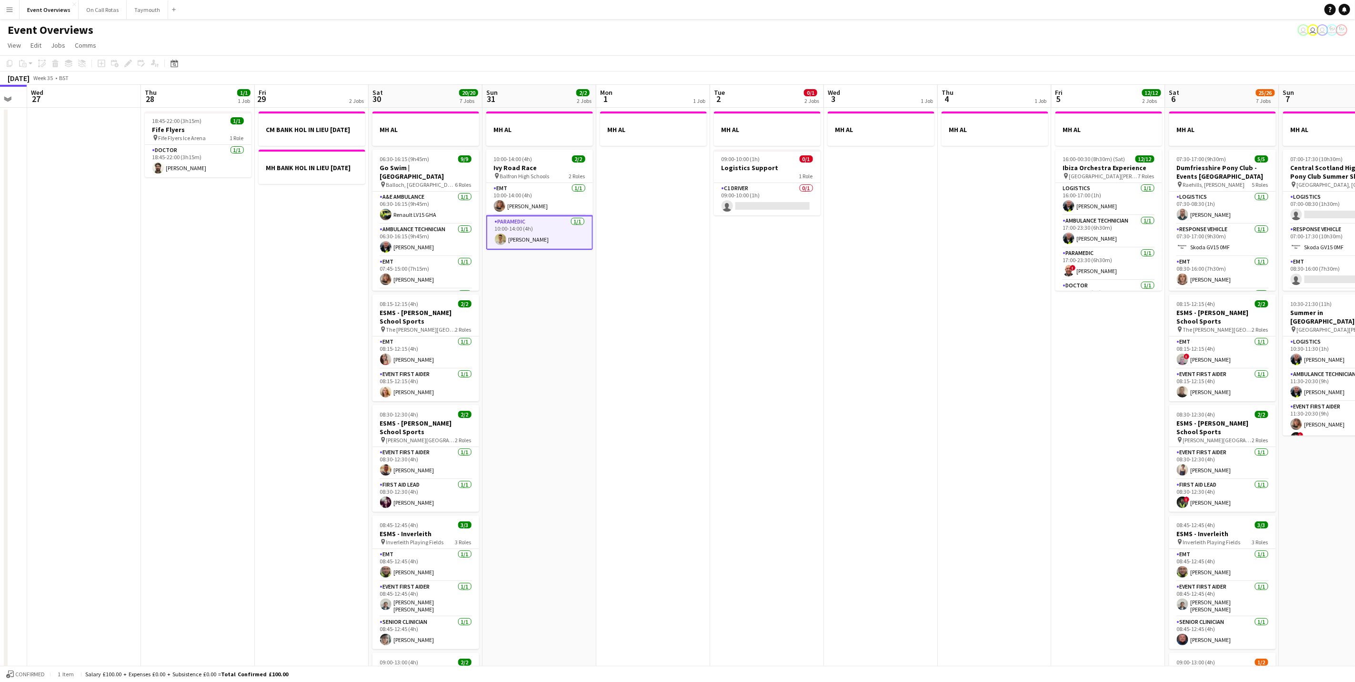
click at [704, 398] on app-calendar-viewport "Sun 24 1/1 1 Job Mon 25 6/6 2 Jobs Tue 26 Wed 27 Thu 28 1/1 1 Job Fri 29 2 Jobs…" at bounding box center [677, 504] width 1355 height 838
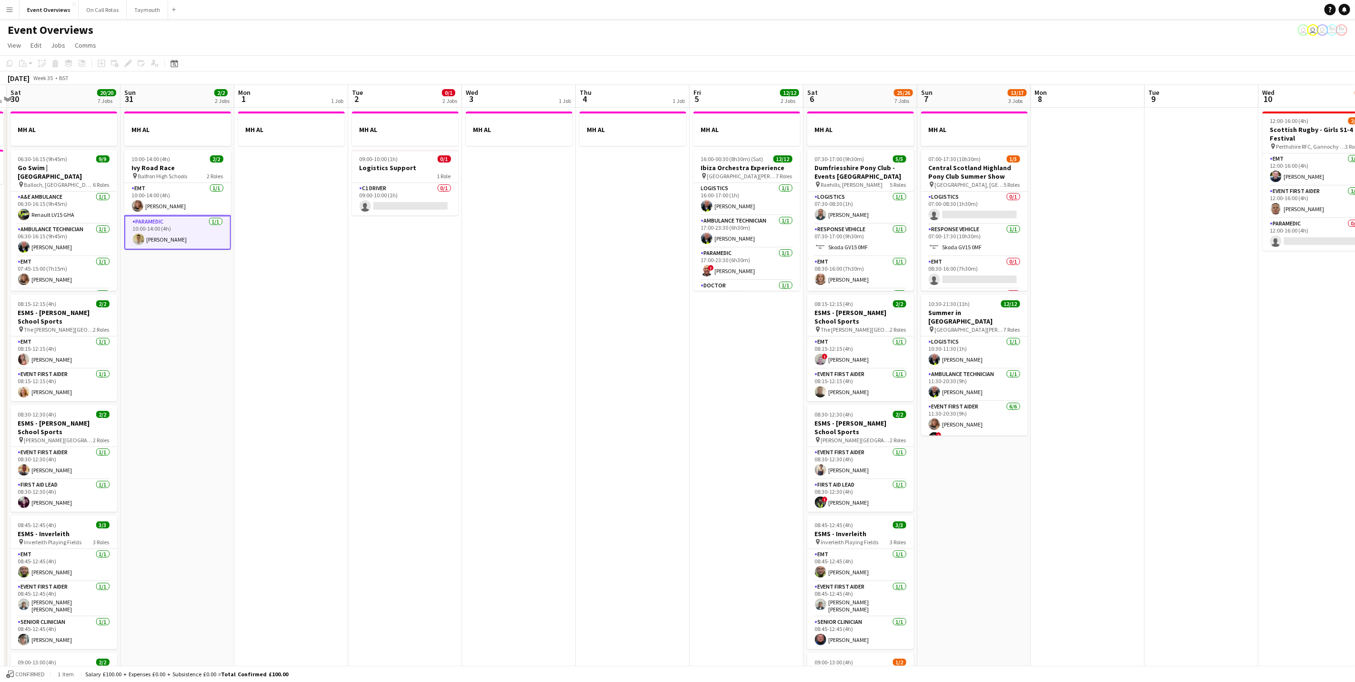
scroll to position [0, 345]
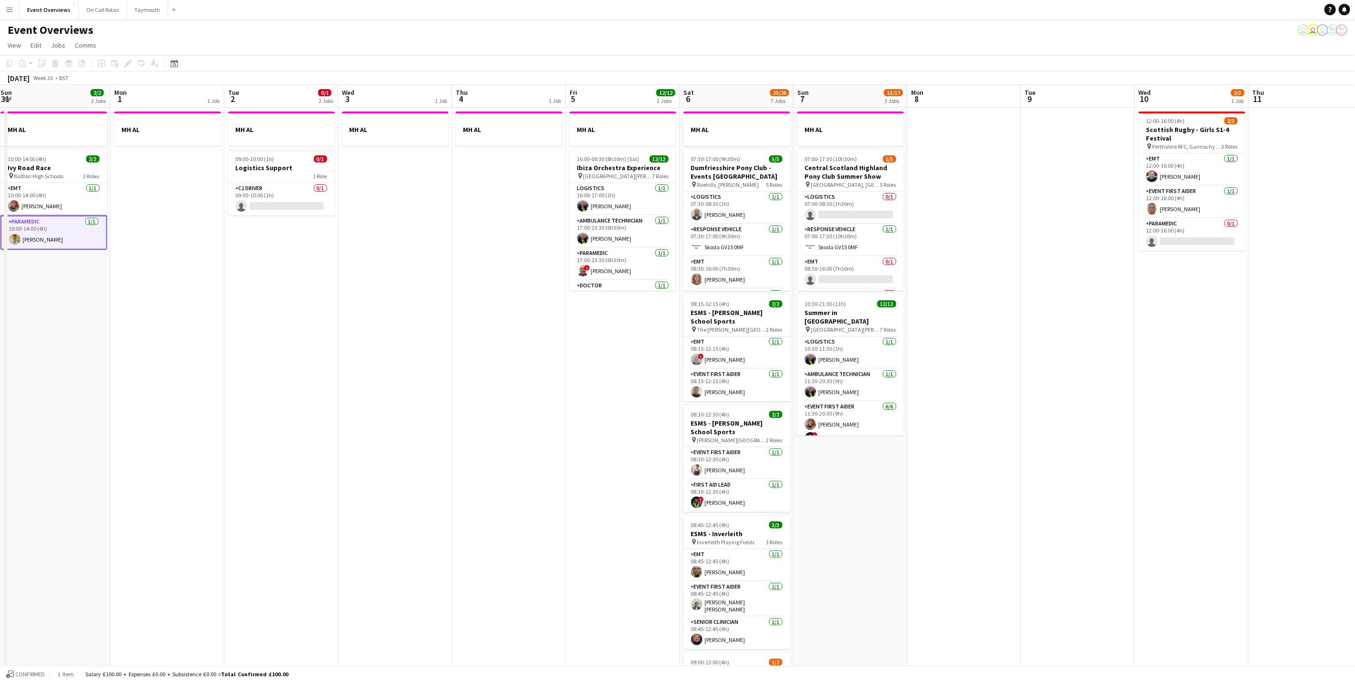
drag, startPoint x: 994, startPoint y: 423, endPoint x: 489, endPoint y: 372, distance: 507.6
click at [489, 372] on app-calendar-viewport "Thu 28 1/1 1 Job Fri 29 2 Jobs Sat 30 20/20 7 Jobs Sun 31 2/2 2 Jobs Mon 1 1 Jo…" at bounding box center [677, 504] width 1355 height 838
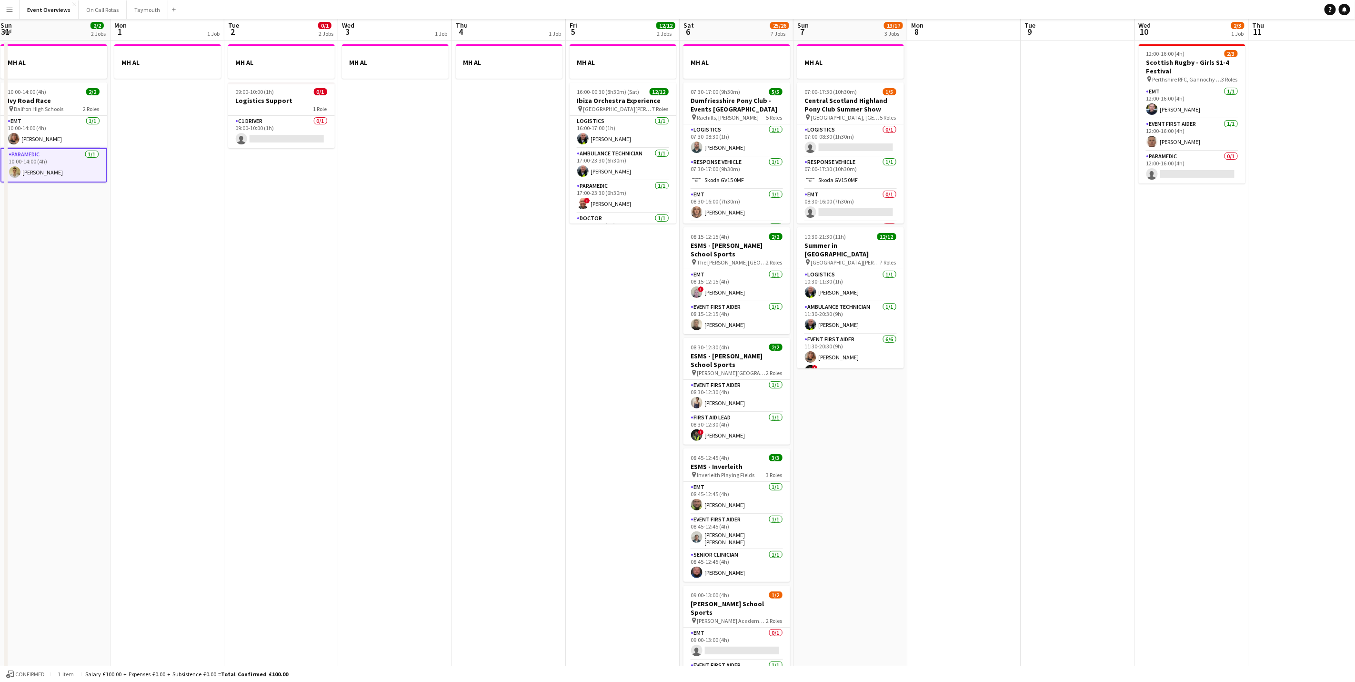
scroll to position [0, 0]
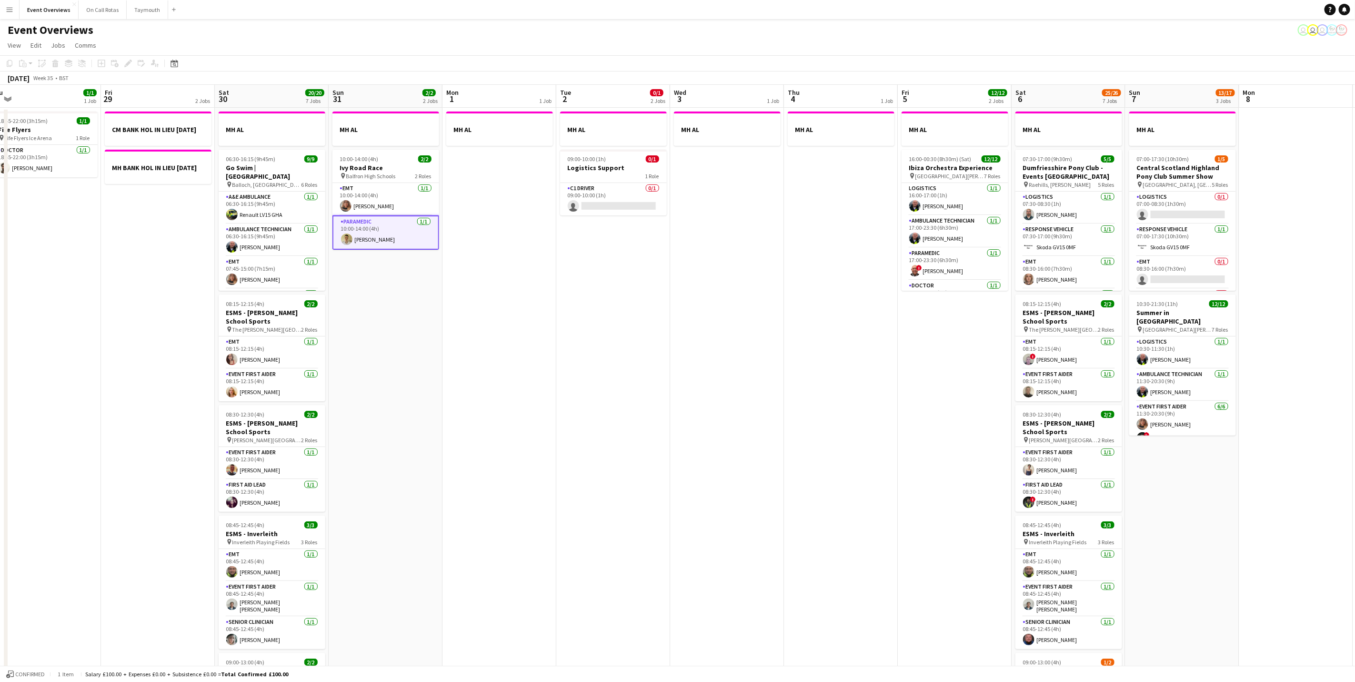
drag, startPoint x: 392, startPoint y: 439, endPoint x: 827, endPoint y: 472, distance: 436.7
click at [827, 472] on app-calendar-viewport "Tue 26 Wed 27 Thu 28 1/1 1 Job Fri 29 2 Jobs Sat 30 20/20 7 Jobs Sun 31 2/2 2 J…" at bounding box center [677, 504] width 1355 height 838
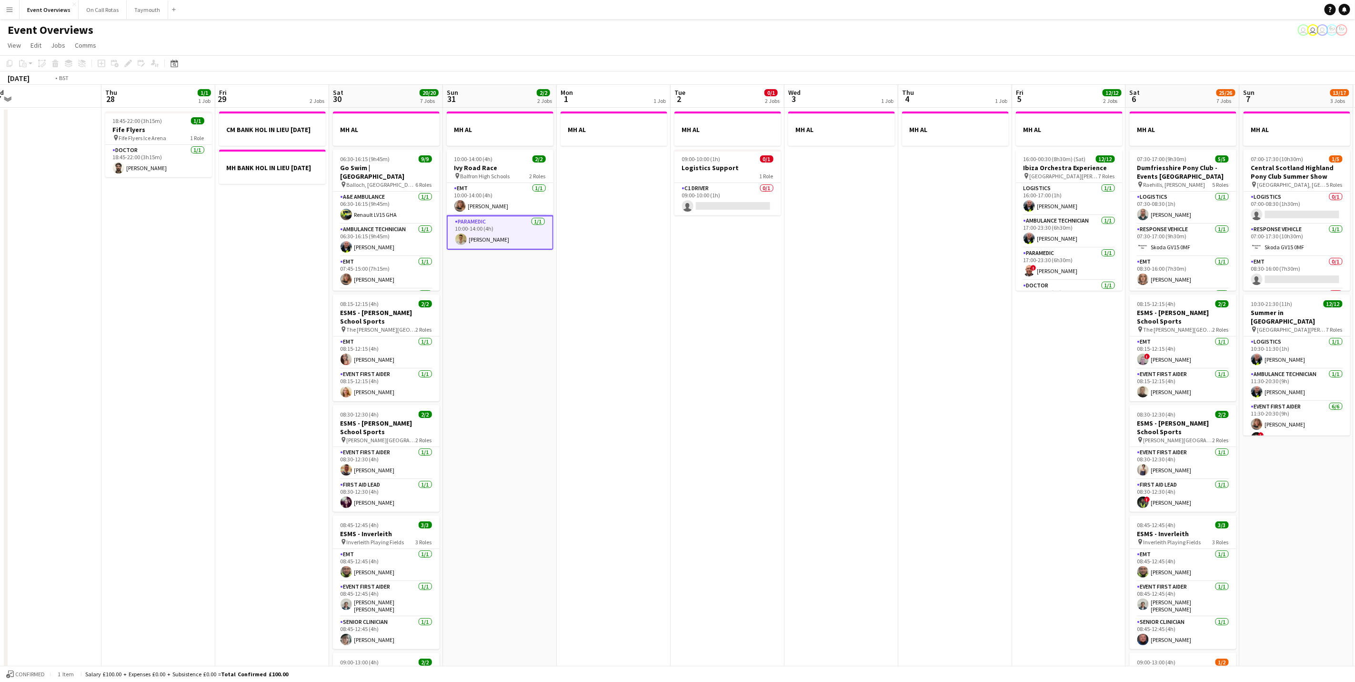
scroll to position [0, 266]
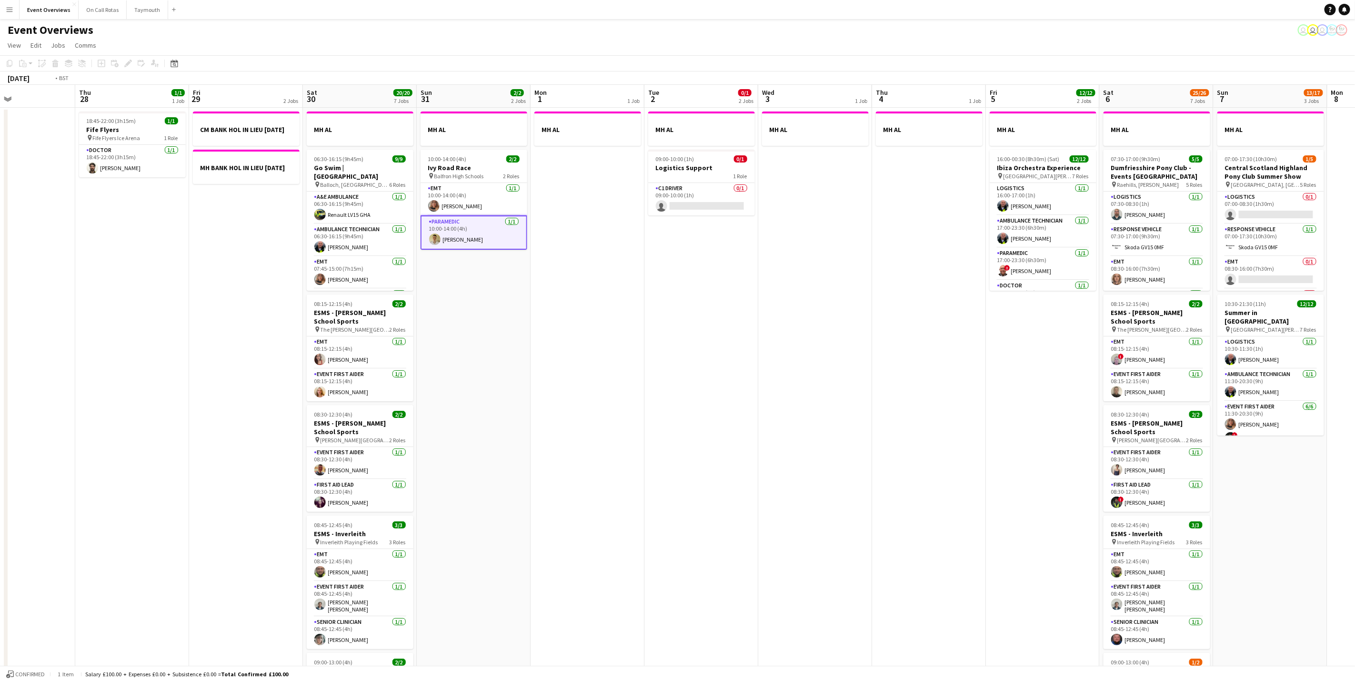
drag, startPoint x: 634, startPoint y: 441, endPoint x: 949, endPoint y: 482, distance: 318.1
click at [949, 482] on app-calendar-viewport "Mon 25 6/6 2 Jobs Tue 26 Wed 27 Thu 28 1/1 1 Job Fri 29 2 Jobs Sat 30 20/20 7 J…" at bounding box center [677, 504] width 1355 height 838
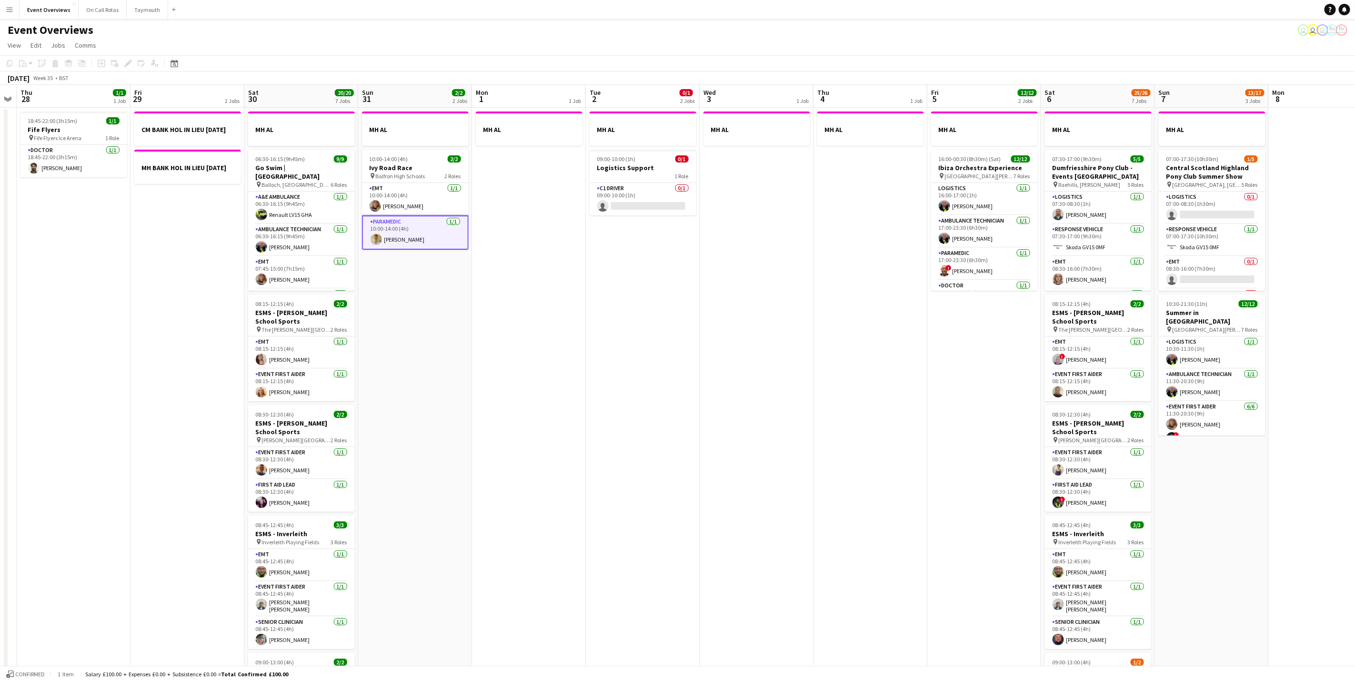
drag, startPoint x: 1020, startPoint y: 410, endPoint x: 572, endPoint y: 422, distance: 448.4
click at [572, 422] on app-calendar-viewport "Mon 25 6/6 2 Jobs Tue 26 Wed 27 Thu 28 1/1 1 Job Fri 29 2 Jobs Sat 30 20/20 7 J…" at bounding box center [677, 504] width 1355 height 838
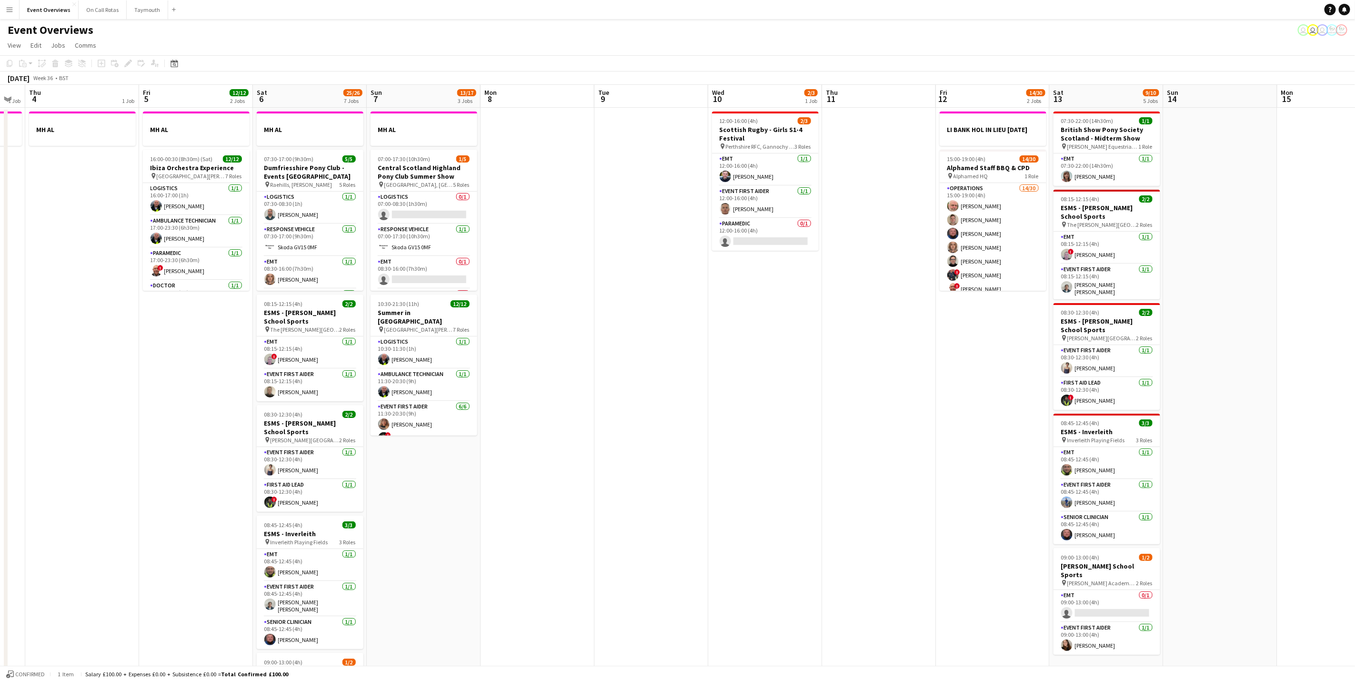
scroll to position [0, 322]
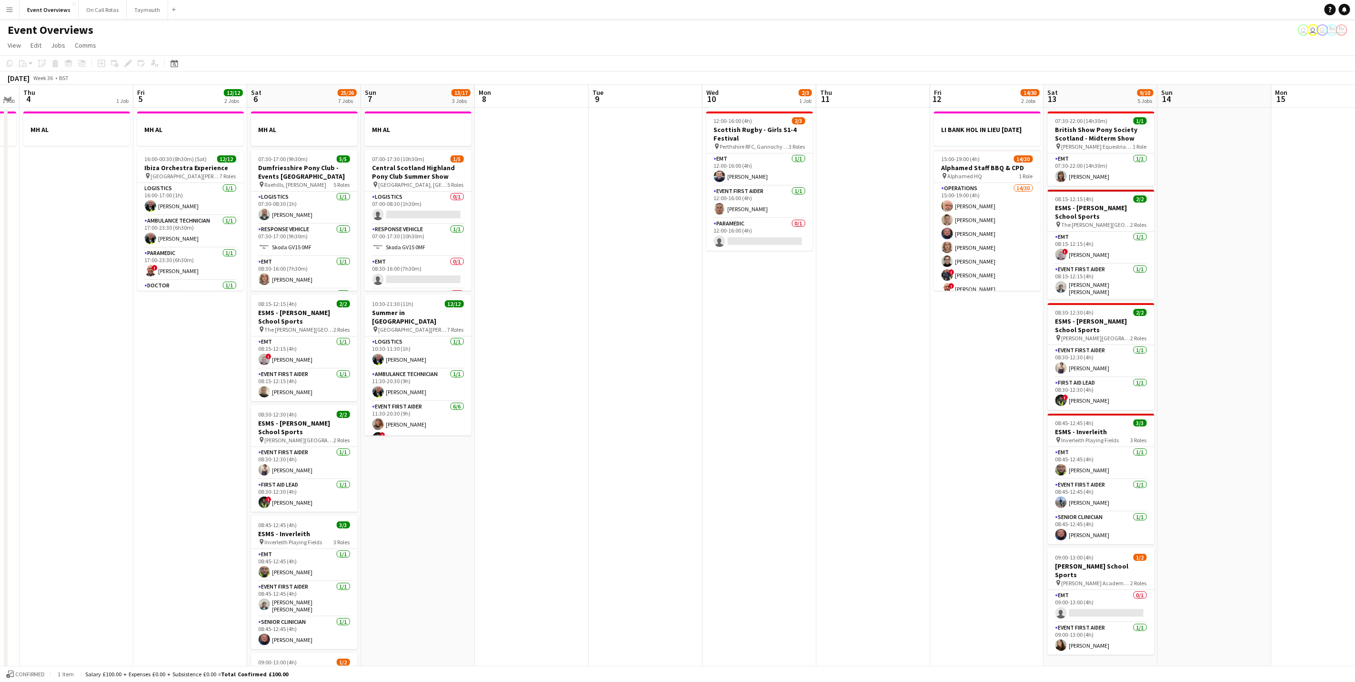
drag, startPoint x: 1231, startPoint y: 347, endPoint x: 484, endPoint y: 314, distance: 747.2
click at [484, 314] on app-calendar-viewport "Mon 1 1 Job Tue 2 0/1 2 Jobs Wed 3 1 Job Thu 4 1 Job Fri 5 12/12 2 Jobs Sat 6 2…" at bounding box center [677, 504] width 1355 height 838
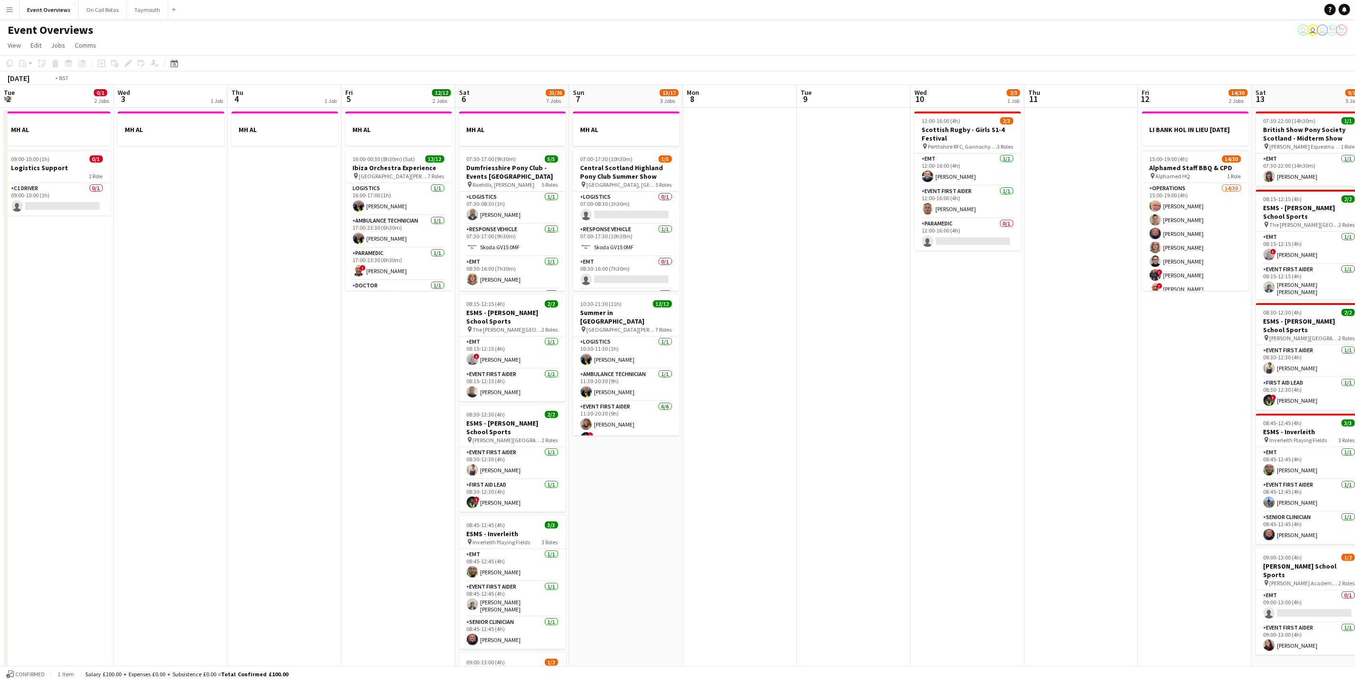
drag, startPoint x: 846, startPoint y: 514, endPoint x: 1582, endPoint y: 546, distance: 736.7
click at [1355, 546] on html "Menu Boards Boards Boards All jobs Status Workforce Workforce My Workforce Recr…" at bounding box center [677, 469] width 1355 height 939
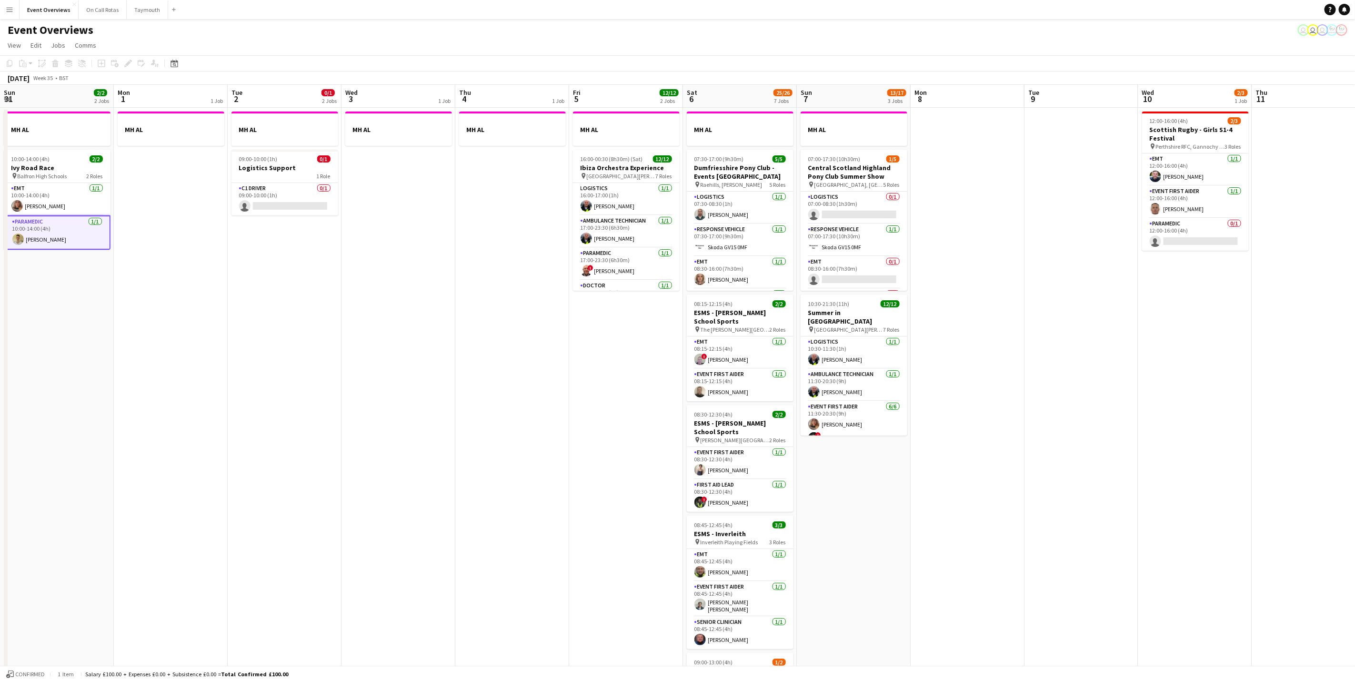
drag, startPoint x: 787, startPoint y: 534, endPoint x: 1235, endPoint y: 490, distance: 450.4
click at [1239, 494] on app-calendar-viewport "Fri 29 2 Jobs Sat 30 20/20 7 Jobs Sun 31 2/2 2 Jobs Mon 1 1 Job Tue 2 0/1 2 Job…" at bounding box center [677, 504] width 1355 height 838
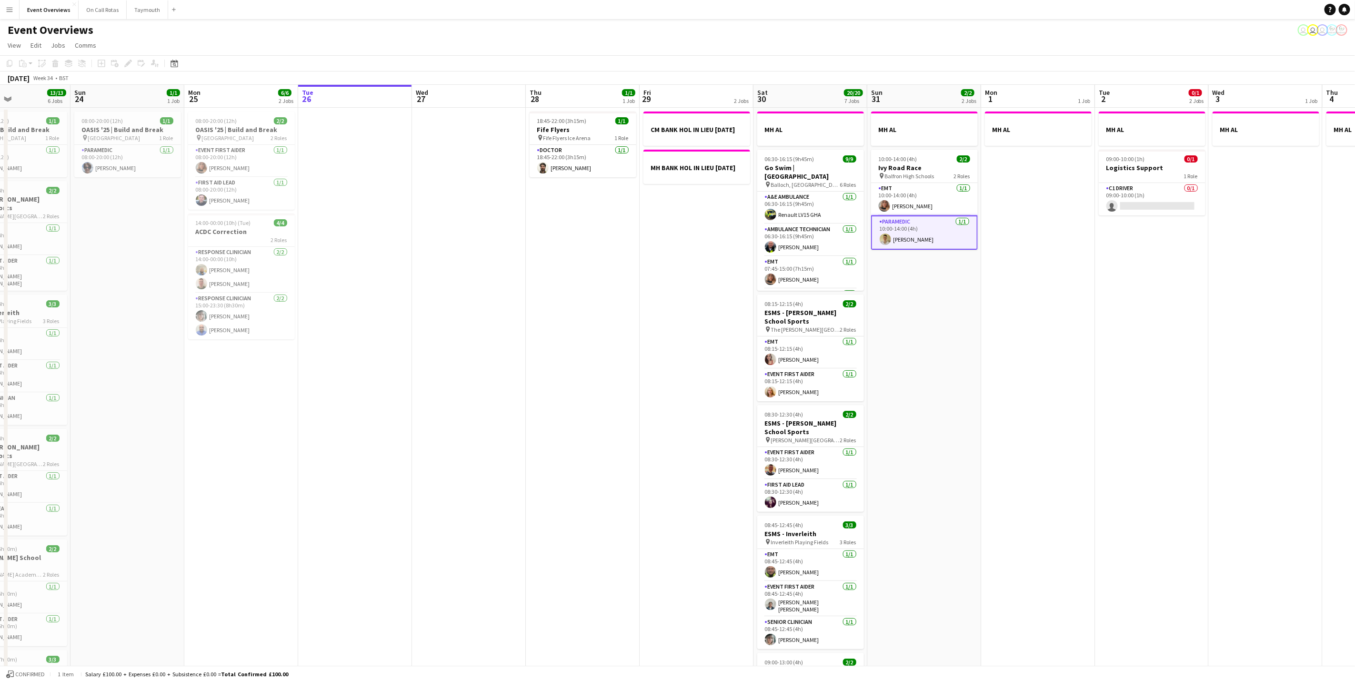
scroll to position [0, 271]
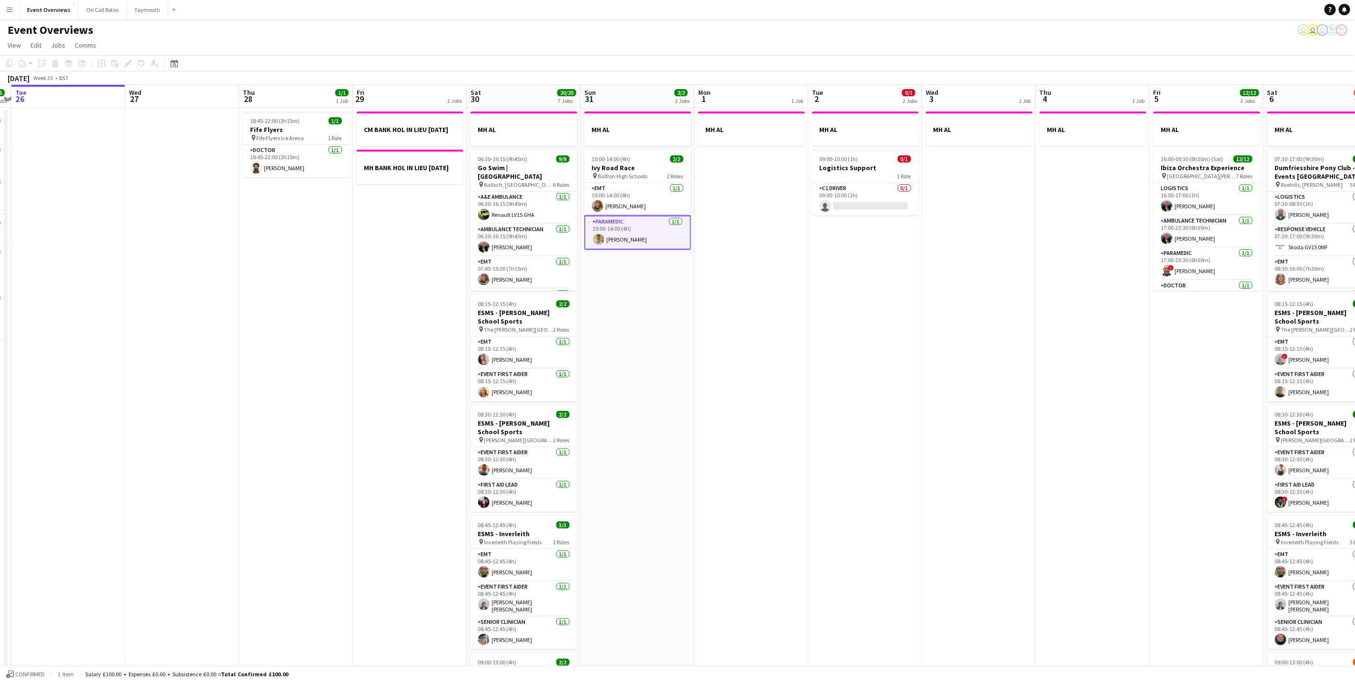
drag, startPoint x: 944, startPoint y: 461, endPoint x: 771, endPoint y: 465, distance: 173.0
click at [771, 465] on app-calendar-viewport "Sat 23 13/13 6 Jobs Sun 24 1/1 1 Job Mon 25 6/6 2 Jobs Tue 26 Wed 27 Thu 28 1/1…" at bounding box center [677, 504] width 1355 height 838
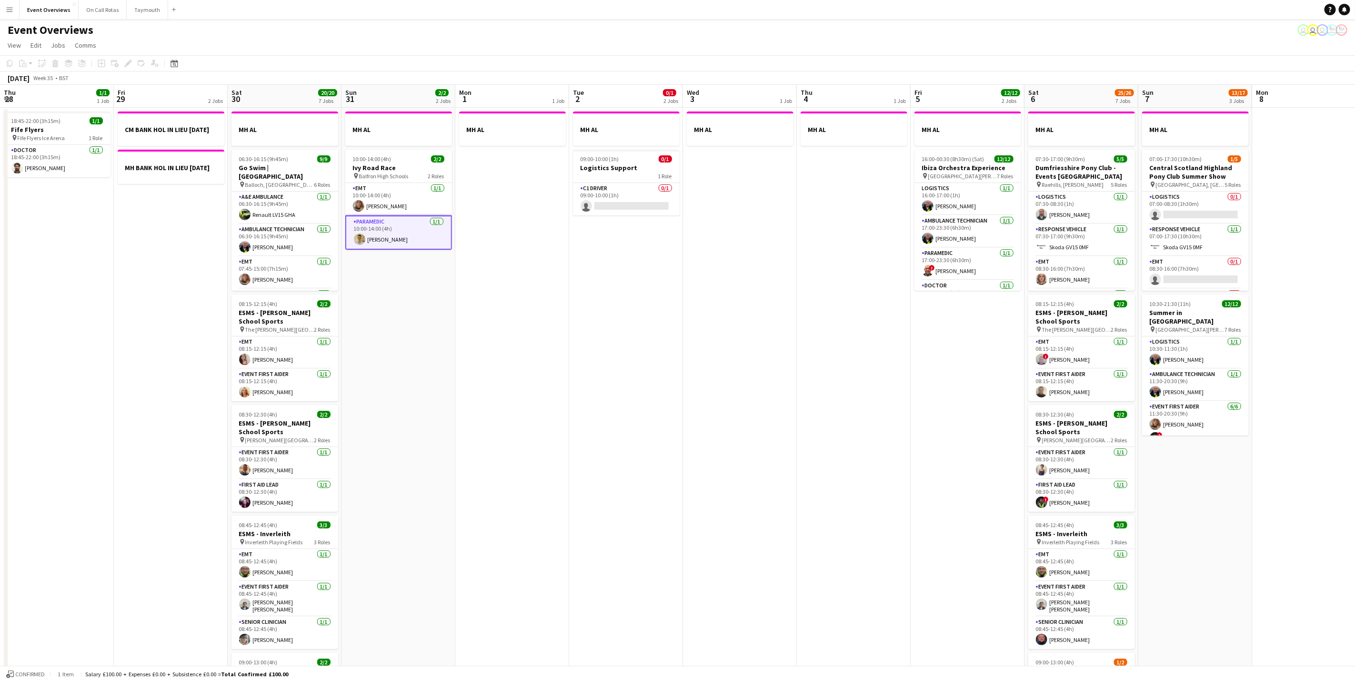
scroll to position [0, 228]
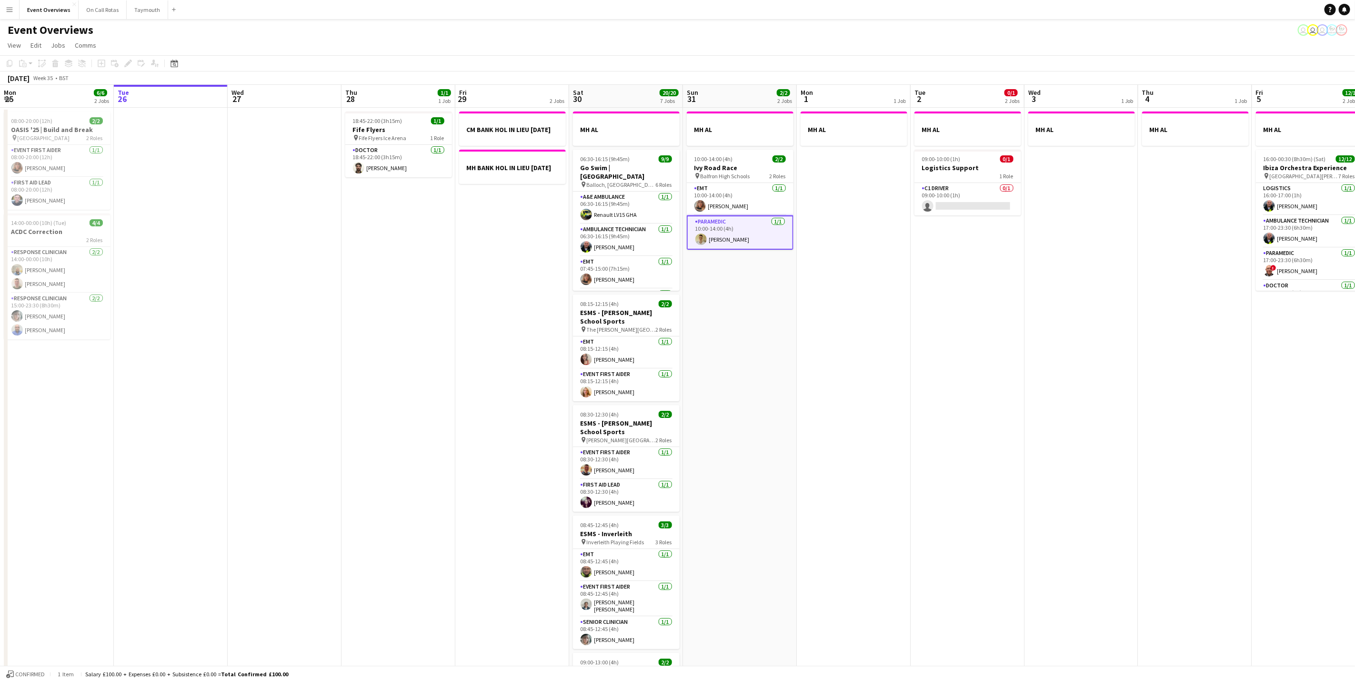
drag, startPoint x: 1195, startPoint y: 402, endPoint x: 1434, endPoint y: 406, distance: 238.7
click at [1355, 406] on html "Menu Boards Boards Boards All jobs Status Workforce Workforce My Workforce Recr…" at bounding box center [677, 469] width 1355 height 939
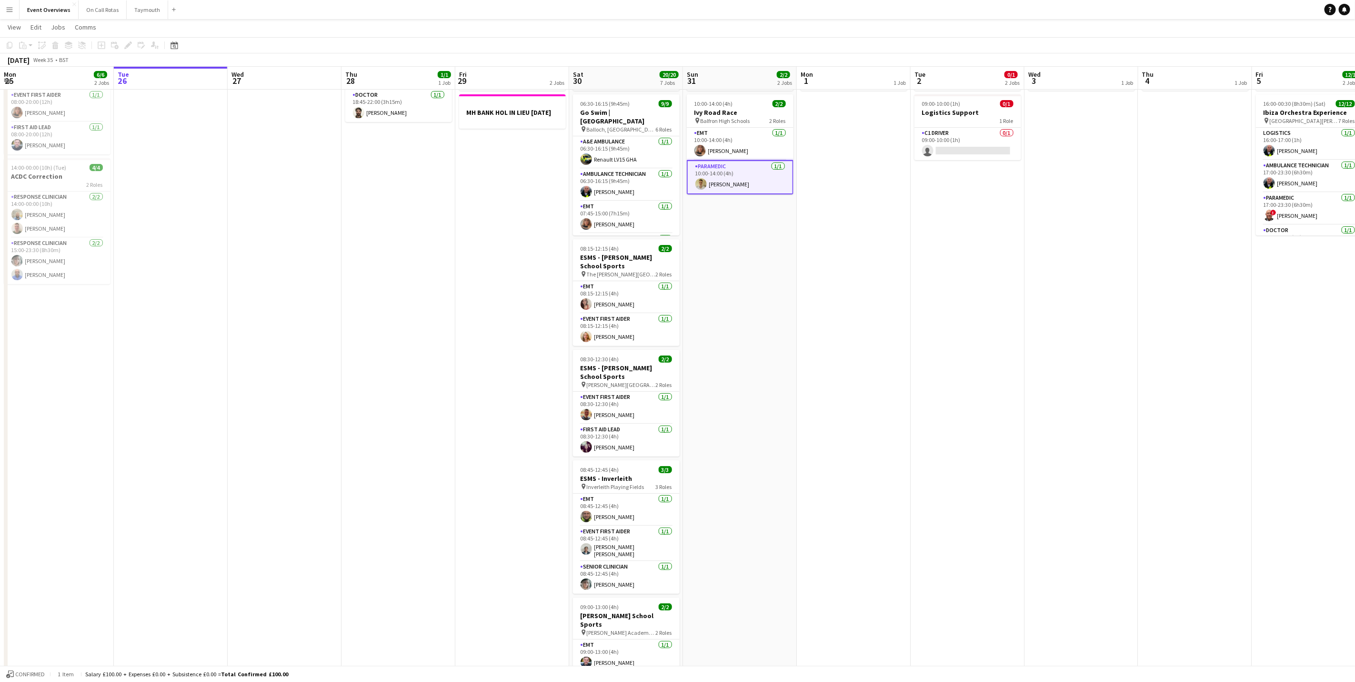
scroll to position [0, 0]
